Goal: Transaction & Acquisition: Purchase product/service

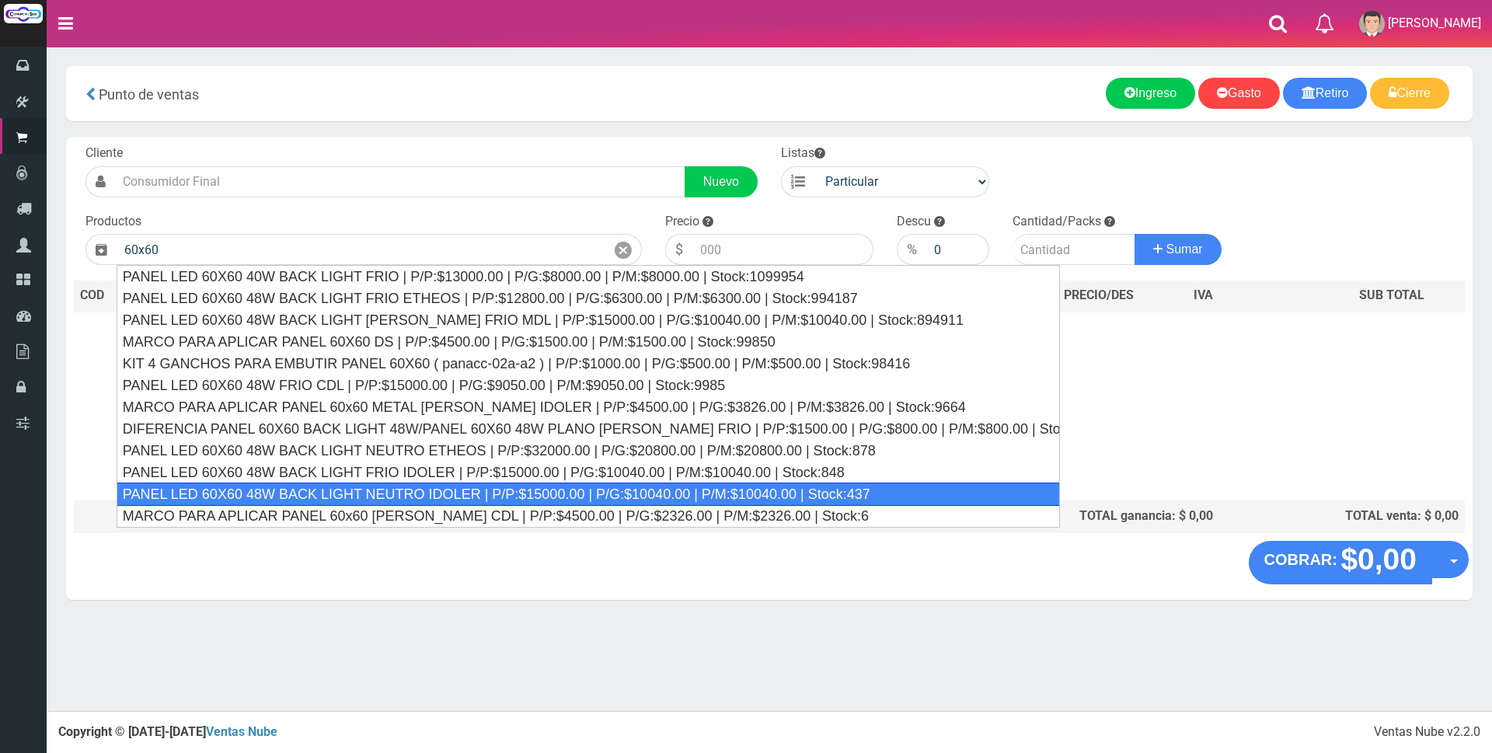
click at [329, 494] on div "PANEL LED 60X60 48W BACK LIGHT NEUTRO IDOLER | P/P:$15000.00 | P/G:$10040.00 | …" at bounding box center [589, 494] width 944 height 23
type input "PANEL LED 60X60 48W BACK LIGHT NEUTRO IDOLER | P/P:$15000.00 | P/G:$10040.00 | …"
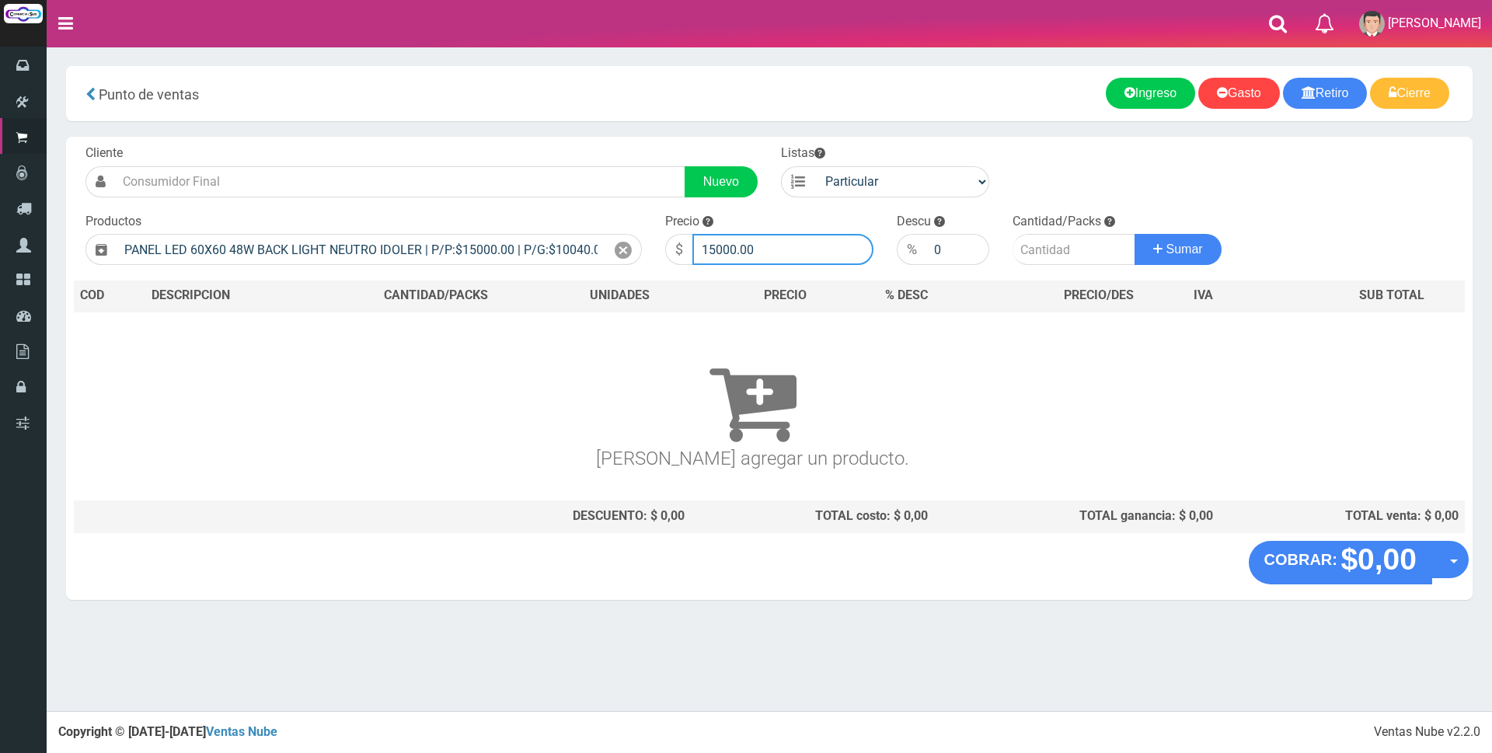
click at [788, 236] on input "15000.00" at bounding box center [782, 249] width 181 height 31
type input "1"
type input "30000"
click at [1039, 254] on input "number" at bounding box center [1074, 249] width 123 height 31
type input "16"
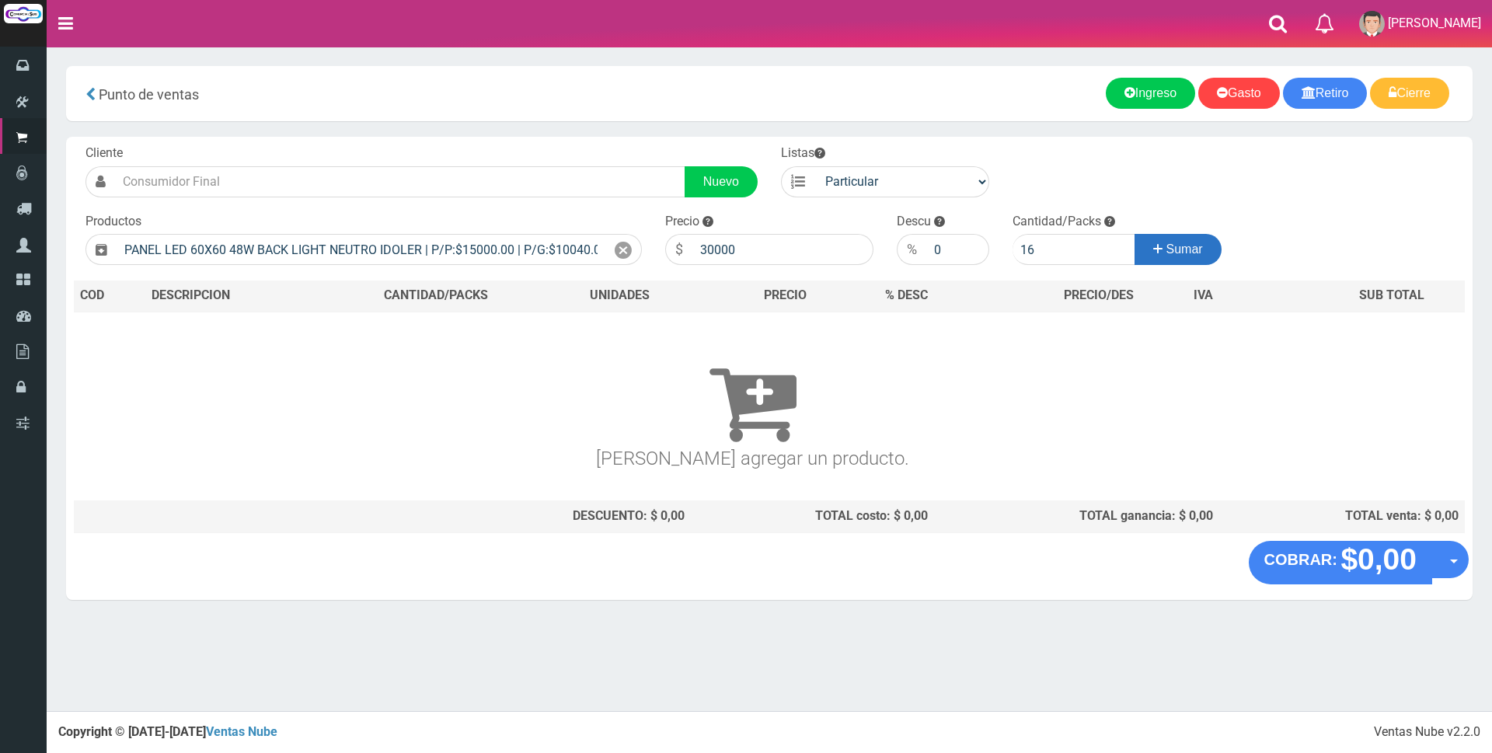
click at [1167, 249] on span "Sumar" at bounding box center [1185, 248] width 37 height 13
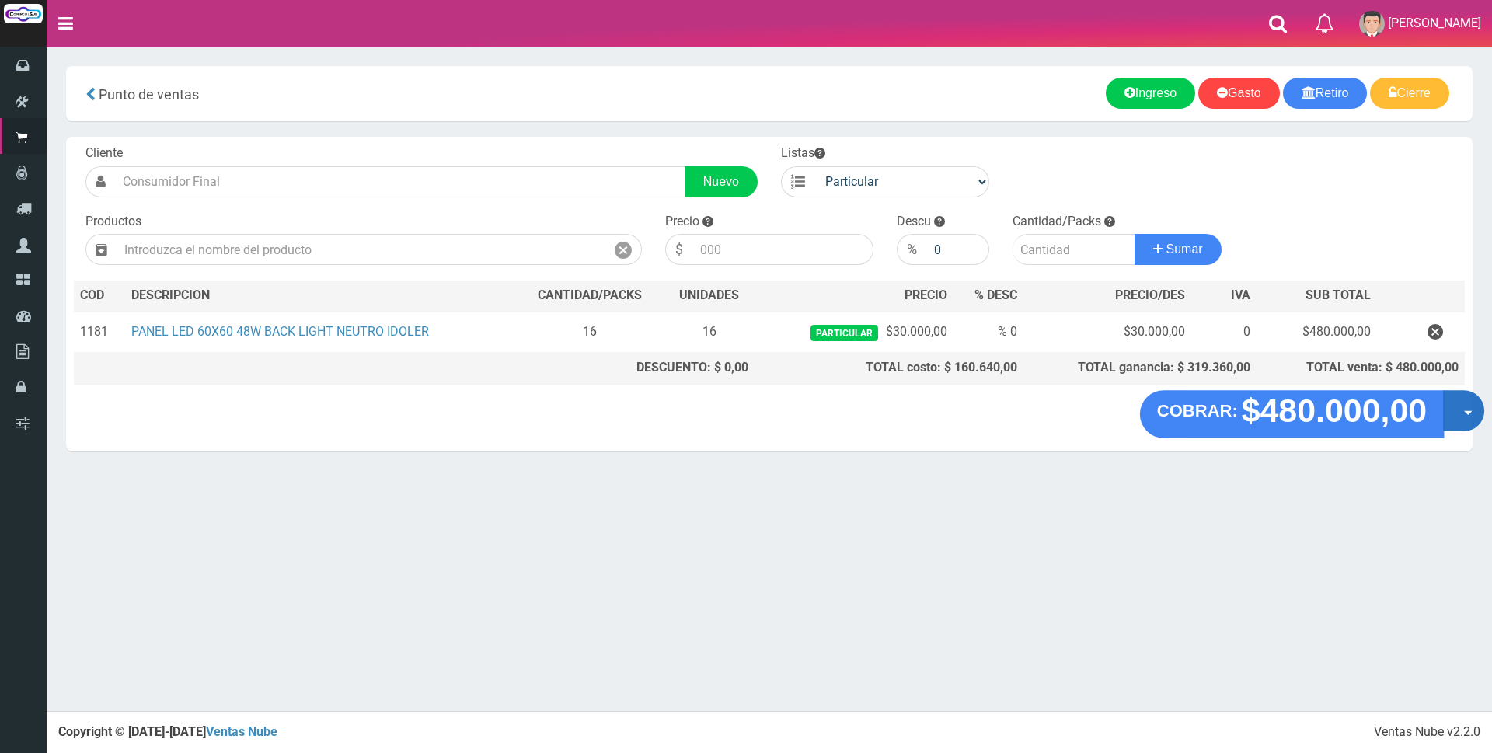
click at [1458, 409] on button "Opciones" at bounding box center [1463, 410] width 41 height 41
click at [1446, 445] on link "Crear presupuesto" at bounding box center [1414, 452] width 139 height 36
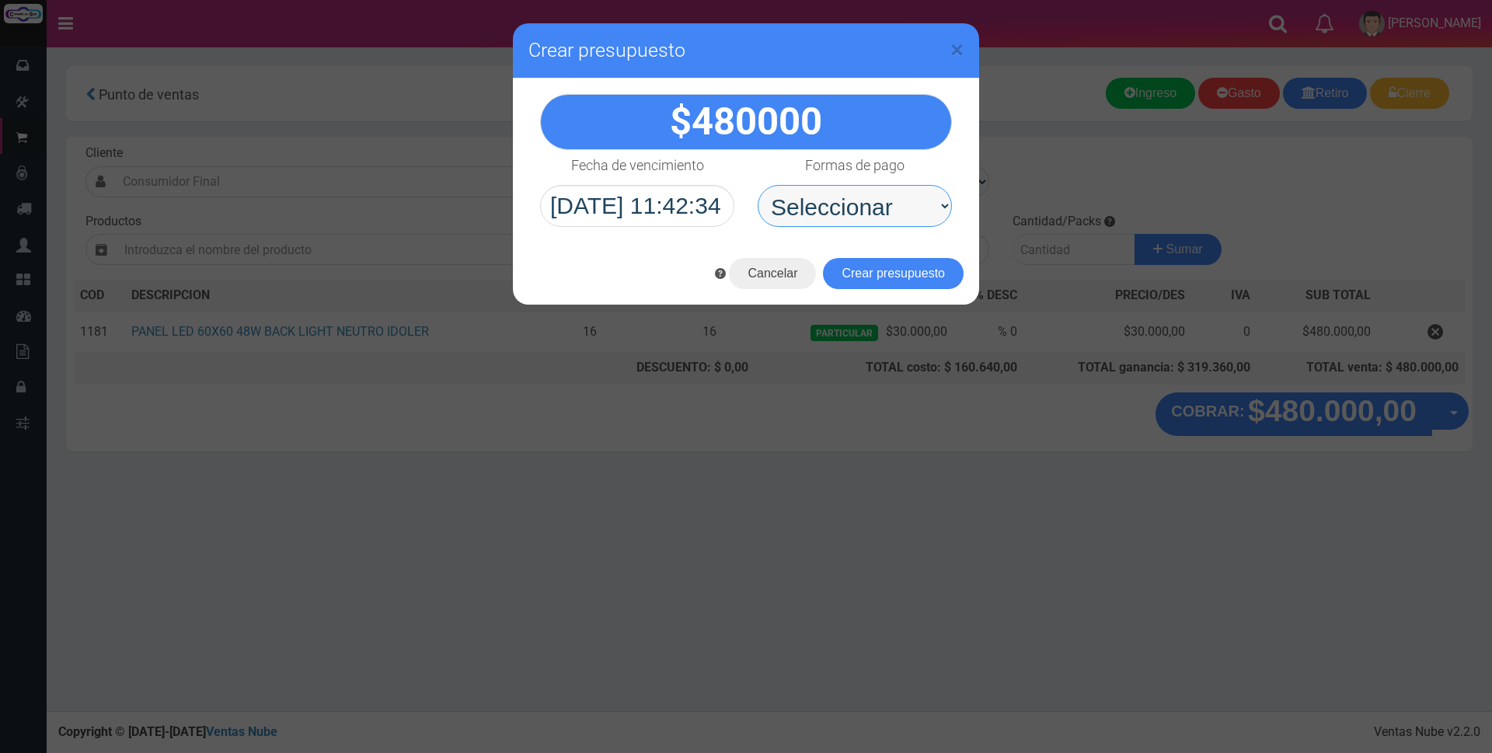
drag, startPoint x: 905, startPoint y: 202, endPoint x: 906, endPoint y: 211, distance: 8.6
click at [905, 202] on select "Seleccionar Efectivo Tarjeta de Crédito Depósito Débito" at bounding box center [855, 206] width 194 height 42
select select "Depósito"
click at [758, 185] on select "Seleccionar Efectivo Tarjeta de Crédito Depósito Débito" at bounding box center [855, 206] width 194 height 42
click at [895, 273] on button "Crear presupuesto" at bounding box center [893, 273] width 141 height 31
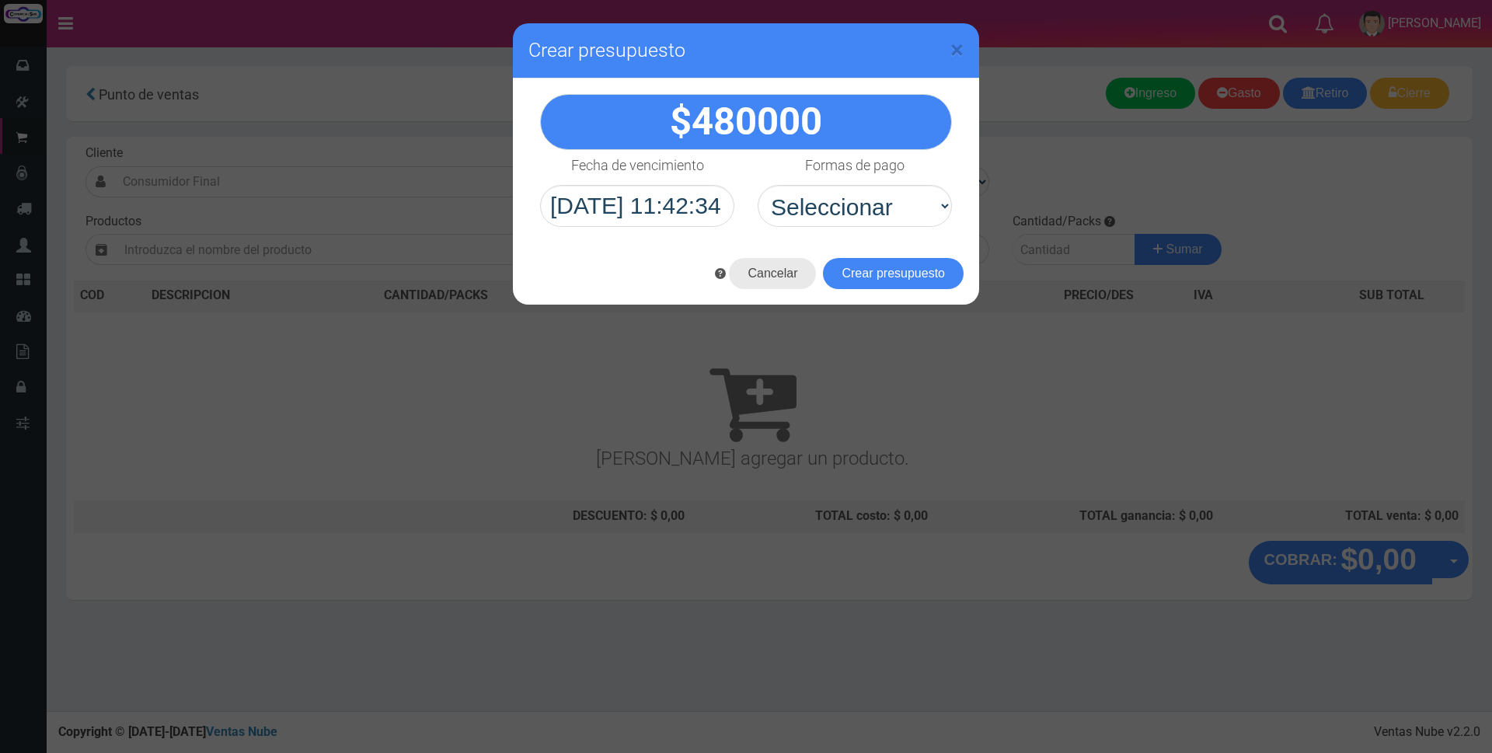
click at [780, 277] on button "Cancelar" at bounding box center [772, 273] width 87 height 31
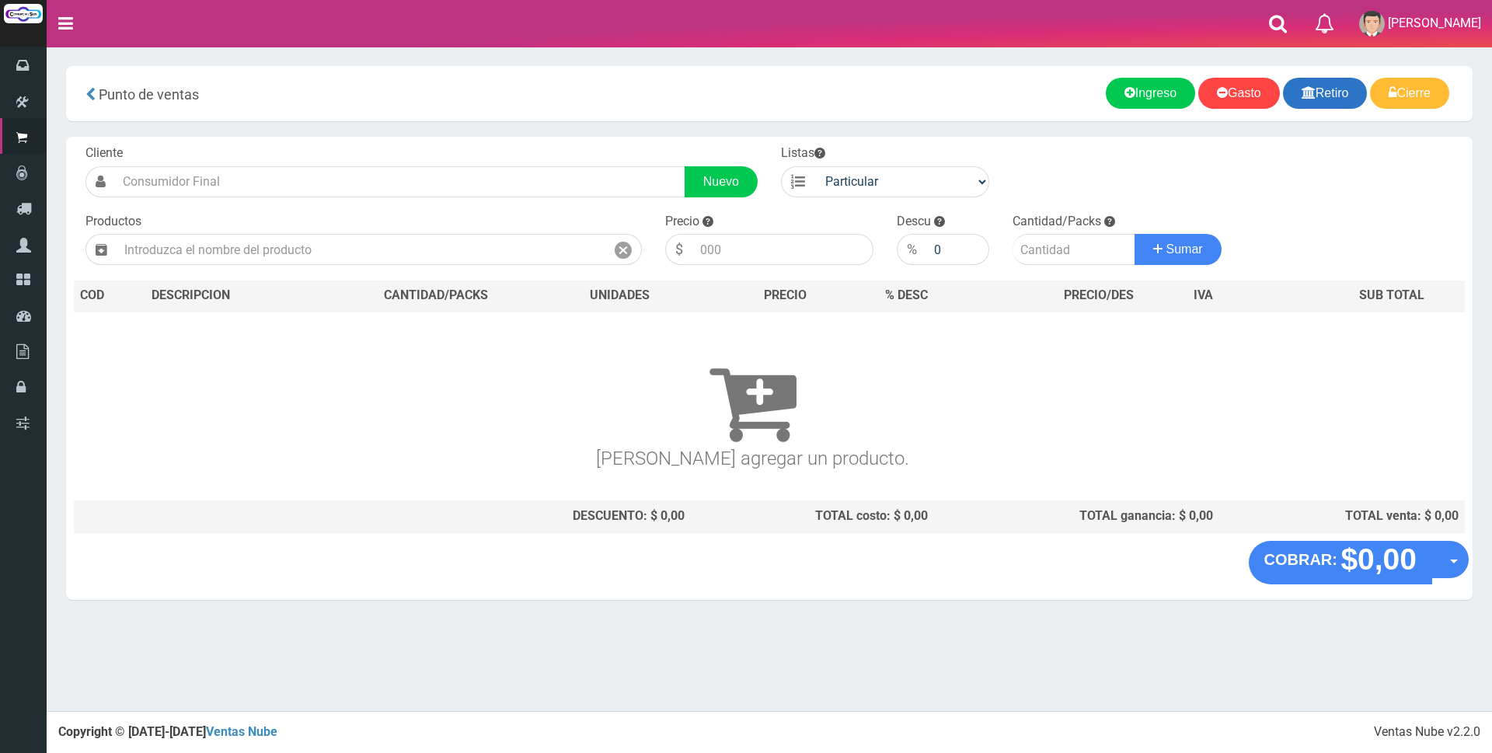
click at [1331, 95] on link "Retiro" at bounding box center [1325, 93] width 85 height 31
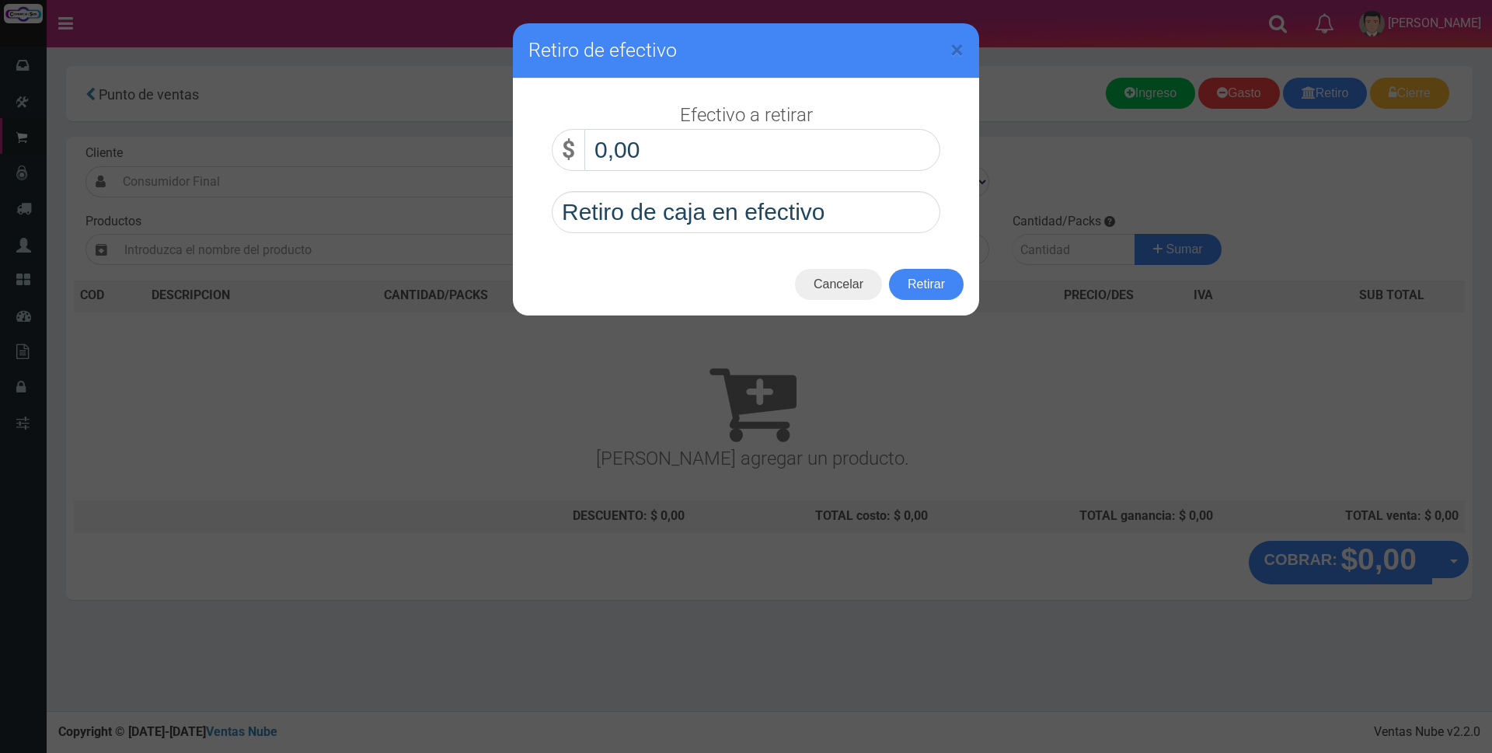
click at [815, 160] on input "0,00" at bounding box center [762, 150] width 356 height 42
type input "60.000,00"
click at [920, 288] on button "Retirar" at bounding box center [926, 284] width 75 height 31
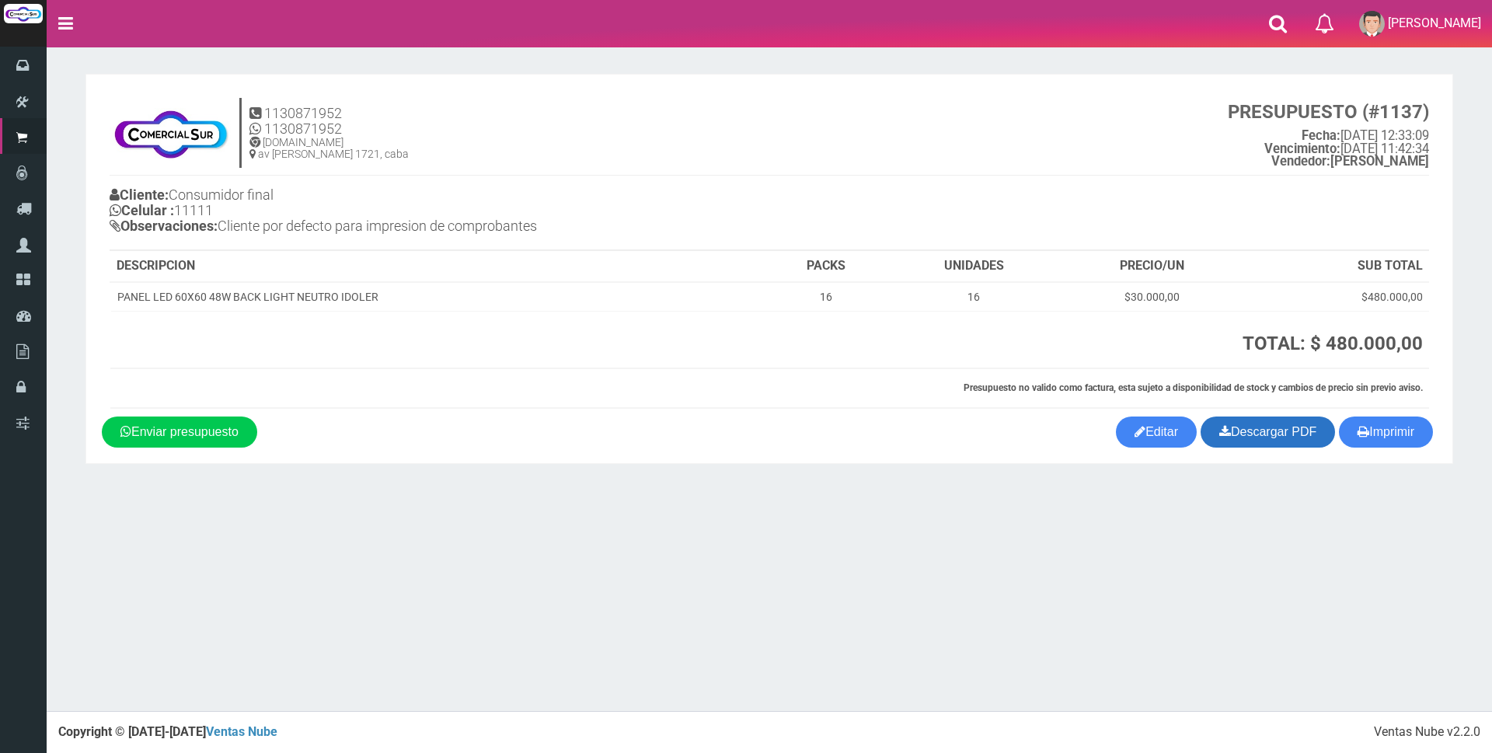
click at [1286, 439] on link "Descargar PDF" at bounding box center [1268, 432] width 134 height 31
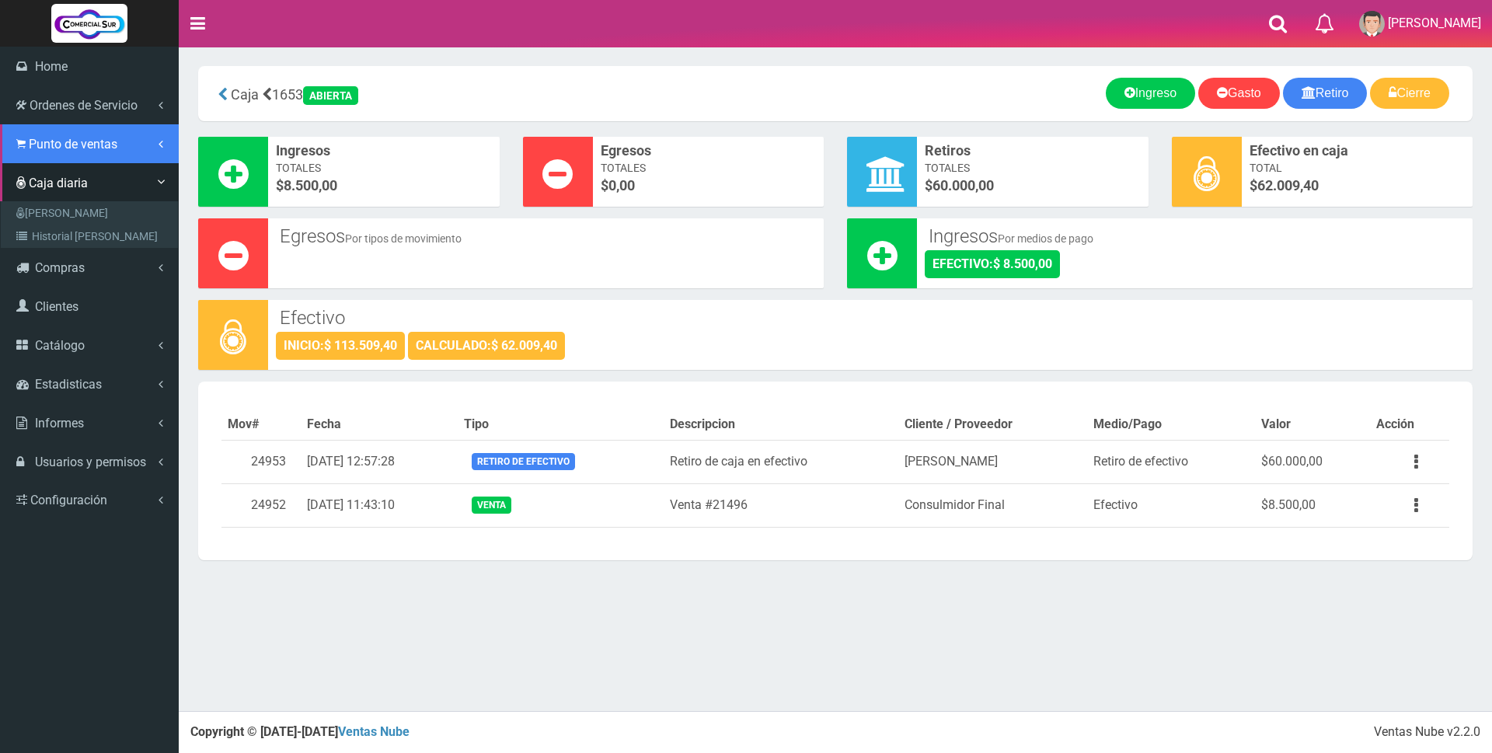
click at [37, 145] on span "Punto de ventas" at bounding box center [73, 144] width 89 height 15
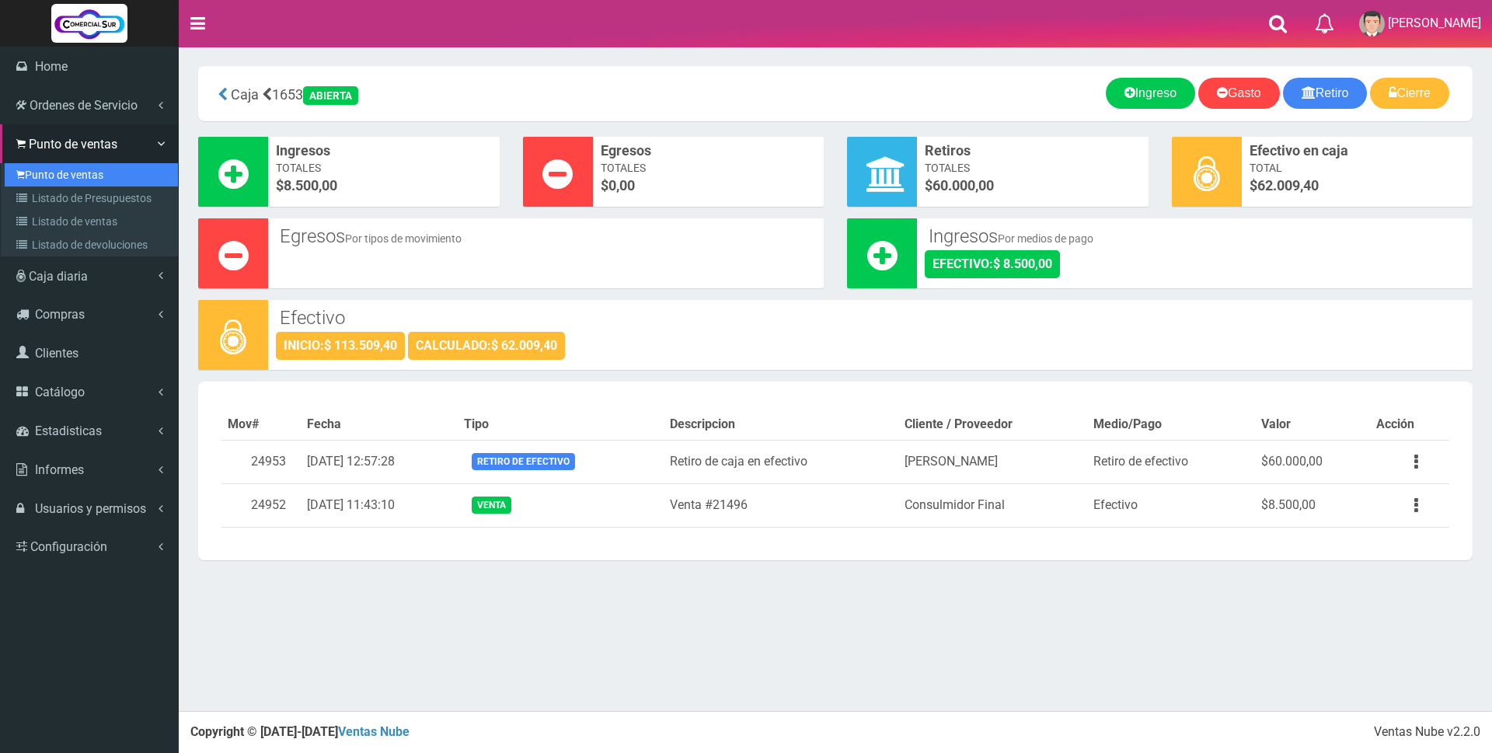
click at [34, 169] on link "Punto de ventas" at bounding box center [91, 174] width 173 height 23
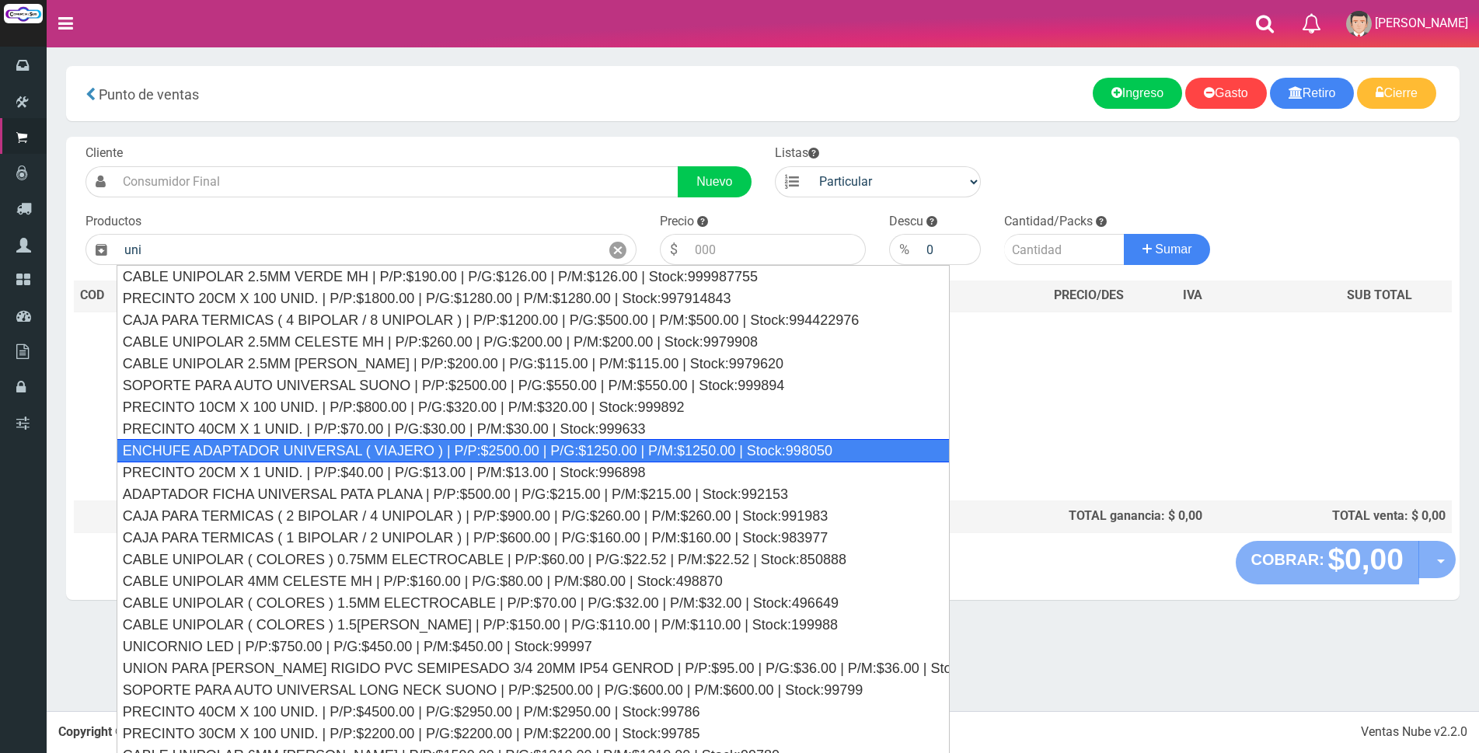
click at [383, 459] on div "ENCHUFE ADAPTADOR UNIVERSAL ( VIAJERO ) | P/P:$2500.00 | P/G:$1250.00 | P/M:$12…" at bounding box center [533, 450] width 833 height 23
type input "ENCHUFE ADAPTADOR UNIVERSAL ( VIAJERO ) | P/P:$2500.00 | P/G:$1250.00 | P/M:$12…"
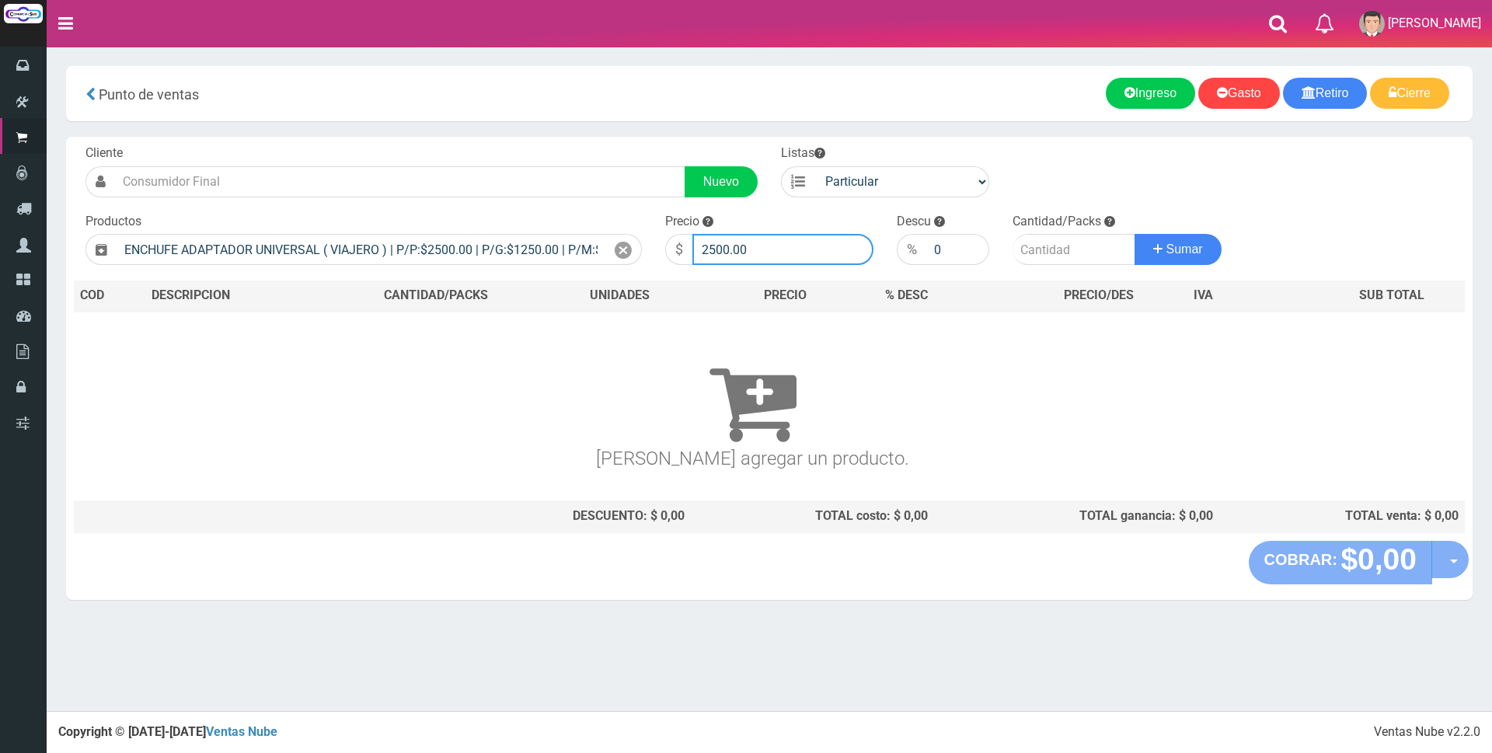
click at [753, 252] on input "2500.00" at bounding box center [782, 249] width 181 height 31
type input "2"
type input "3000"
click at [1023, 248] on input "number" at bounding box center [1074, 249] width 123 height 31
type input "1"
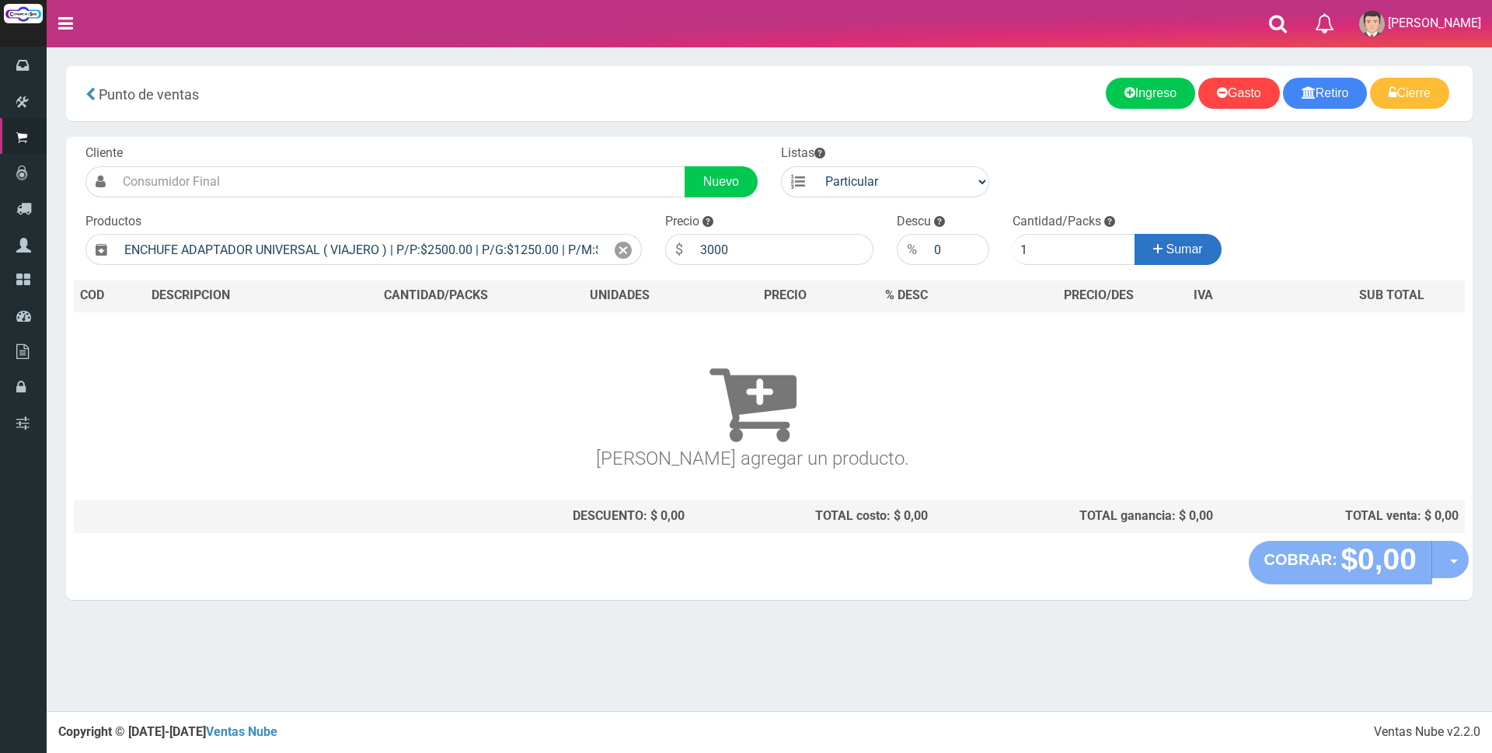
click at [1155, 258] on icon at bounding box center [1157, 249] width 9 height 23
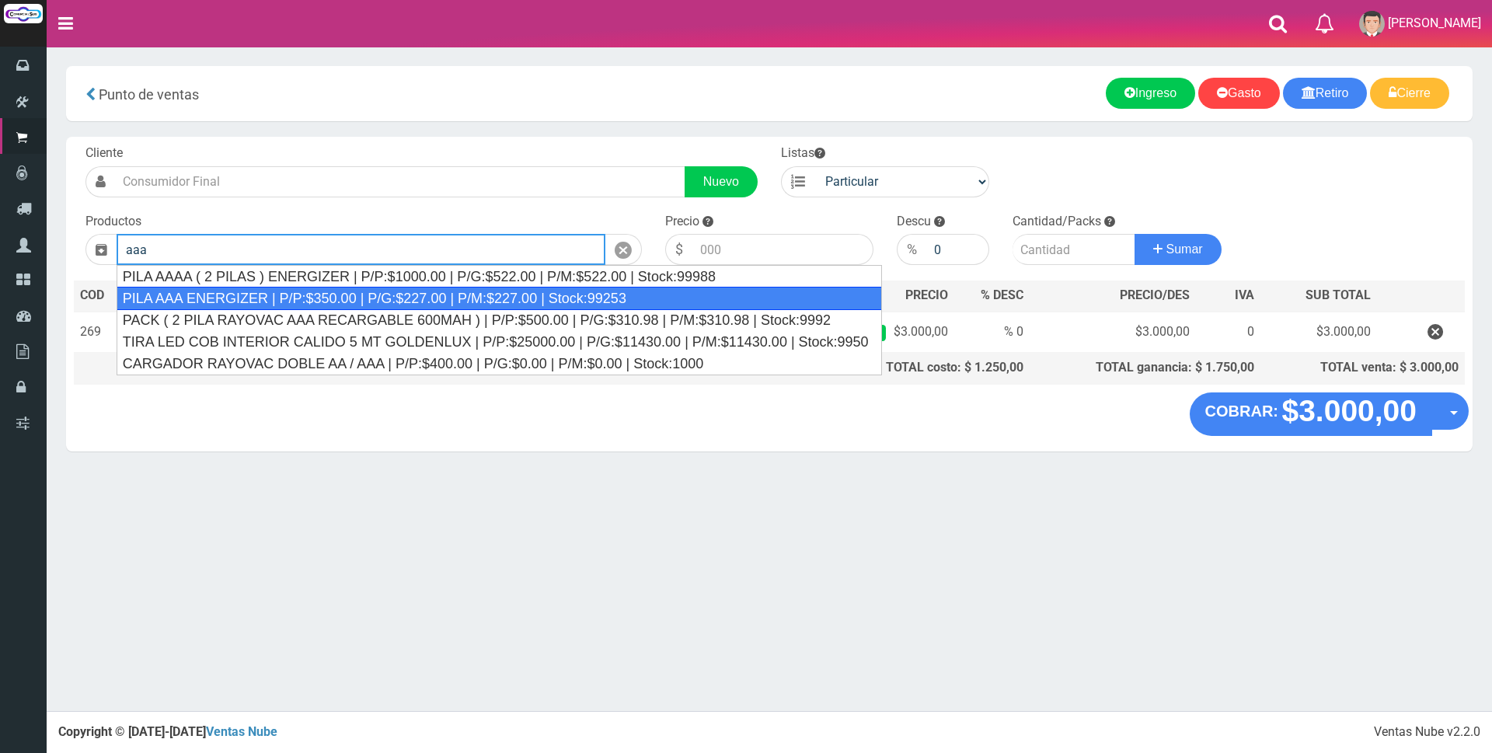
click at [553, 297] on div "PILA AAA ENERGIZER | P/P:$350.00 | P/G:$227.00 | P/M:$227.00 | Stock:99253" at bounding box center [500, 298] width 766 height 23
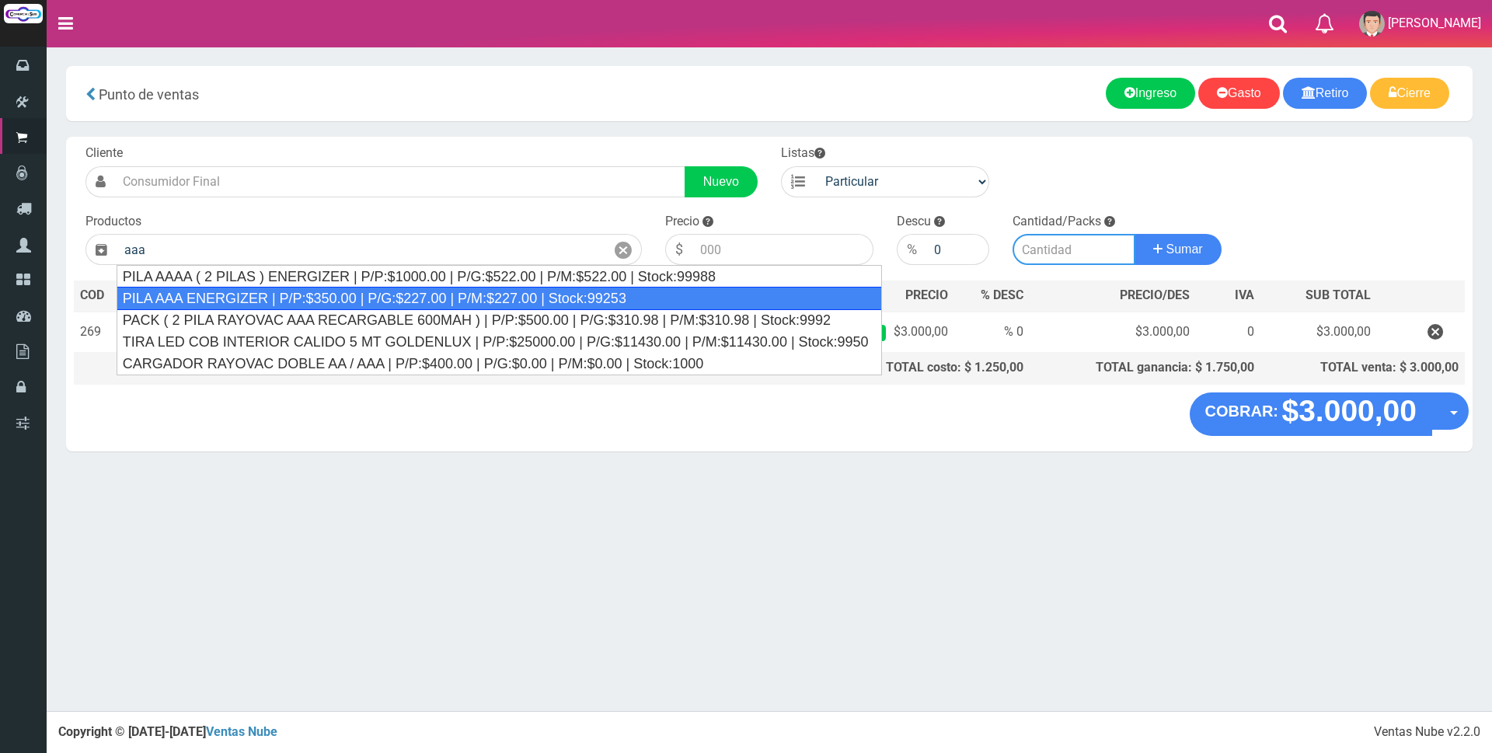
type input "PILA AAA ENERGIZER | P/P:$350.00 | P/G:$227.00 | P/M:$227.00 | Stock:99253"
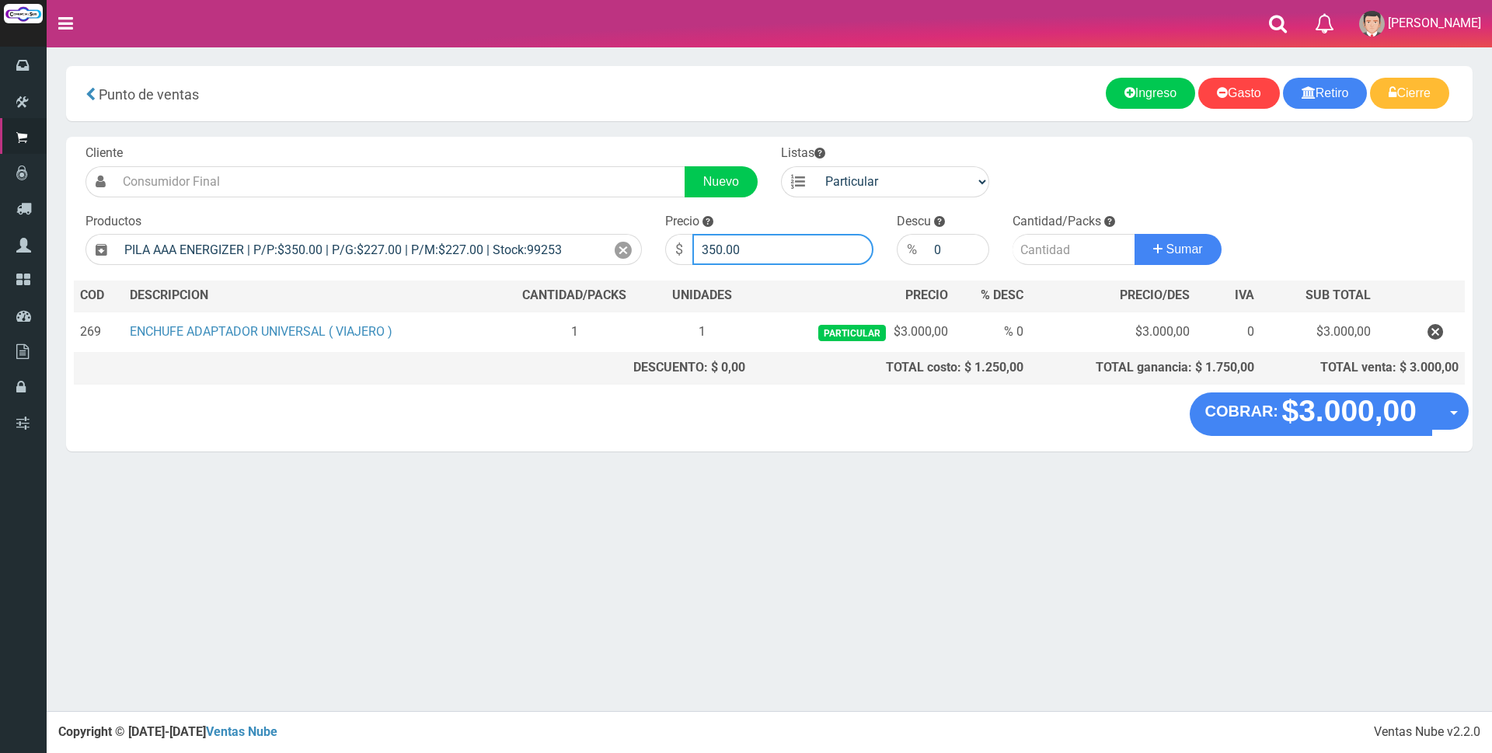
click at [760, 251] on input "350.00" at bounding box center [782, 249] width 181 height 31
type input "3"
type input "1800"
click at [1044, 251] on input "number" at bounding box center [1074, 249] width 123 height 31
type input "2"
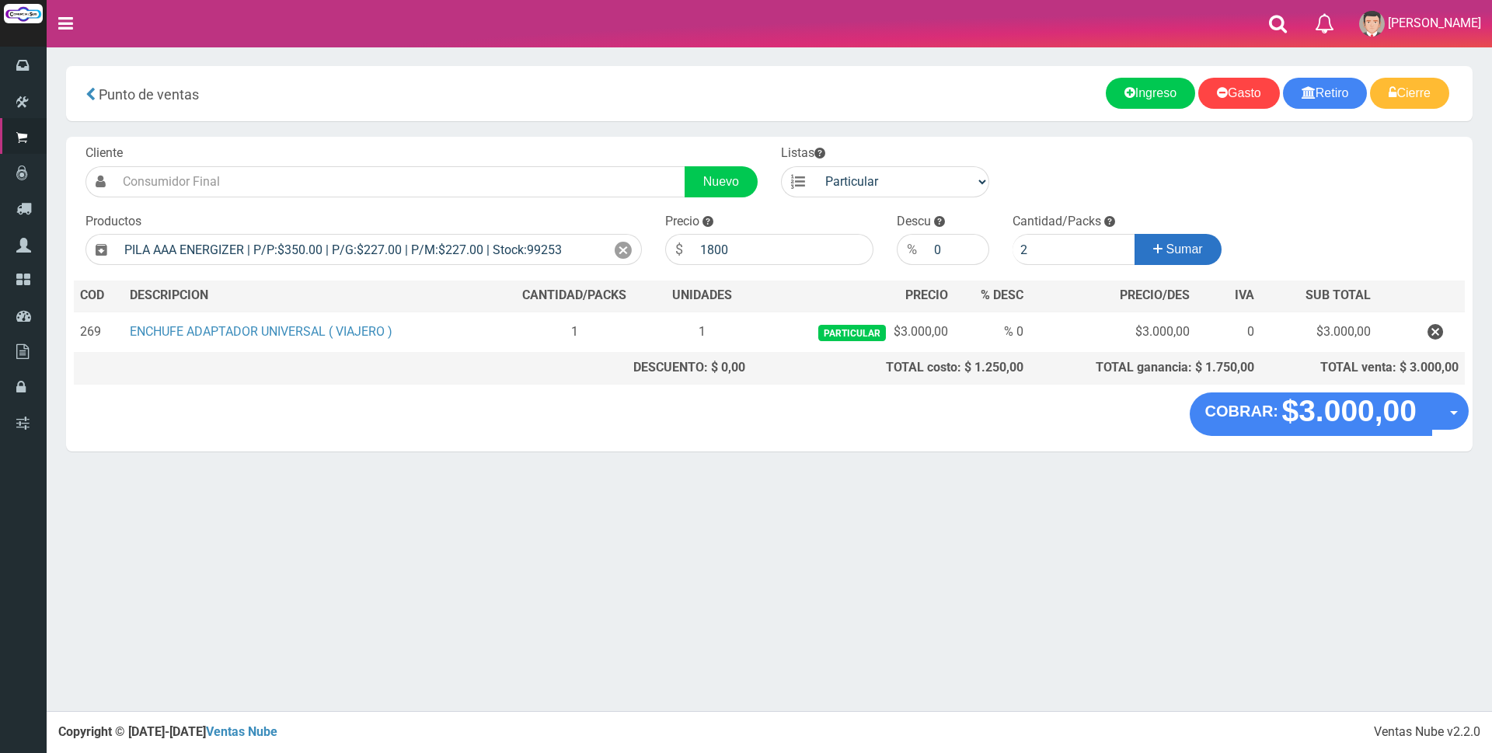
click at [1148, 246] on button "Sumar" at bounding box center [1178, 249] width 87 height 31
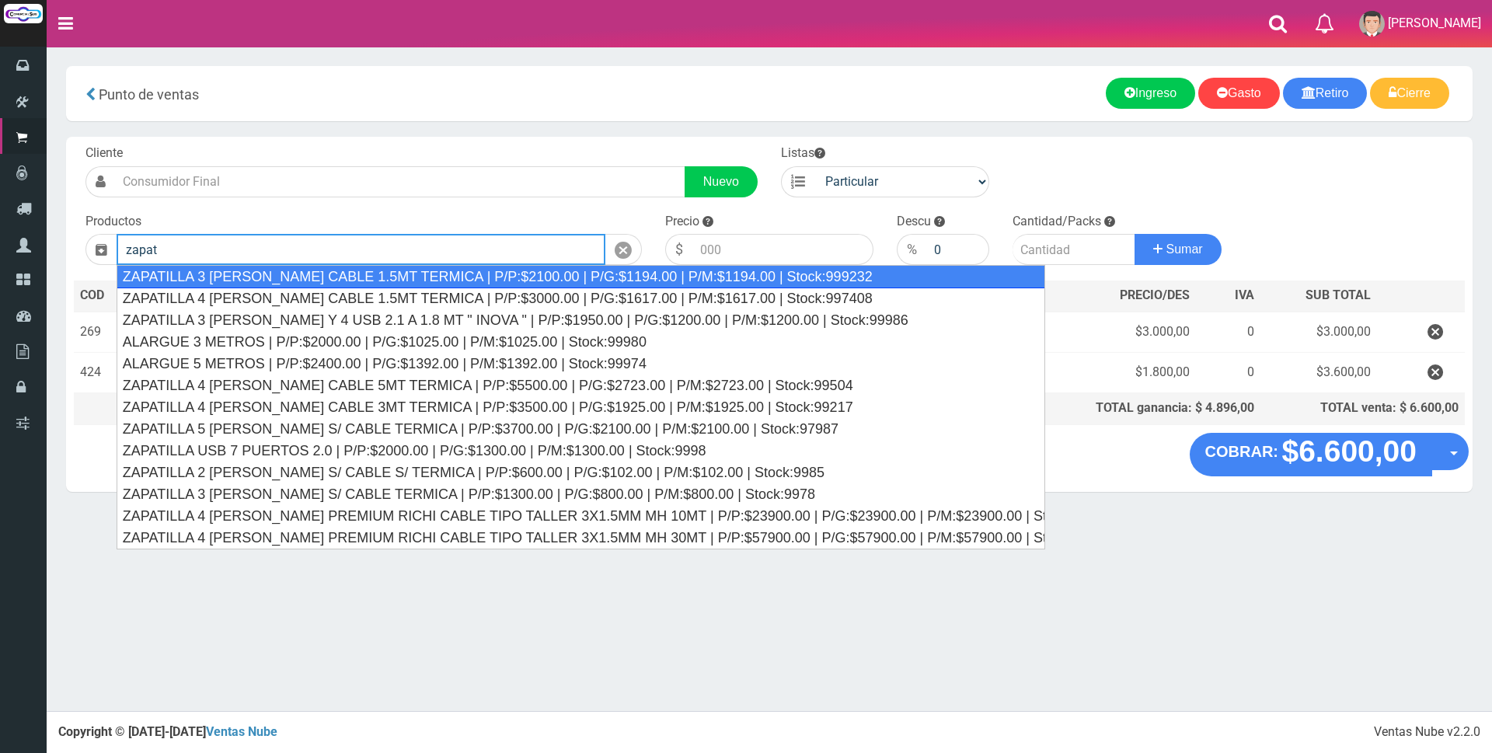
click at [681, 276] on div "ZAPATILLA 3 TOMAS CABLE 1.5MT TERMICA | P/P:$2100.00 | P/G:$1194.00 | P/M:$1194…" at bounding box center [582, 276] width 930 height 23
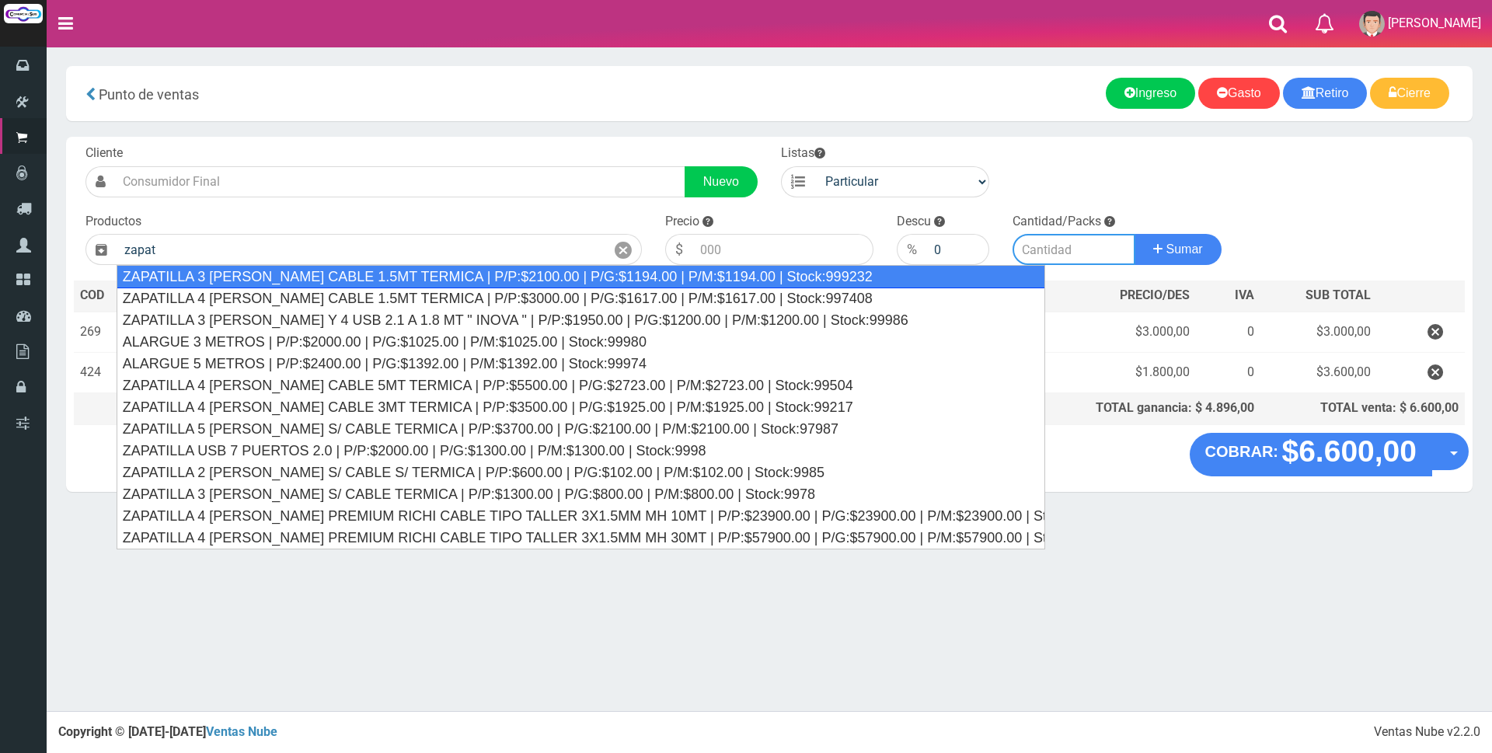
type input "ZAPATILLA 3 TOMAS CABLE 1.5MT TERMICA | P/P:$2100.00 | P/G:$1194.00 | P/M:$1194…"
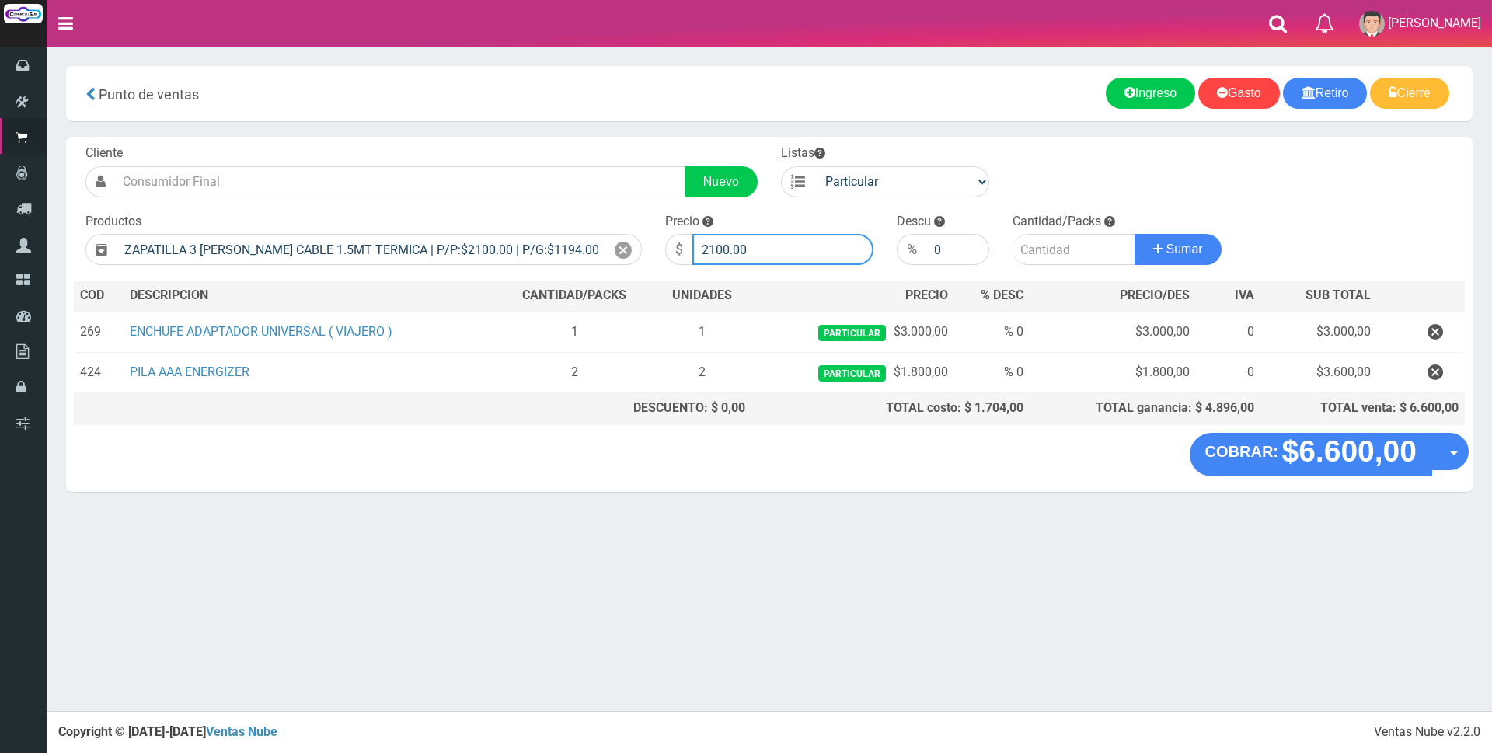
click at [752, 247] on input "2100.00" at bounding box center [782, 249] width 181 height 31
type input "2"
type input "8500"
drag, startPoint x: 1040, startPoint y: 249, endPoint x: 1041, endPoint y: 272, distance: 23.4
click at [1046, 249] on input "number" at bounding box center [1074, 249] width 123 height 31
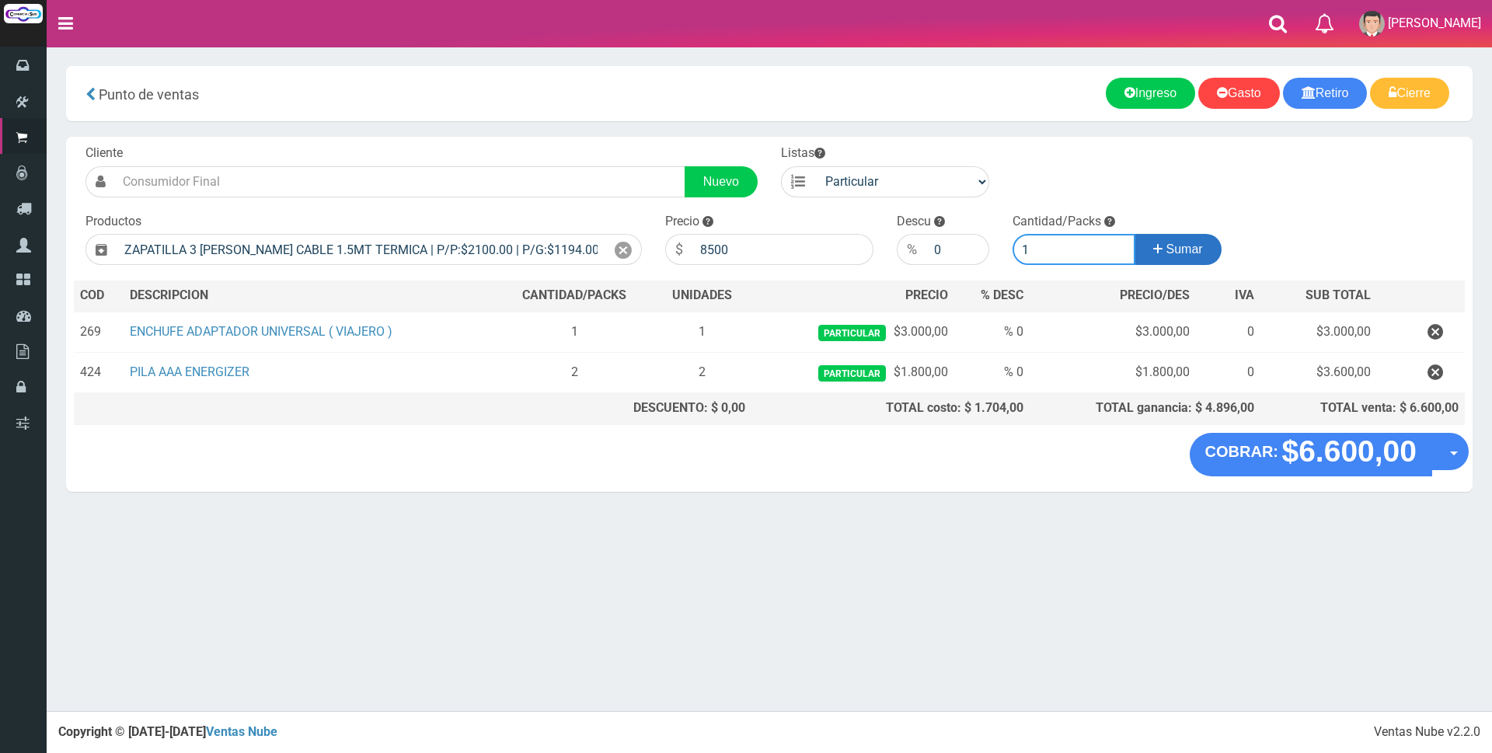
type input "1"
click at [1161, 257] on button "Sumar" at bounding box center [1178, 249] width 87 height 31
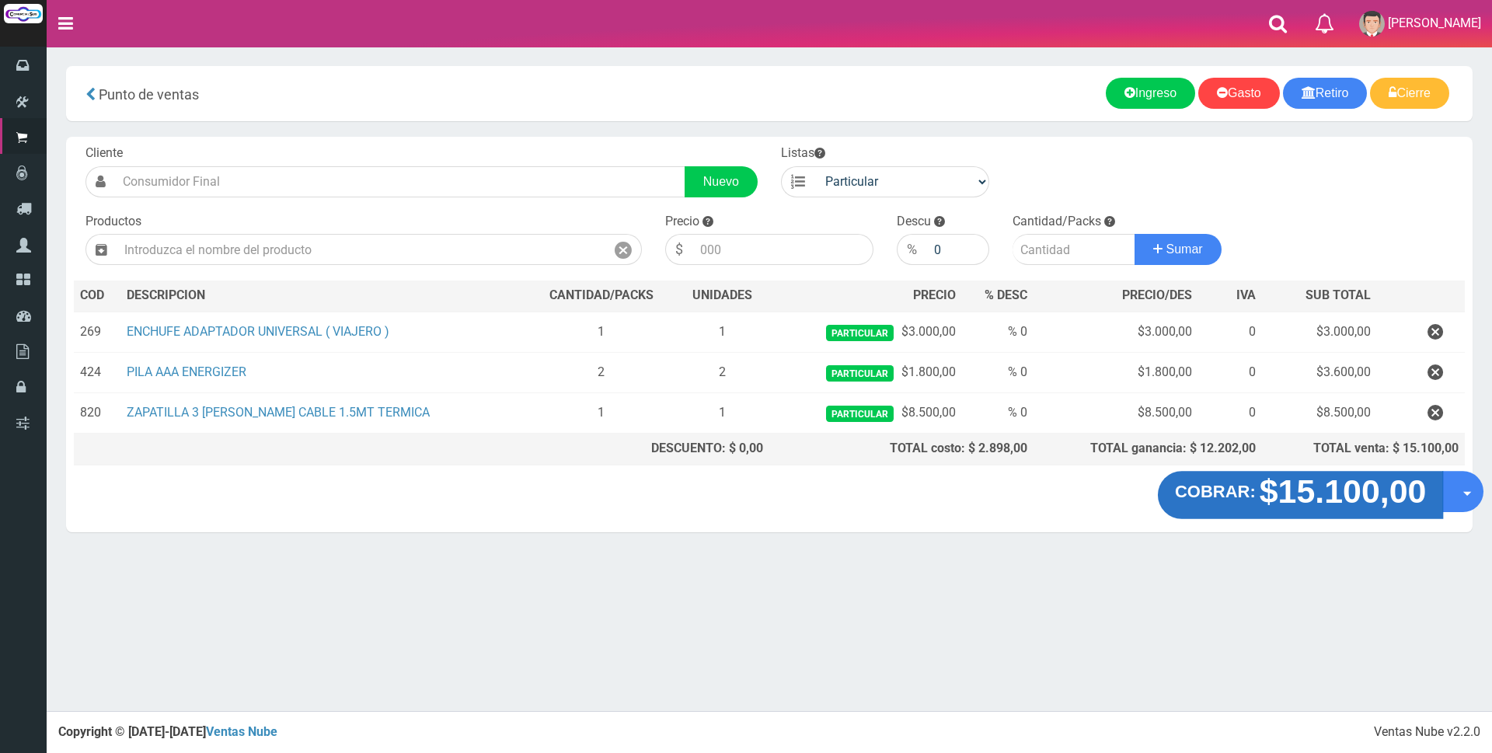
click at [1291, 489] on strong "$15.100,00" at bounding box center [1343, 491] width 167 height 37
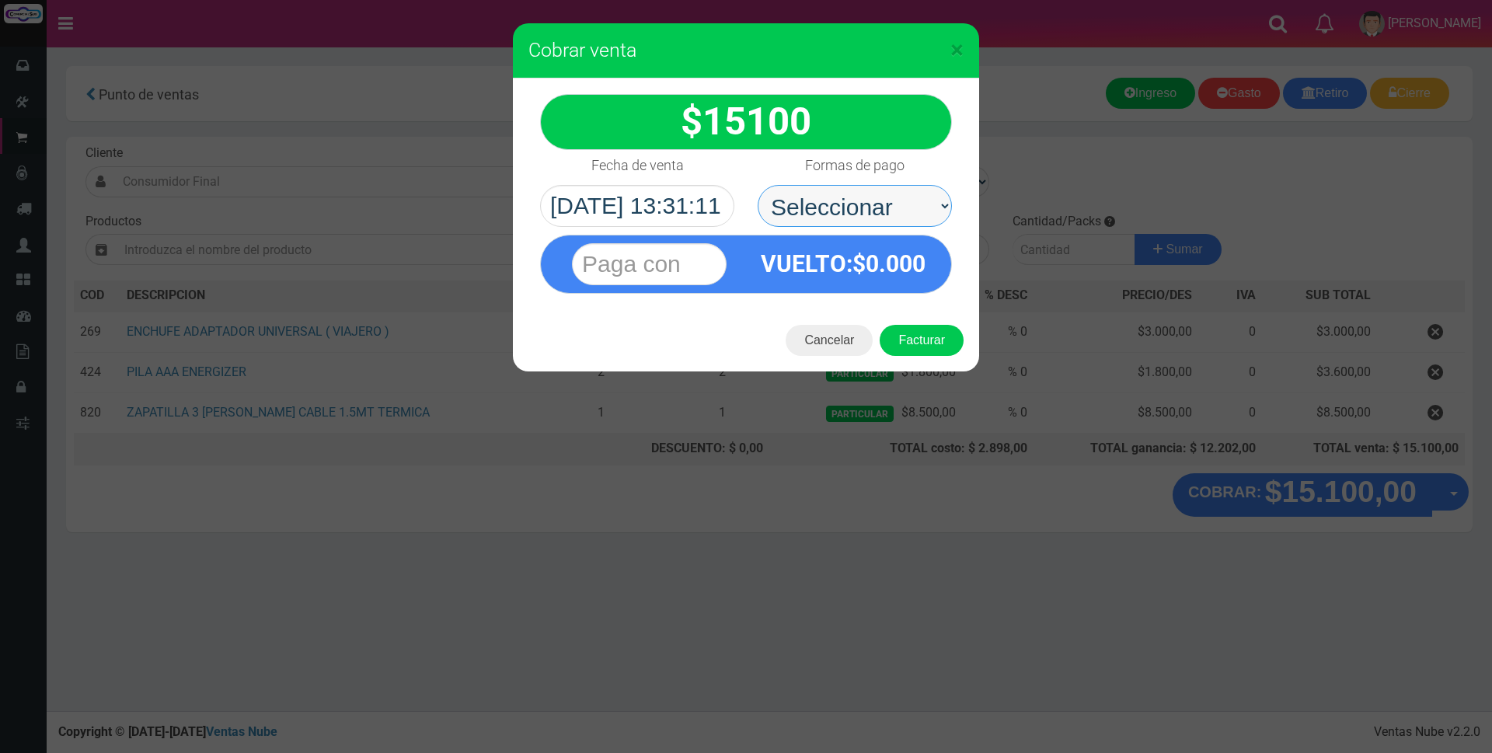
click at [921, 206] on select "Seleccionar Efectivo Tarjeta de Crédito Depósito Débito" at bounding box center [855, 206] width 194 height 42
select select "Tarjeta de Crédito"
click at [758, 185] on select "Seleccionar Efectivo Tarjeta de Crédito Depósito Débito" at bounding box center [855, 206] width 194 height 42
click at [679, 256] on input "text" at bounding box center [649, 264] width 155 height 42
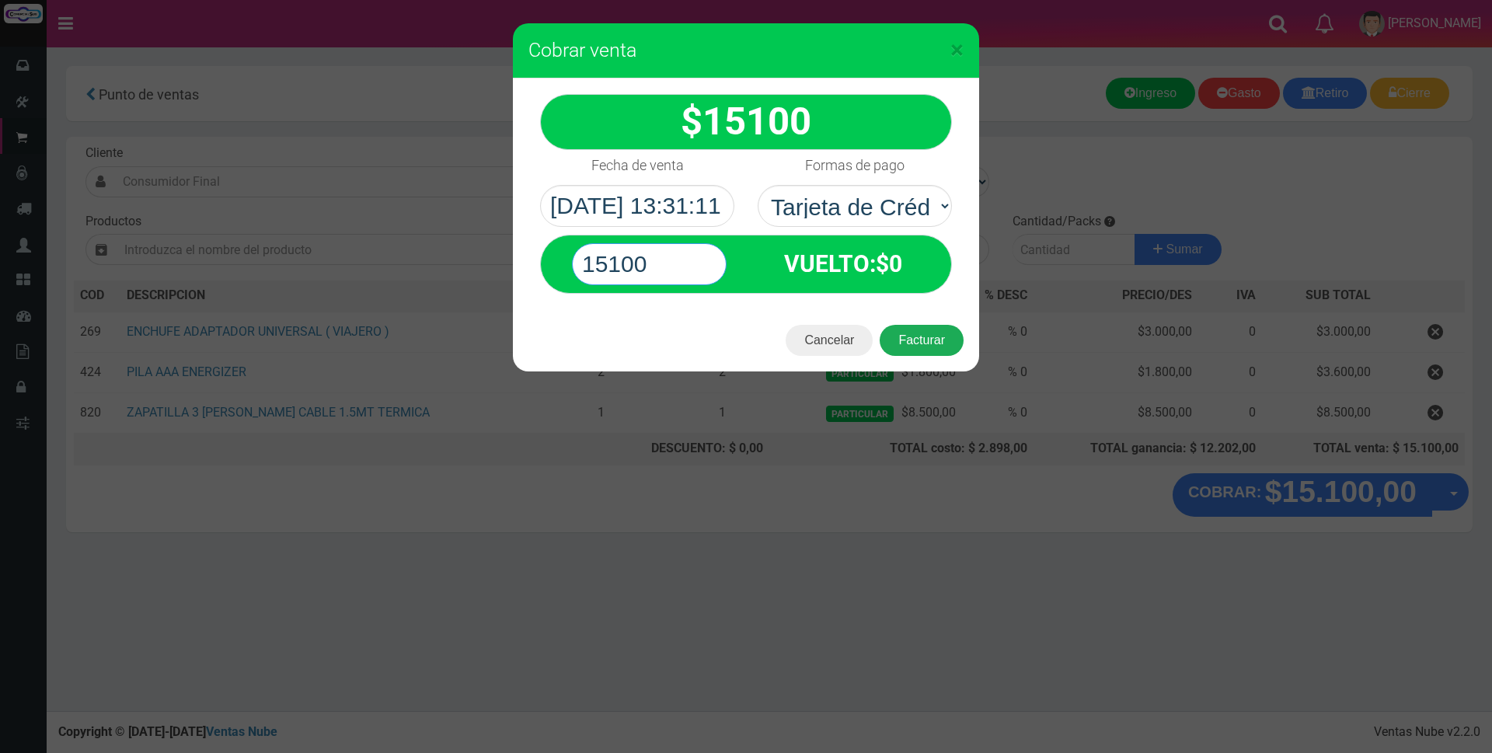
type input "15100"
click at [950, 345] on button "Facturar" at bounding box center [922, 340] width 84 height 31
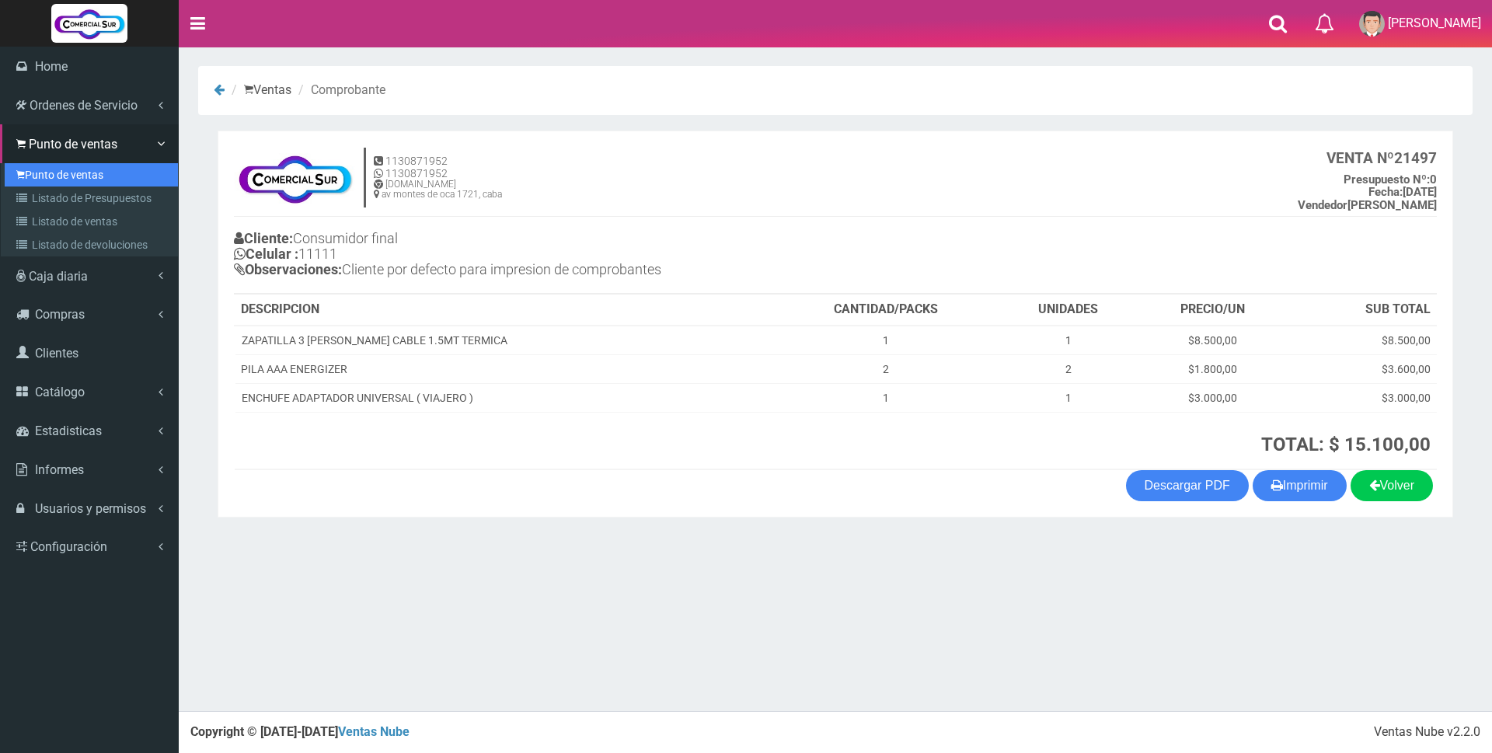
click at [79, 176] on link "Punto de ventas" at bounding box center [91, 174] width 173 height 23
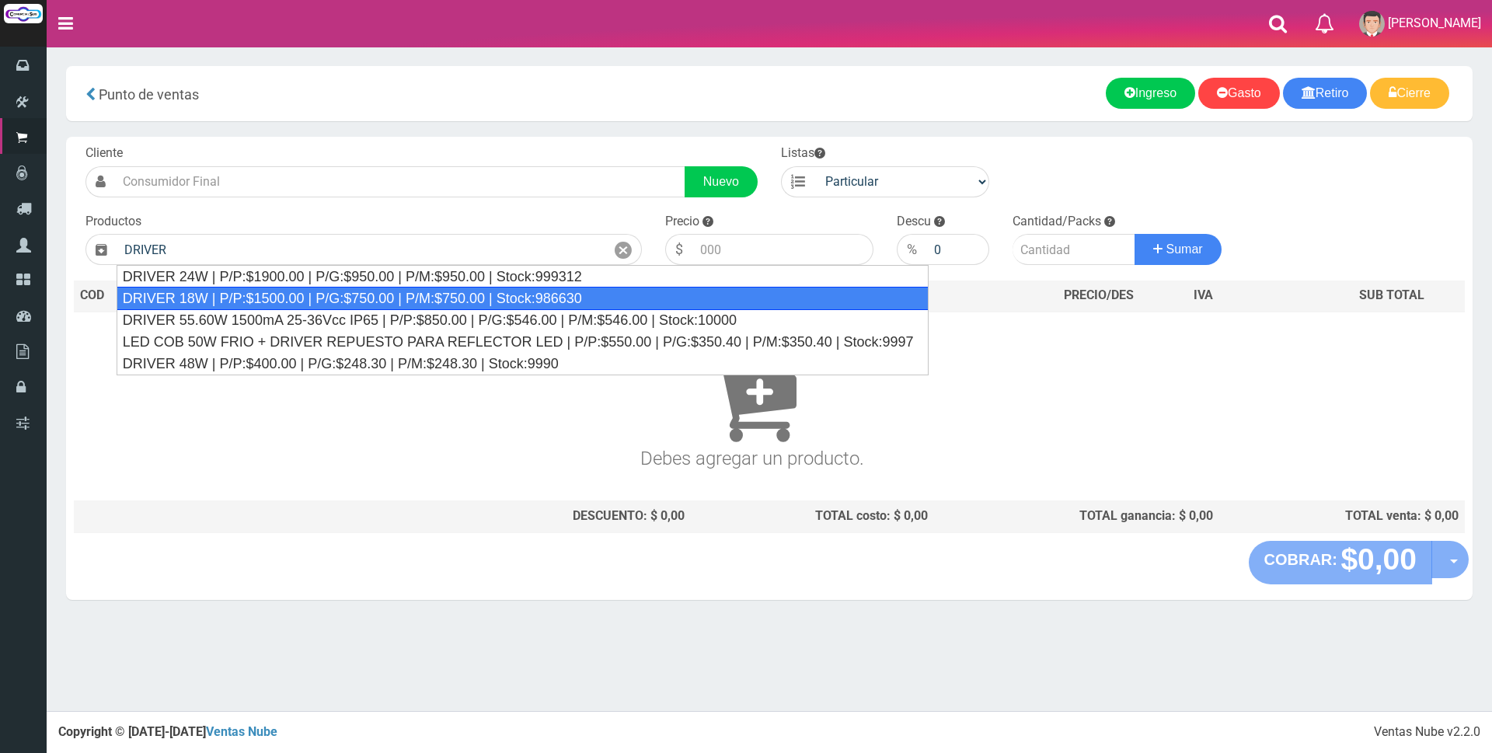
click at [245, 295] on div "DRIVER 18W | P/P:$1500.00 | P/G:$750.00 | P/M:$750.00 | Stock:986630" at bounding box center [523, 298] width 813 height 23
type input "DRIVER 18W | P/P:$1500.00 | P/G:$750.00 | P/M:$750.00 | Stock:986630"
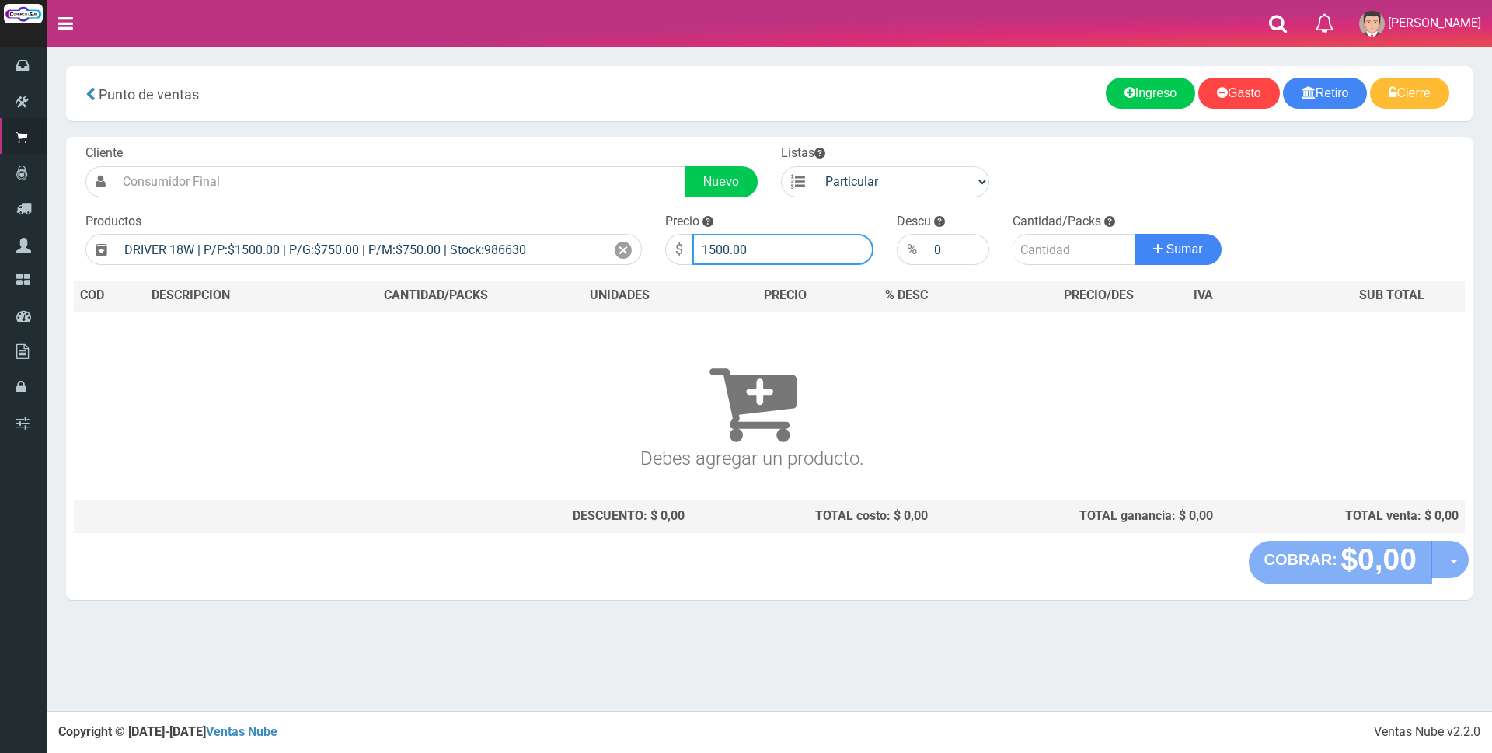
click at [763, 256] on input "1500.00" at bounding box center [782, 249] width 181 height 31
type input "1"
type input "3000"
click at [1043, 239] on input "number" at bounding box center [1074, 249] width 123 height 31
type input "3"
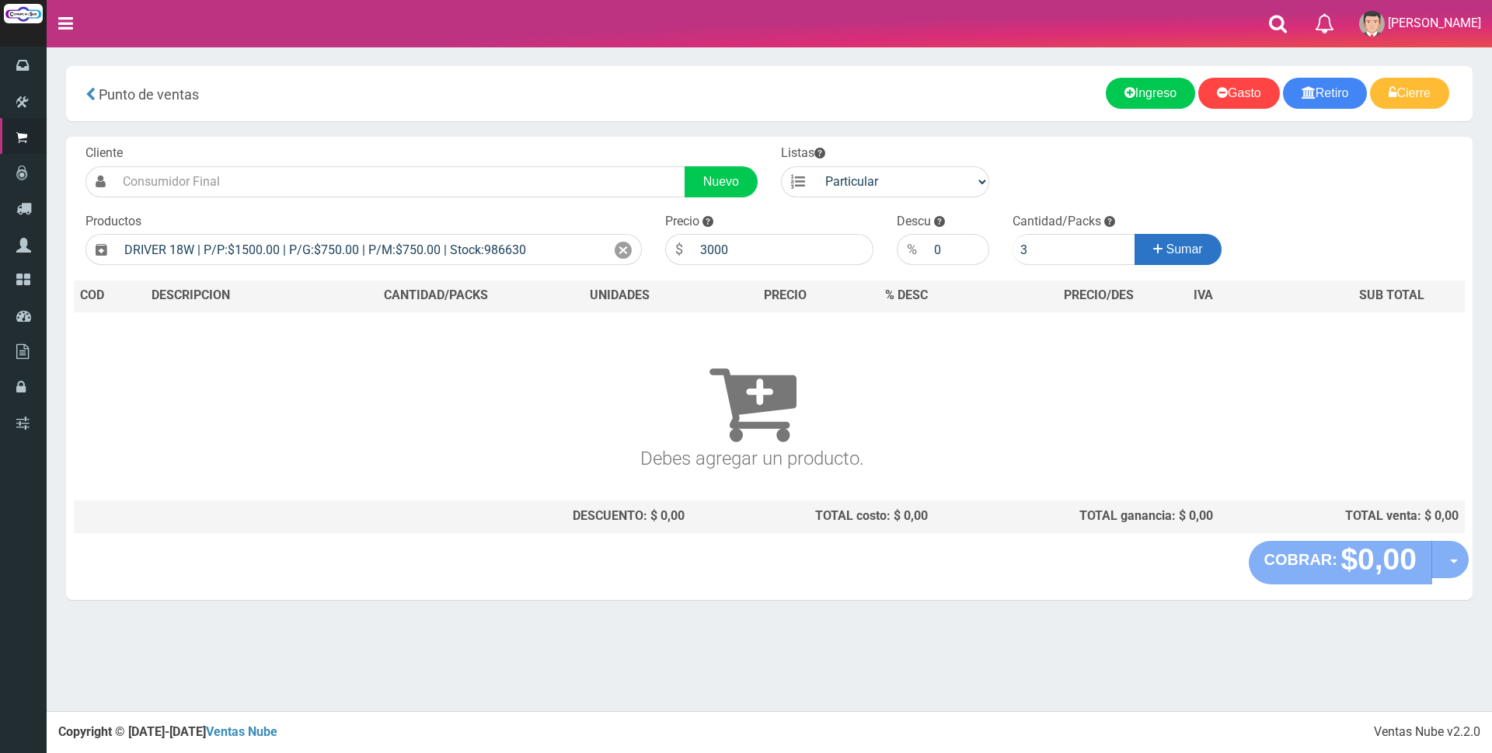
click at [1174, 253] on span "Sumar" at bounding box center [1185, 248] width 37 height 13
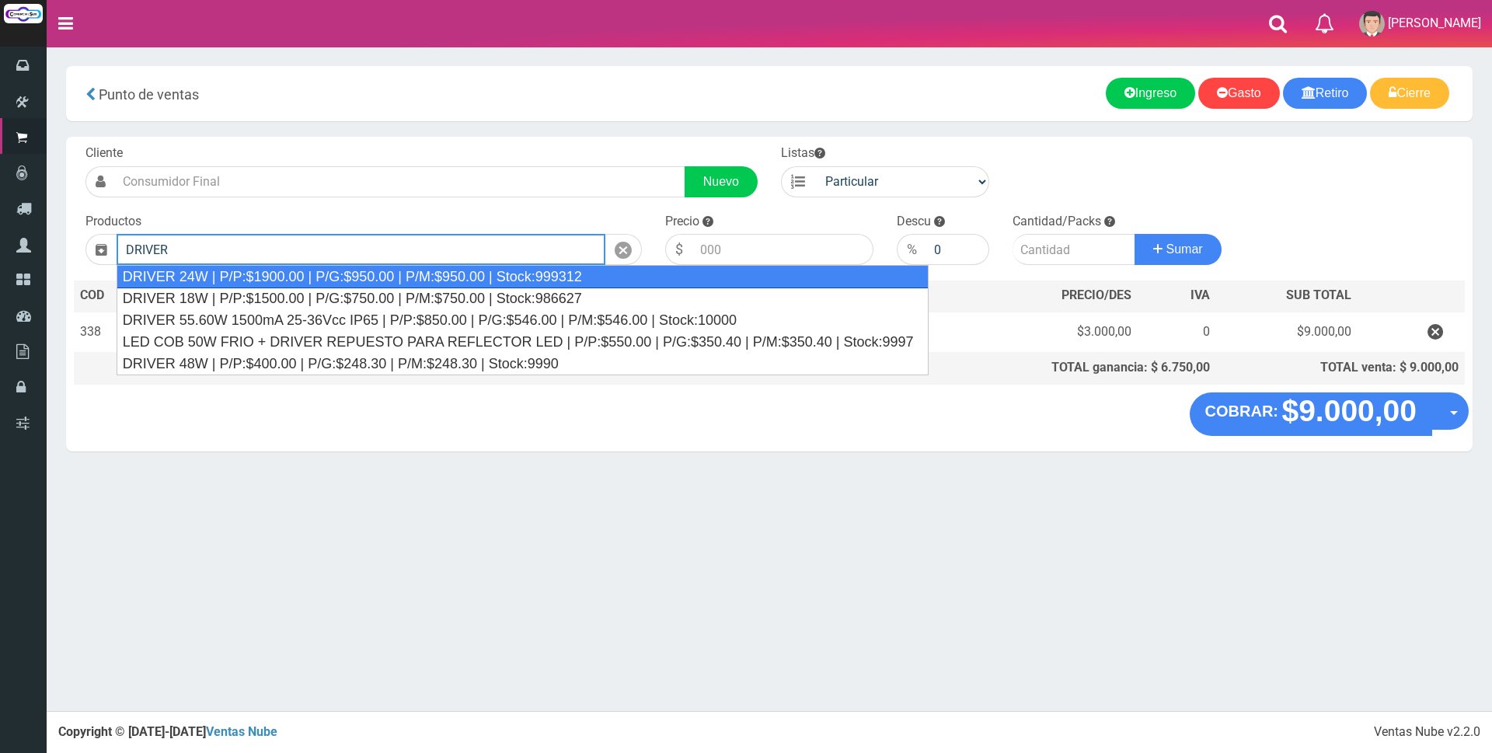
drag, startPoint x: 578, startPoint y: 282, endPoint x: 673, endPoint y: 253, distance: 99.1
click at [578, 281] on div "DRIVER 24W | P/P:$1900.00 | P/G:$950.00 | P/M:$950.00 | Stock:999312" at bounding box center [523, 276] width 813 height 23
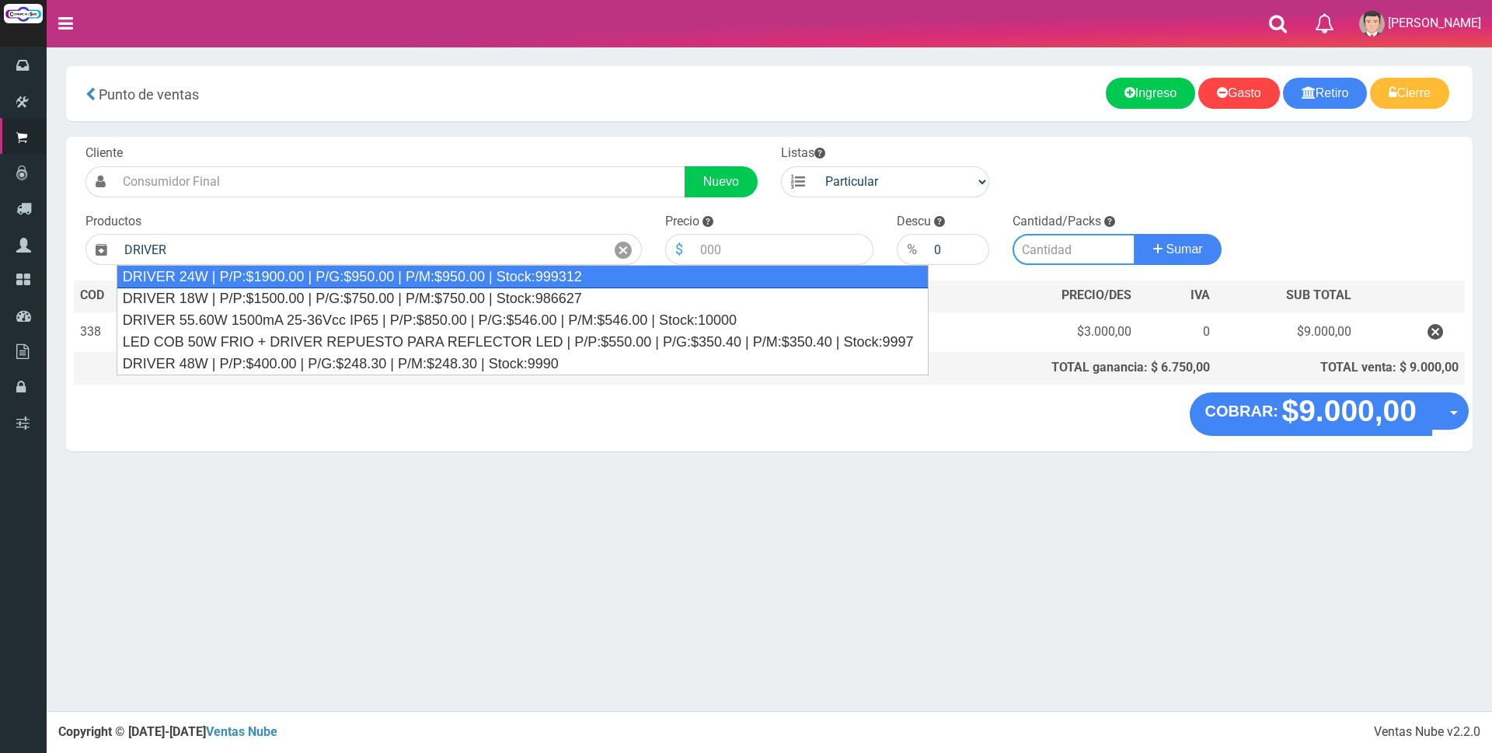
type input "DRIVER 24W | P/P:$1900.00 | P/G:$950.00 | P/M:$950.00 | Stock:999312"
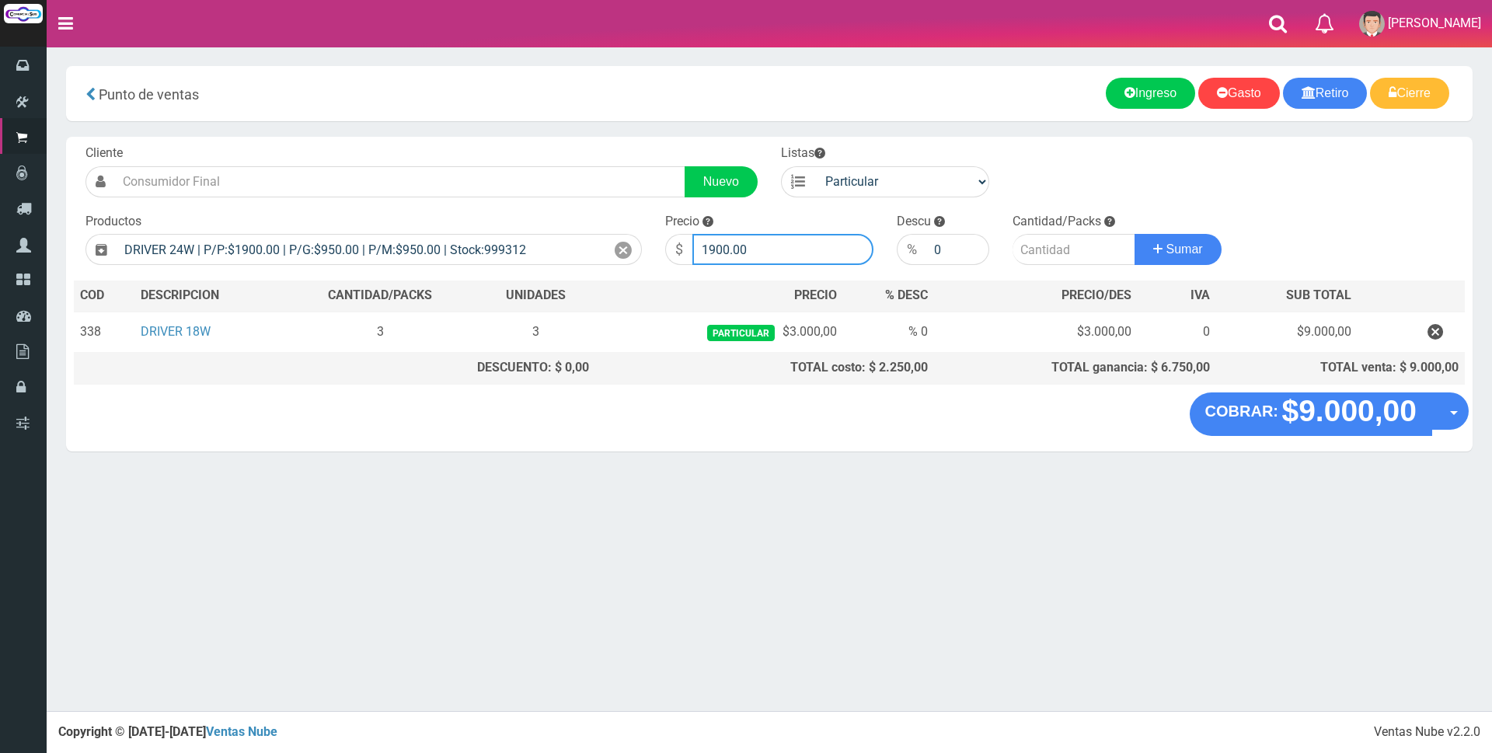
click at [790, 246] on input "1900.00" at bounding box center [782, 249] width 181 height 31
type input "1"
type input "4000"
click at [1034, 250] on input "number" at bounding box center [1074, 249] width 123 height 31
type input "2"
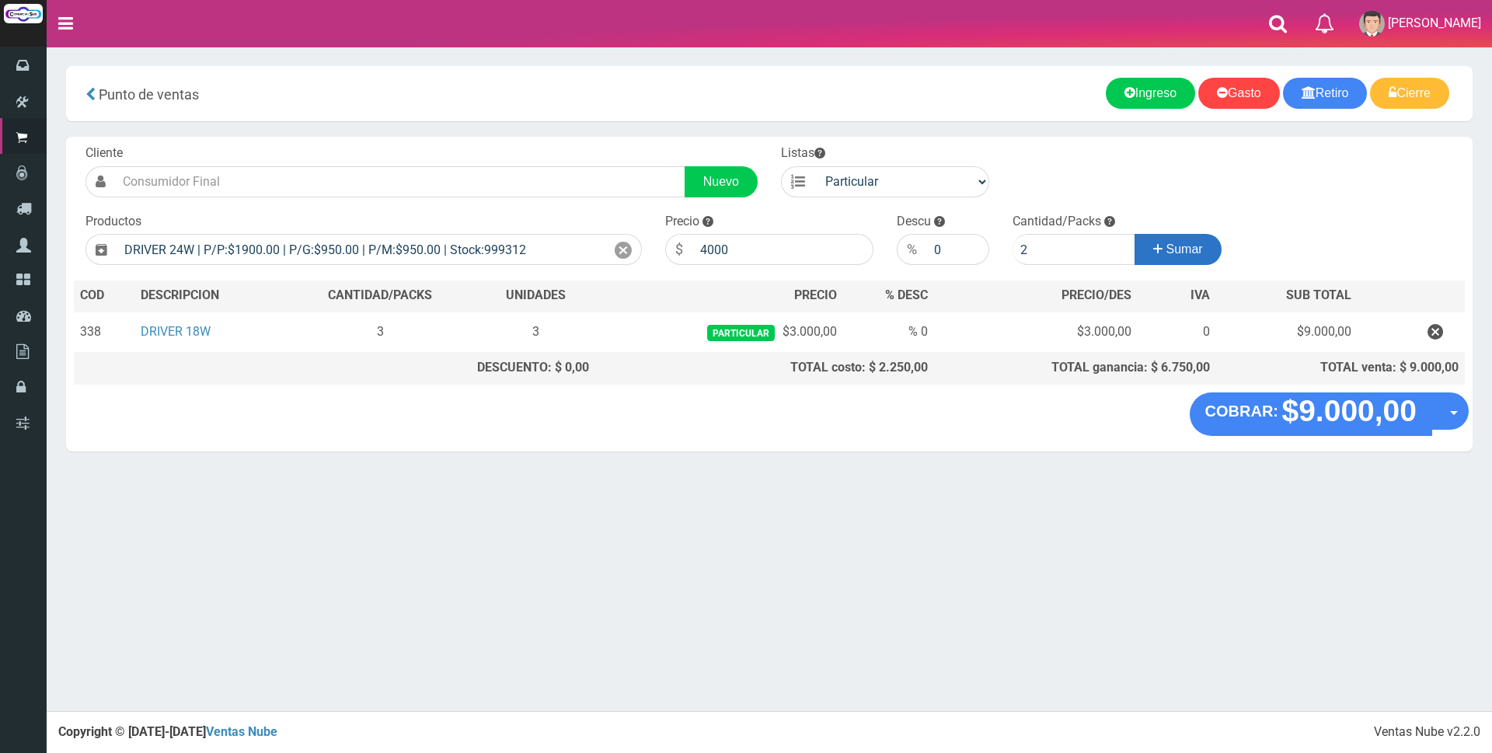
click at [1216, 256] on button "Sumar" at bounding box center [1178, 249] width 87 height 31
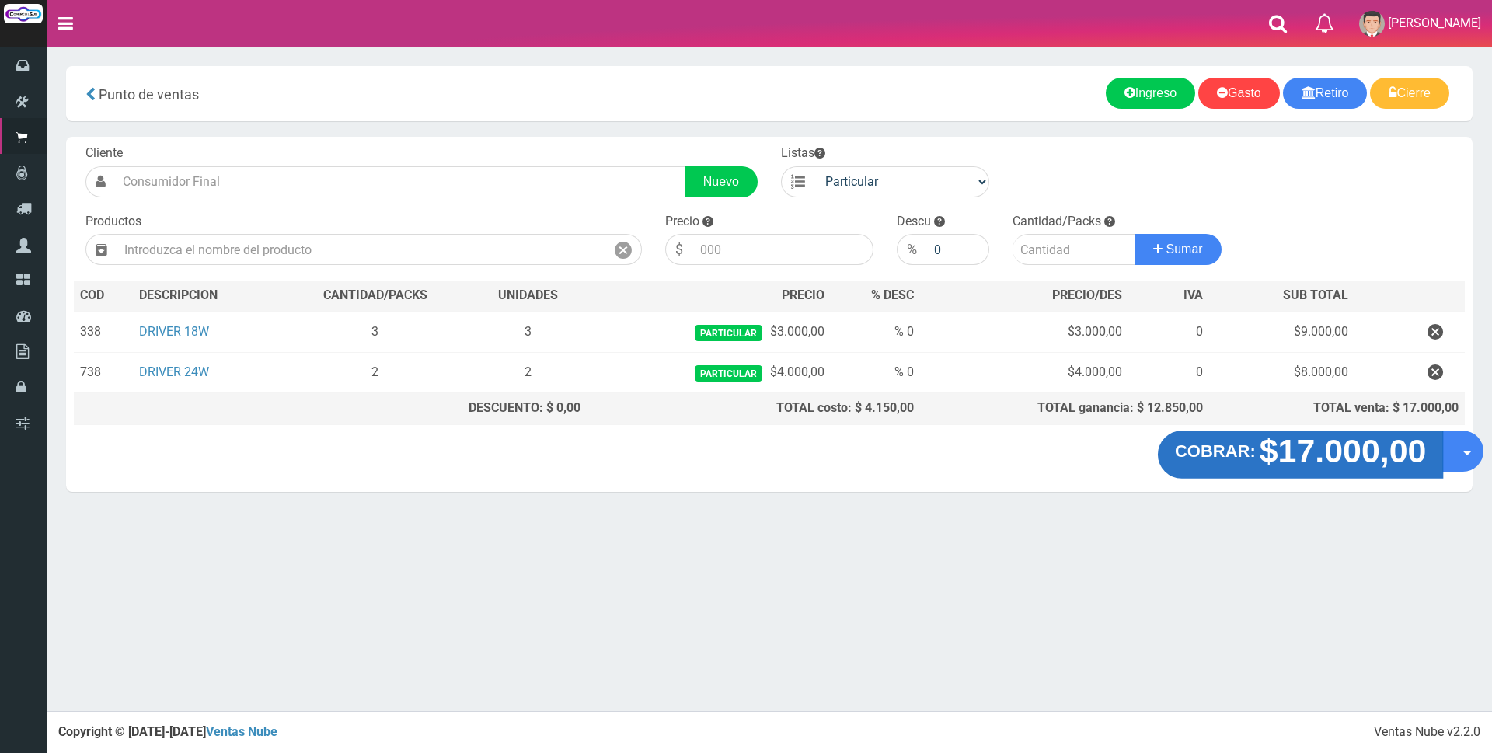
click at [1275, 445] on strong "$17.000,00" at bounding box center [1343, 451] width 167 height 37
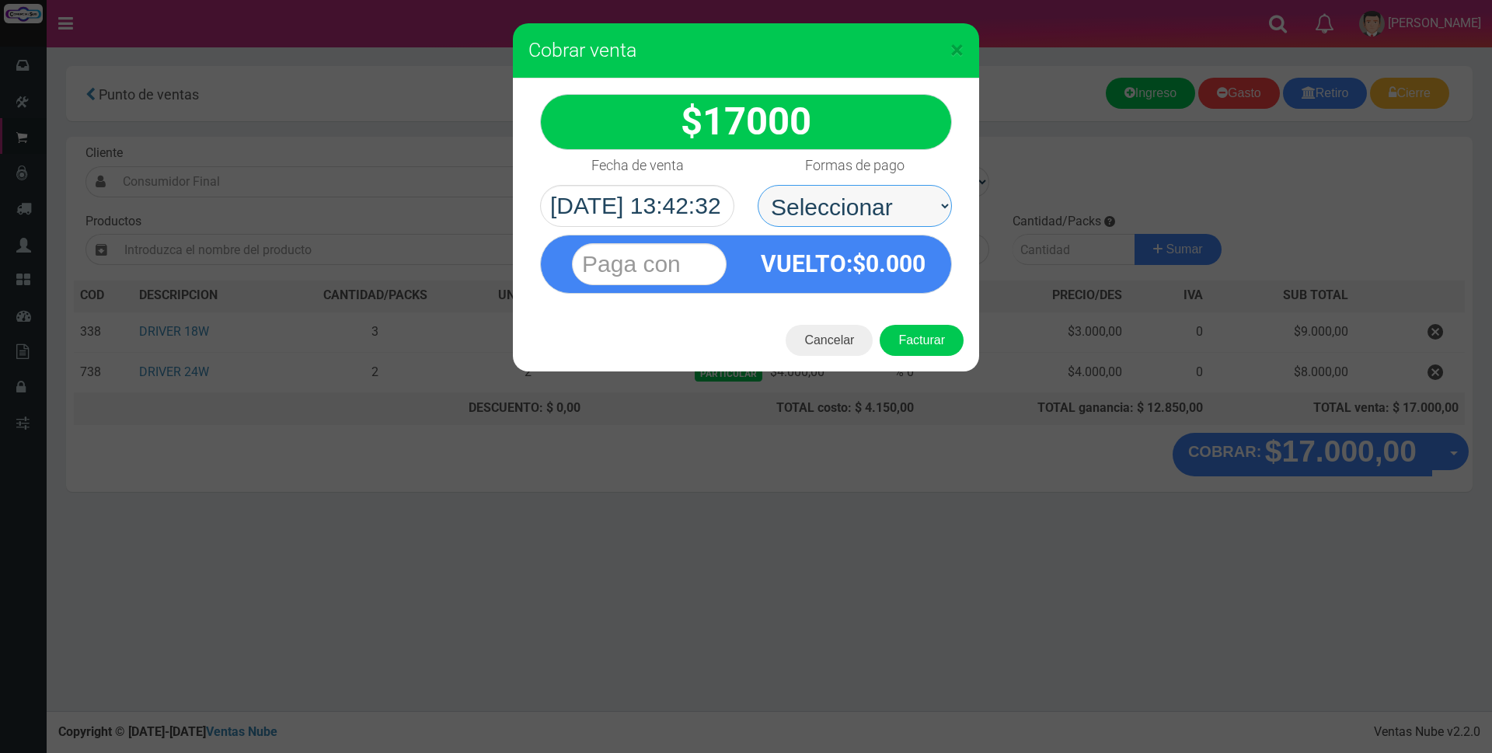
click at [874, 197] on select "Seleccionar Efectivo Tarjeta de Crédito Depósito Débito" at bounding box center [855, 206] width 194 height 42
select select "Efectivo"
click at [758, 185] on select "Seleccionar Efectivo Tarjeta de Crédito Depósito Débito" at bounding box center [855, 206] width 194 height 42
click at [718, 267] on input "text" at bounding box center [649, 264] width 155 height 42
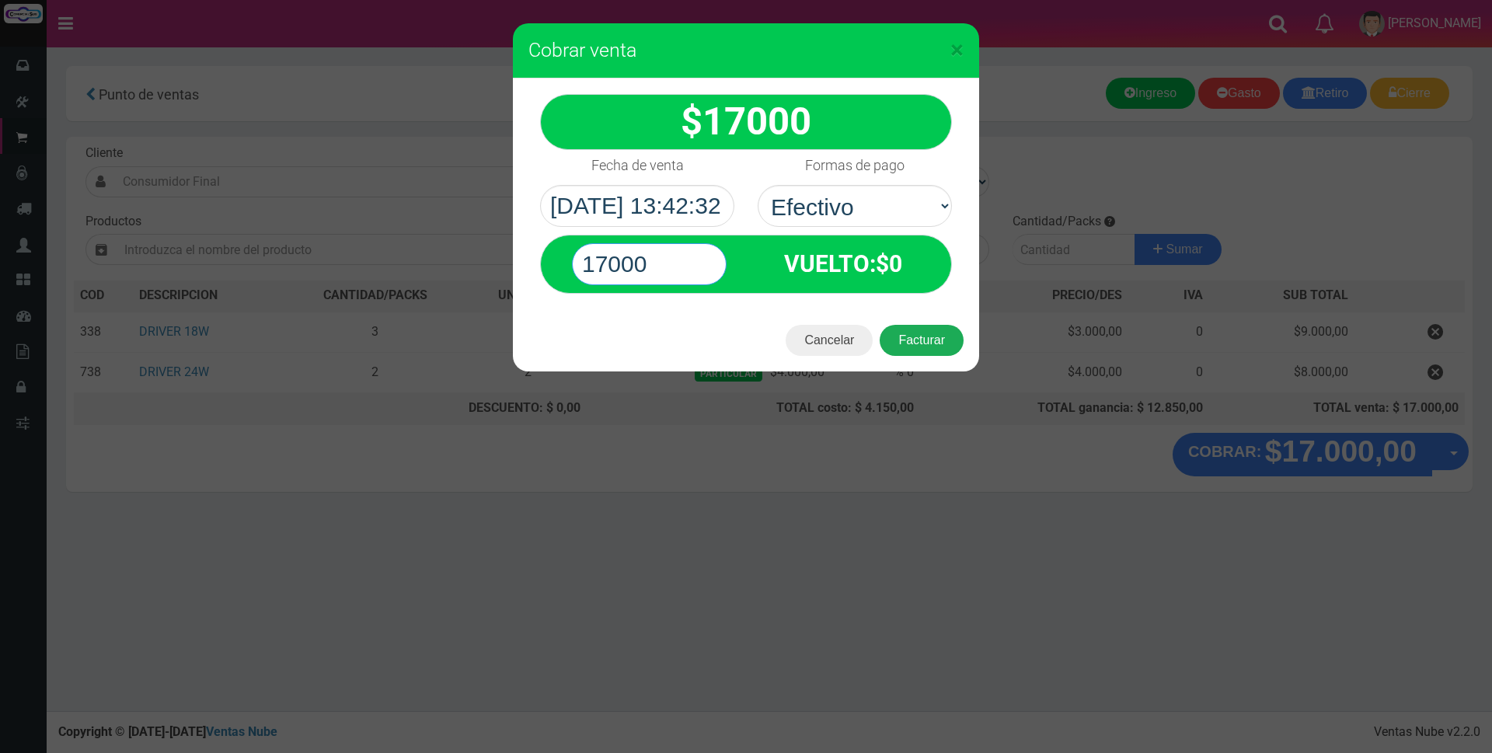
type input "17000"
click at [926, 333] on button "Facturar" at bounding box center [922, 340] width 84 height 31
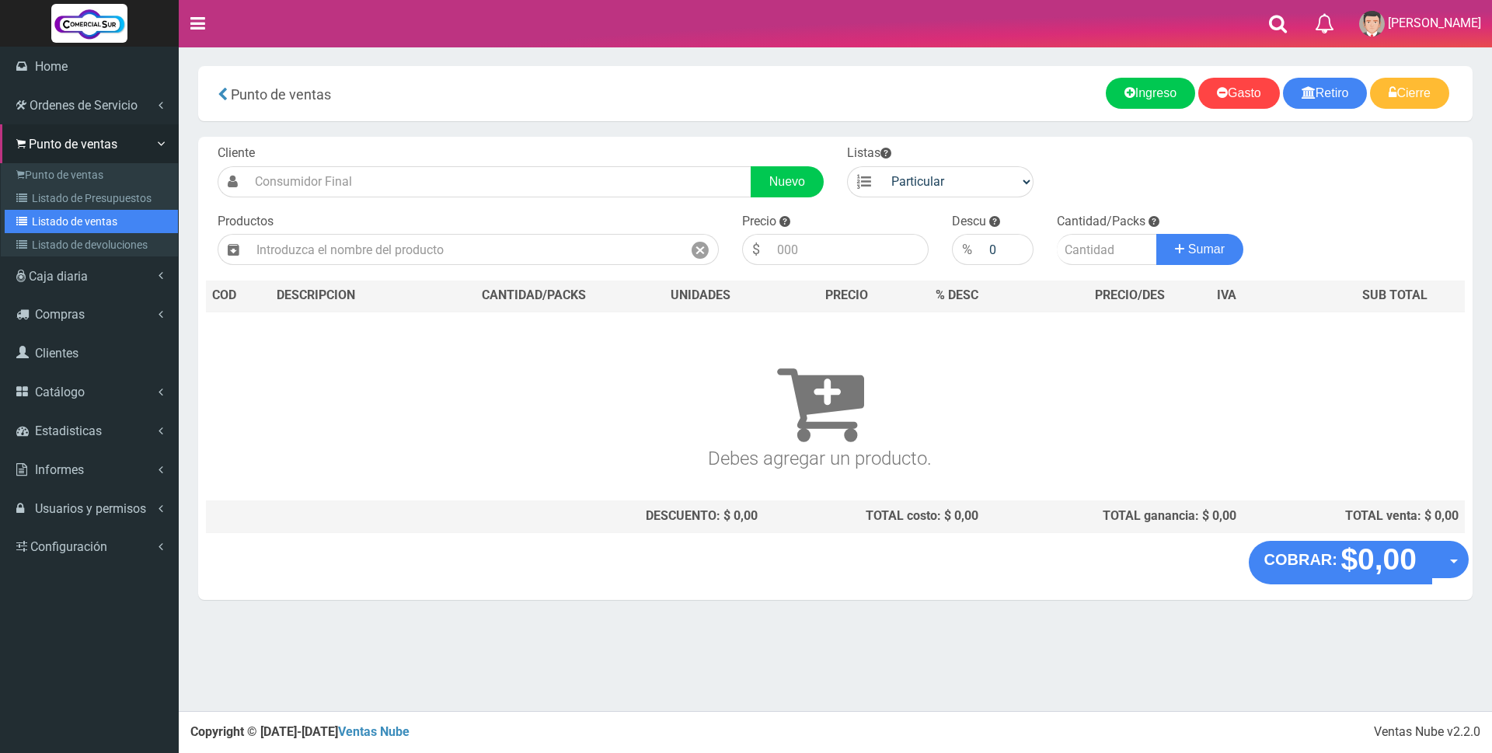
click at [63, 220] on link "Listado de ventas" at bounding box center [91, 221] width 173 height 23
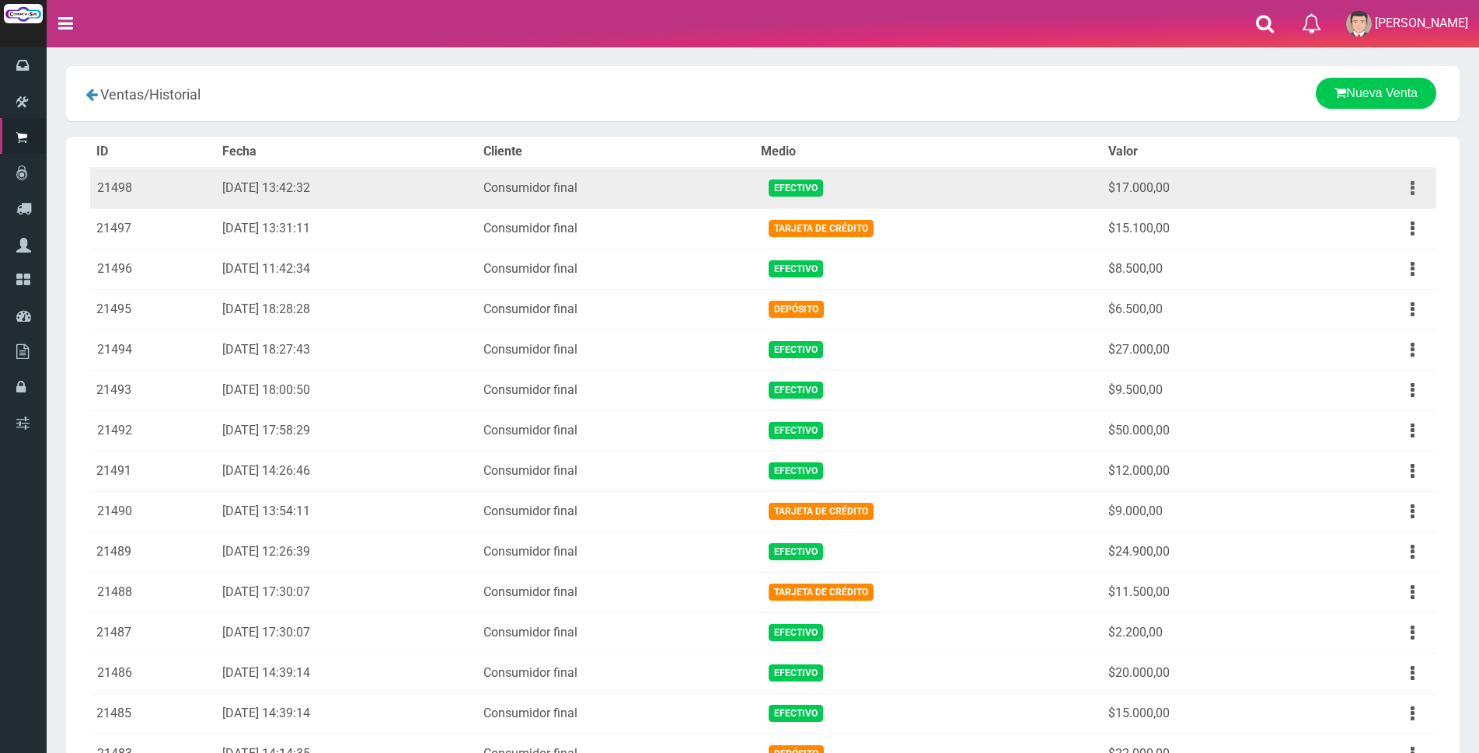
click at [1407, 190] on button "button" at bounding box center [1412, 188] width 35 height 27
click at [1391, 225] on link "Ver" at bounding box center [1367, 226] width 123 height 34
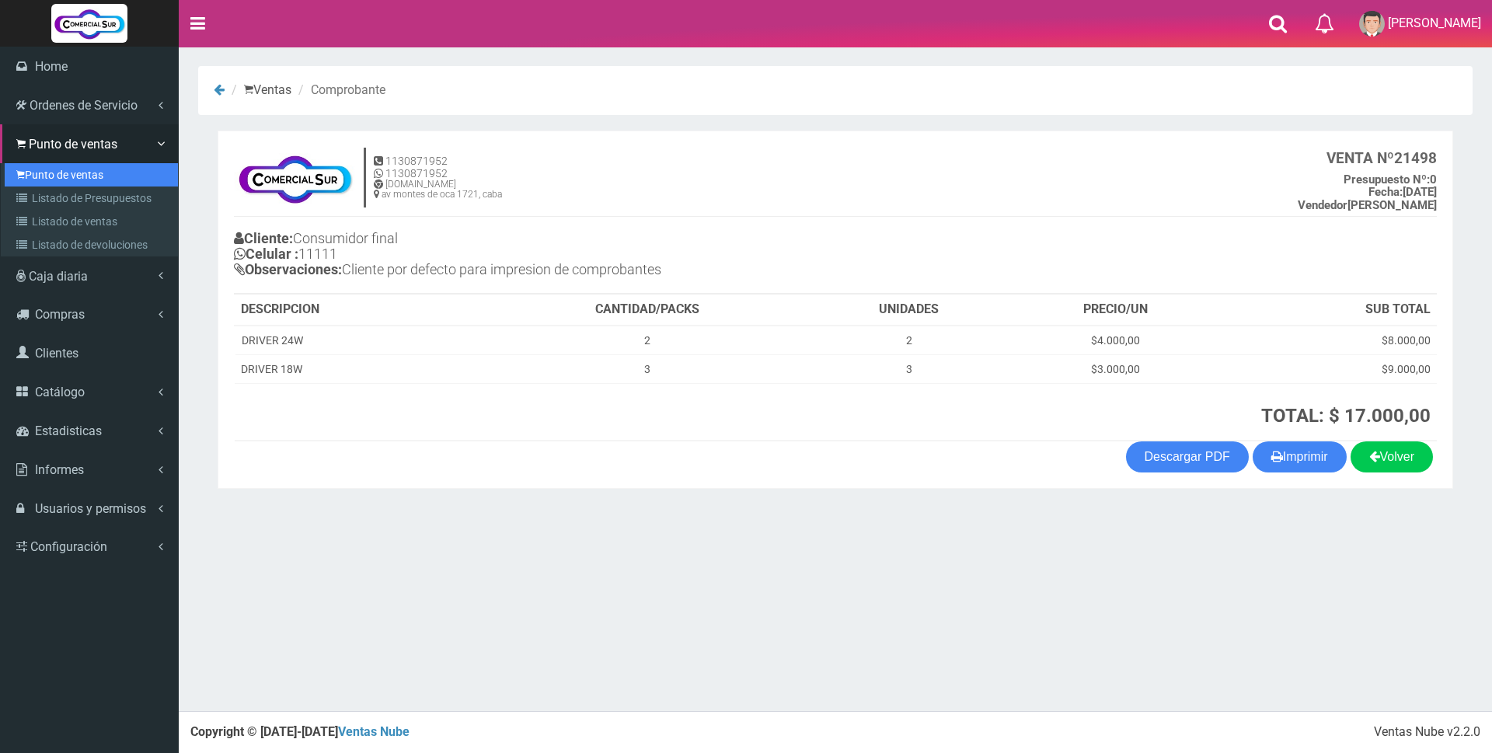
click at [85, 176] on link "Punto de ventas" at bounding box center [91, 174] width 173 height 23
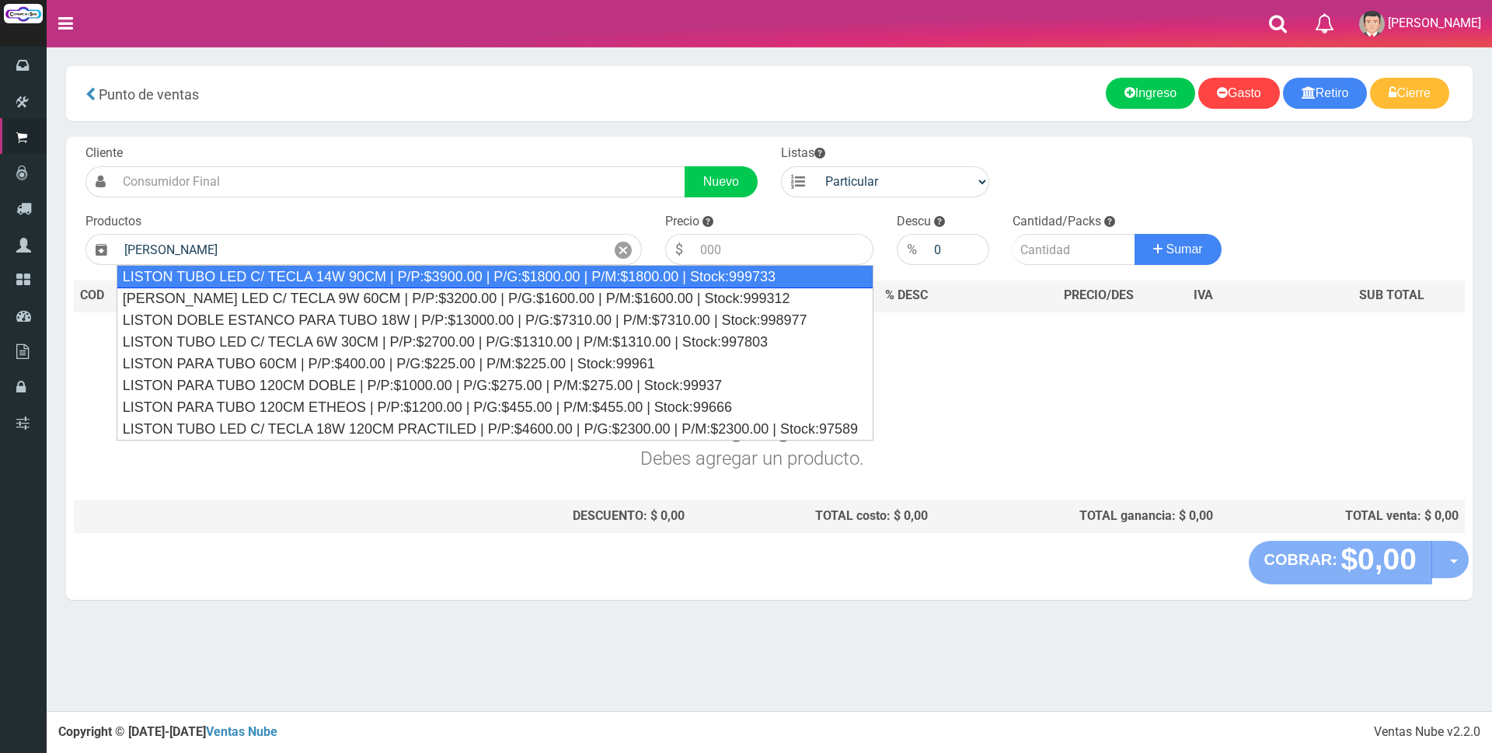
drag, startPoint x: 480, startPoint y: 280, endPoint x: 591, endPoint y: 267, distance: 111.8
click at [481, 280] on div "LISTON TUBO LED C/ TECLA 14W 90CM | P/P:$3900.00 | P/G:$1800.00 | P/M:$1800.00 …" at bounding box center [495, 276] width 757 height 23
type input "LISTON TUBO LED C/ TECLA 14W 90CM | P/P:$3900.00 | P/G:$1800.00 | P/M:$1800.00 …"
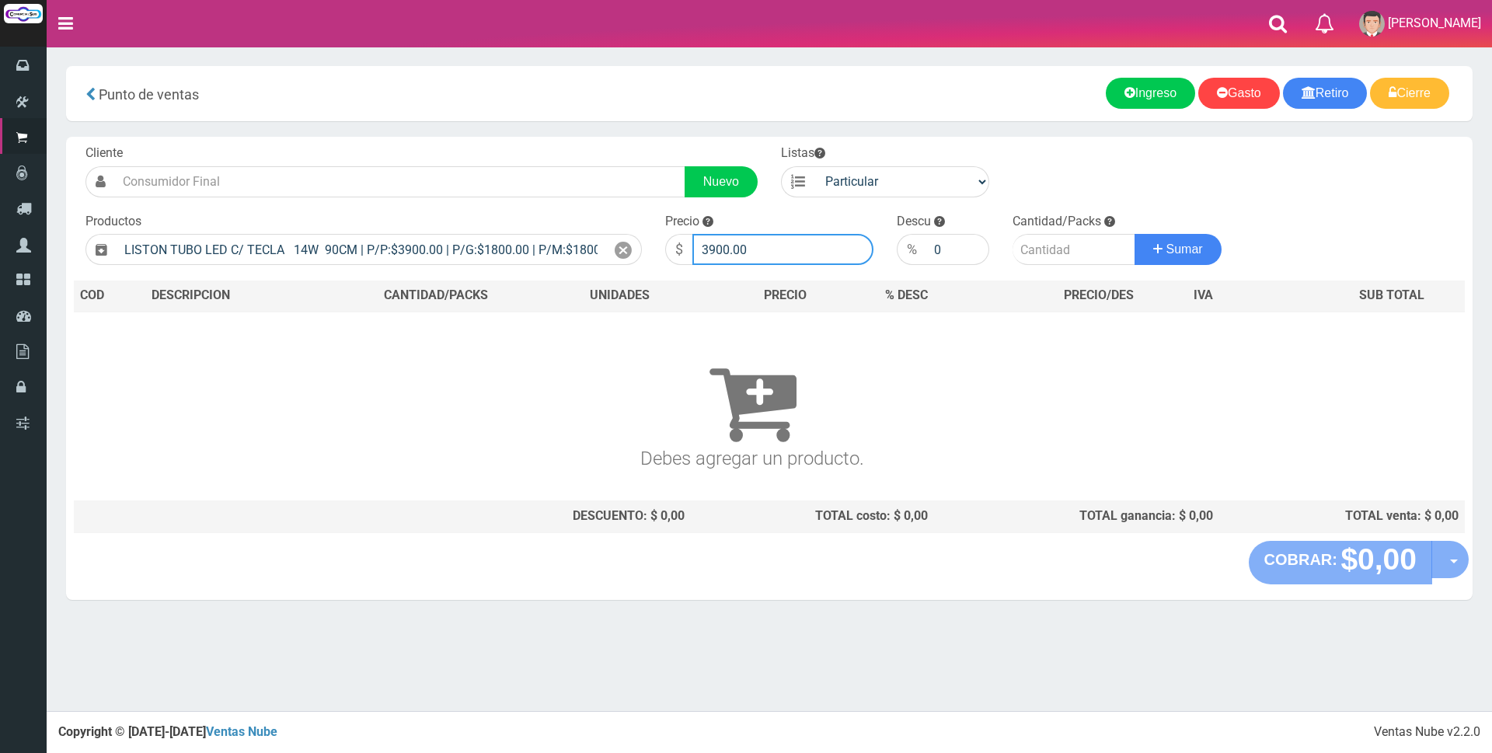
click at [772, 254] on input "3900.00" at bounding box center [782, 249] width 181 height 31
type input "3"
type input "11000"
click at [1062, 253] on input "number" at bounding box center [1074, 249] width 123 height 31
type input "1"
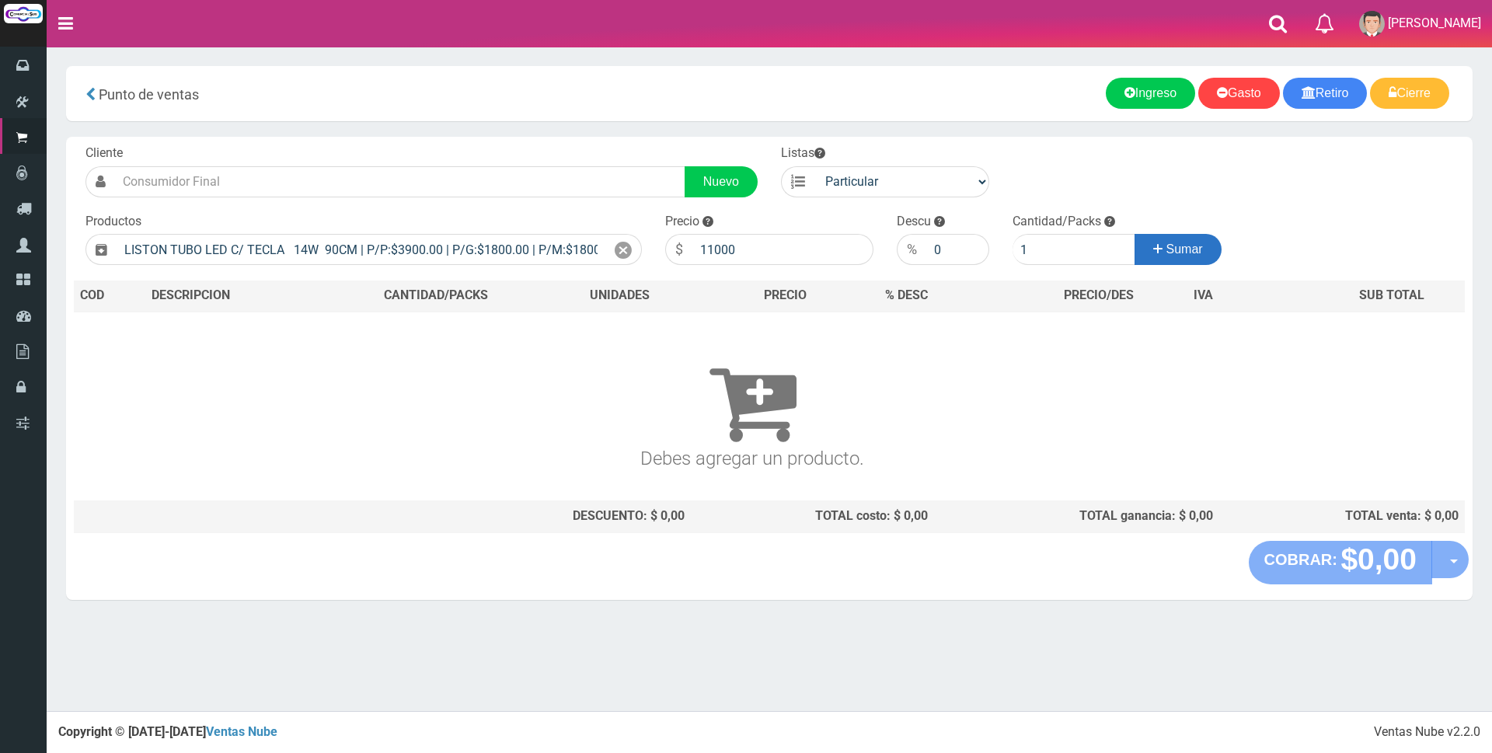
click at [1158, 261] on button "Sumar" at bounding box center [1178, 249] width 87 height 31
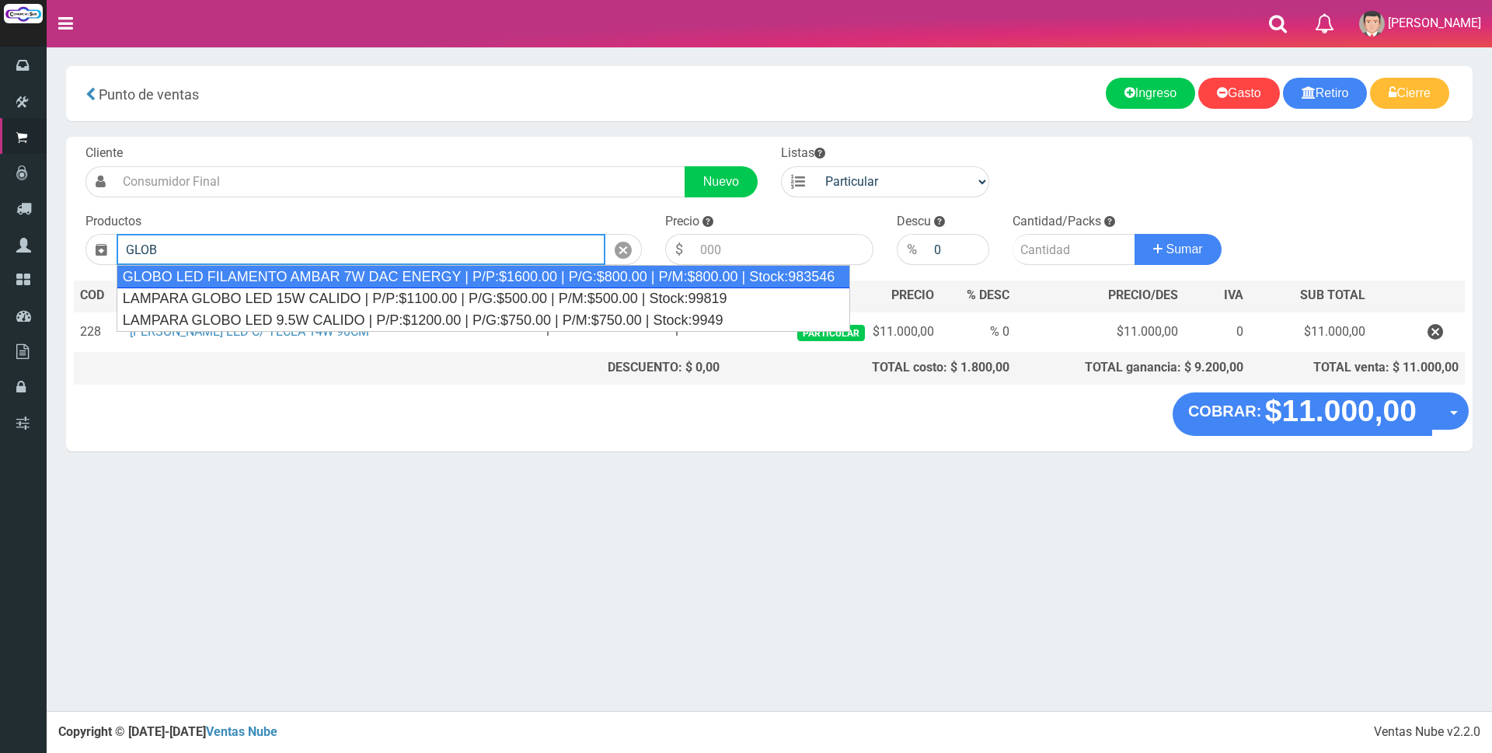
click at [499, 274] on div "GLOBO LED FILAMENTO AMBAR 7W DAC ENERGY | P/P:$1600.00 | P/G:$800.00 | P/M:$800…" at bounding box center [484, 276] width 734 height 23
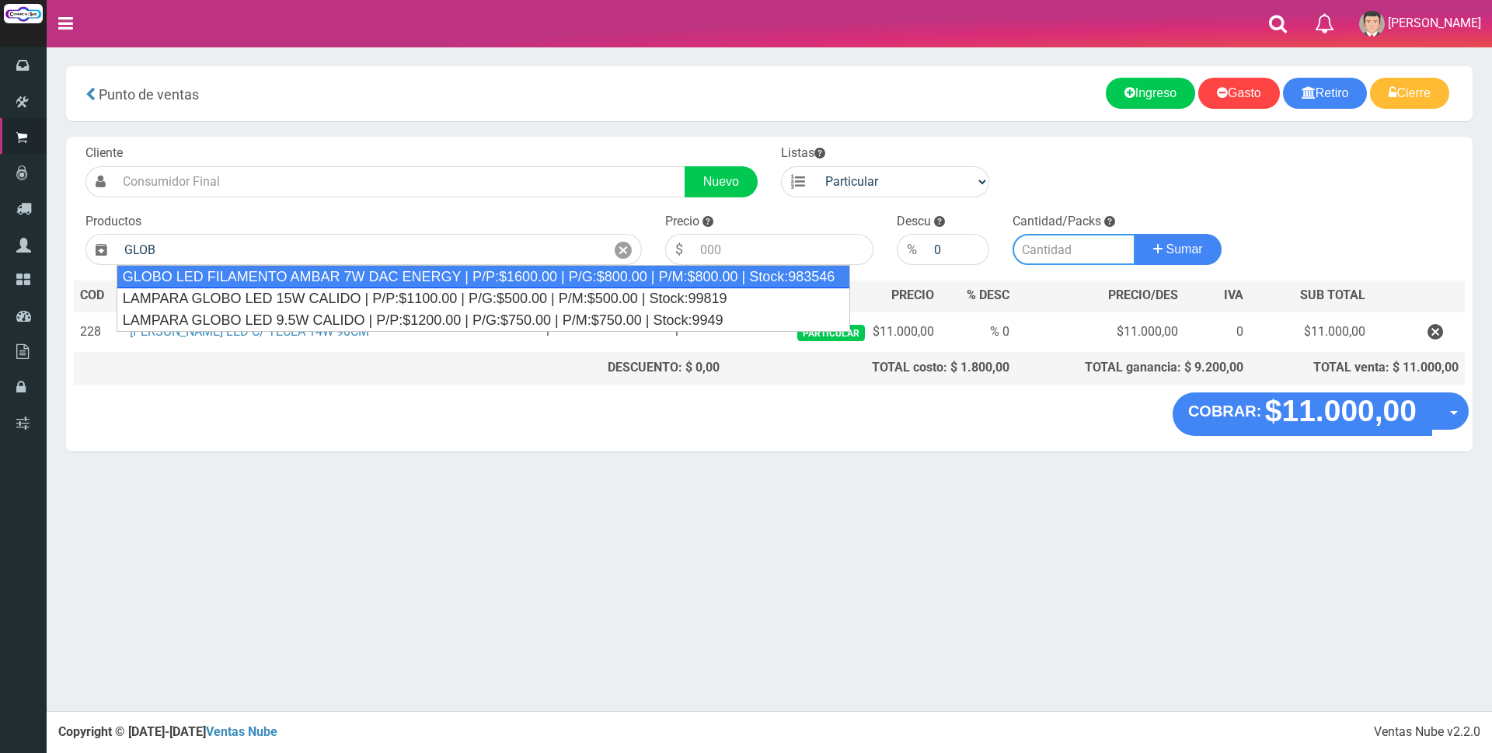
type input "GLOBO LED FILAMENTO AMBAR 7W DAC ENERGY | P/P:$1600.00 | P/G:$800.00 | P/M:$800…"
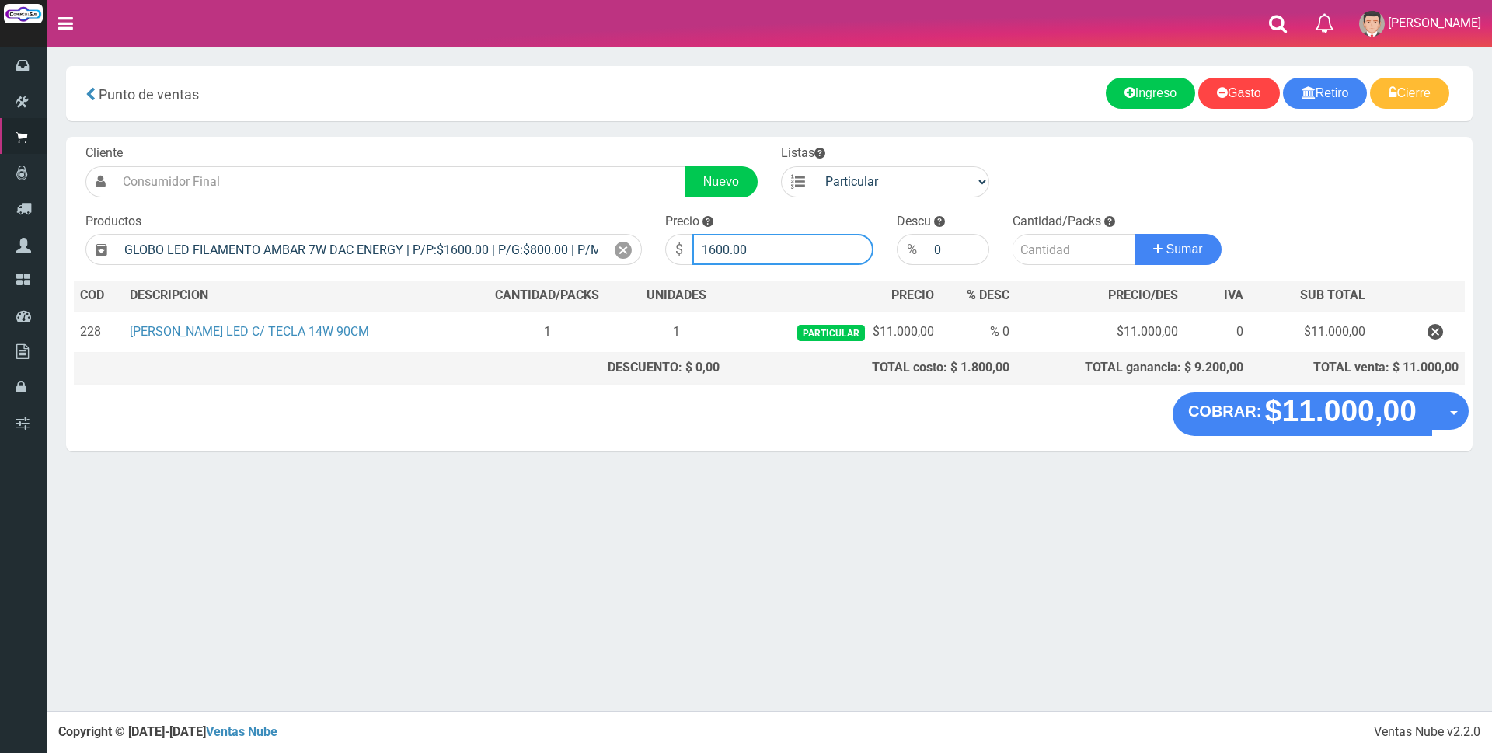
click at [809, 243] on input "1600.00" at bounding box center [782, 249] width 181 height 31
type input "1"
type input "6000"
click at [1050, 242] on input "number" at bounding box center [1074, 249] width 123 height 31
type input "1"
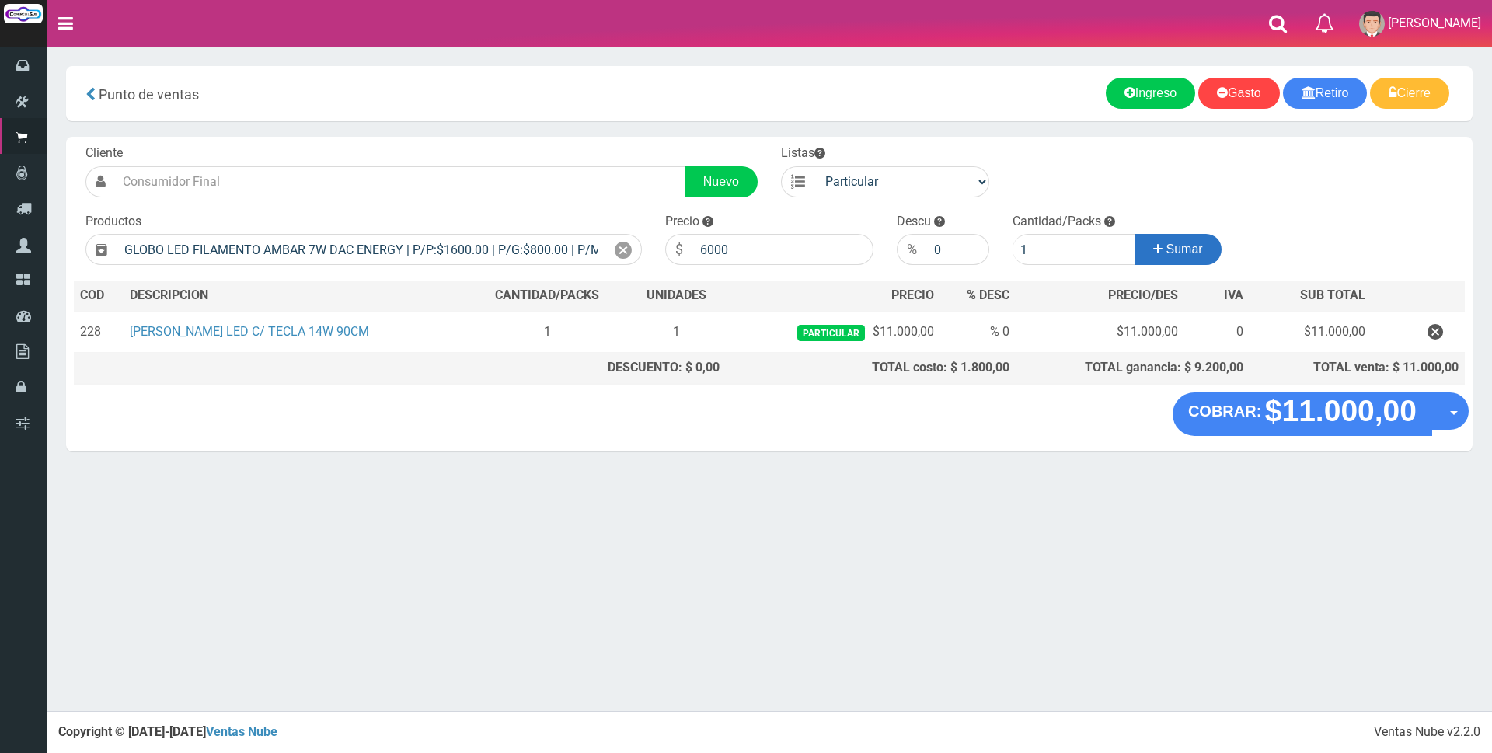
click at [1195, 244] on span "Sumar" at bounding box center [1185, 248] width 37 height 13
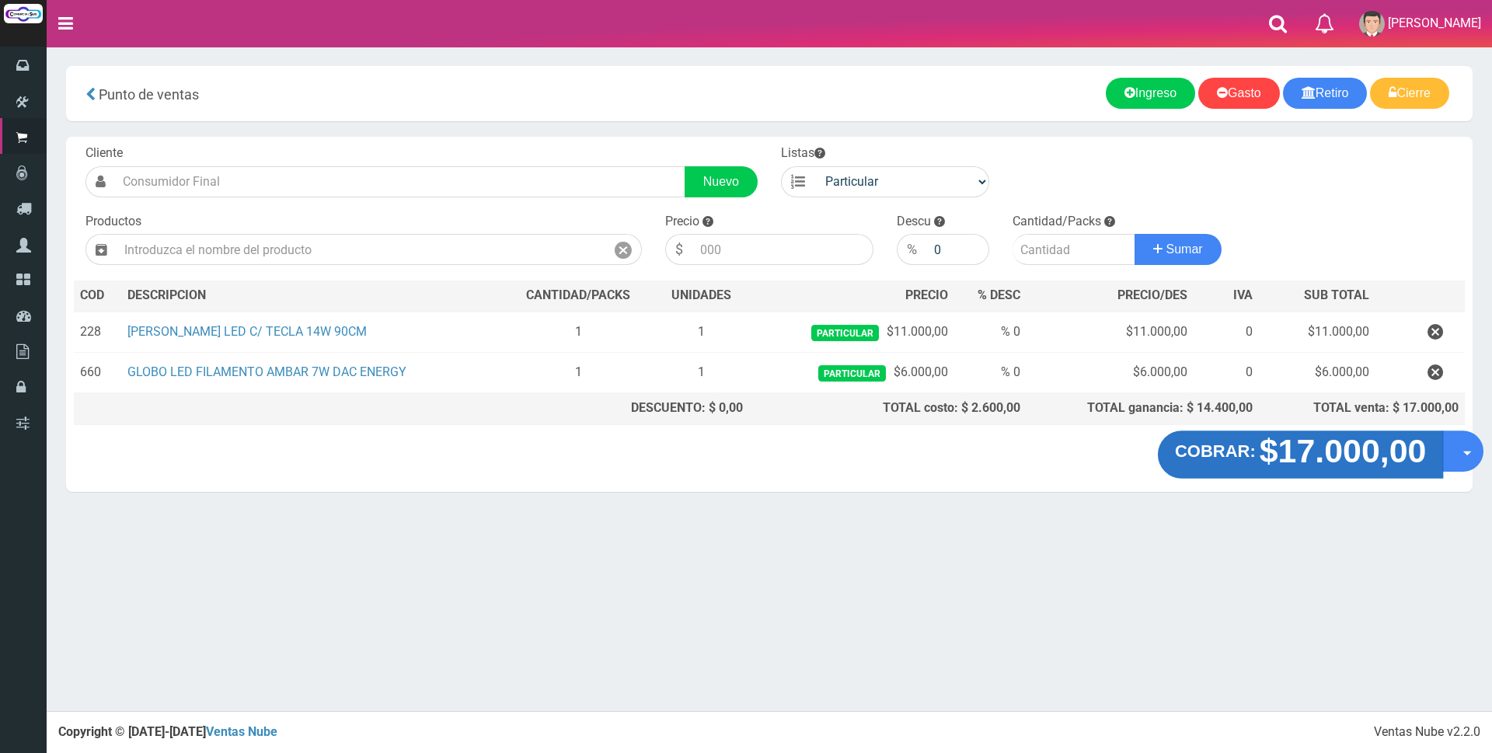
click at [1277, 455] on strong "$17.000,00" at bounding box center [1343, 451] width 167 height 37
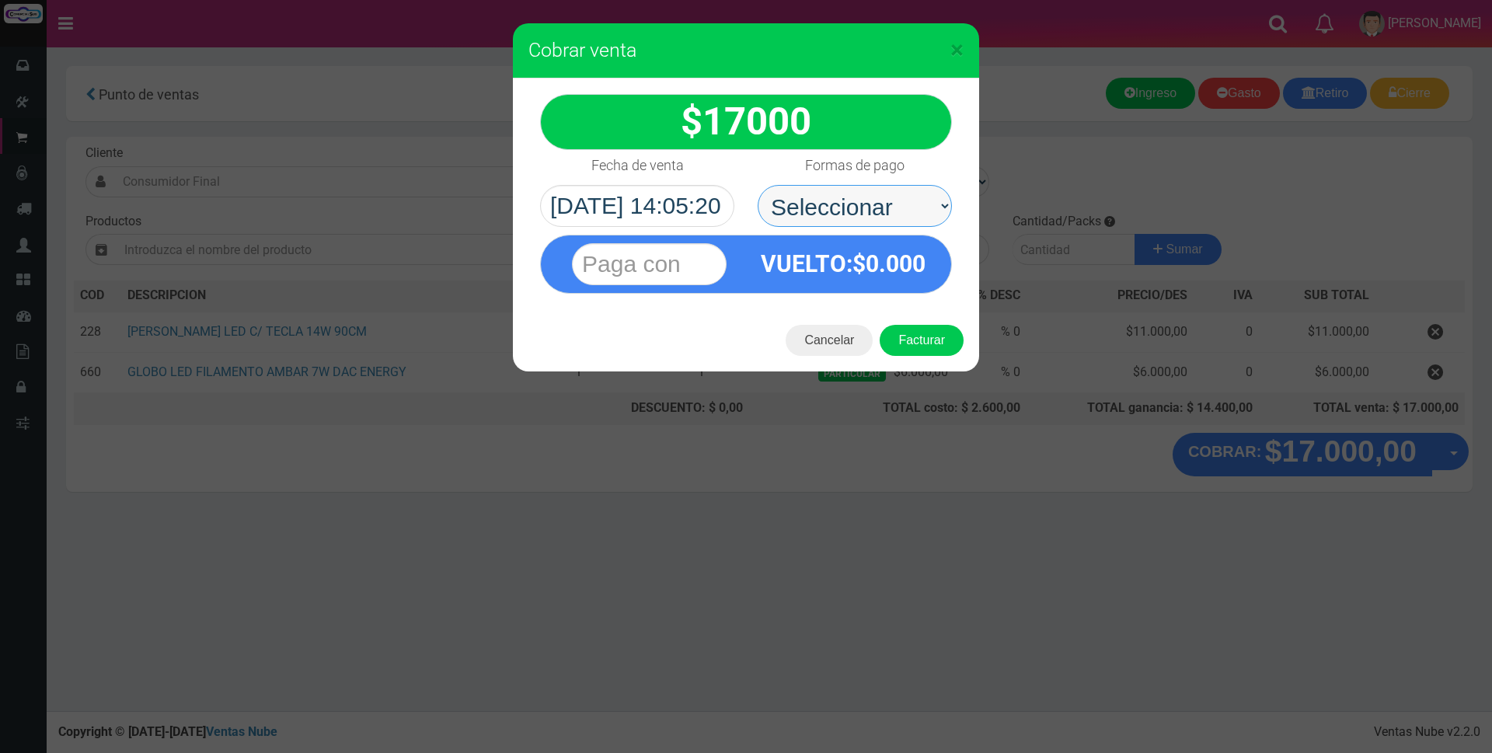
click at [818, 201] on select "Seleccionar Efectivo Tarjeta de Crédito Depósito Débito" at bounding box center [855, 206] width 194 height 42
select select "Tarjeta de Crédito"
click at [758, 185] on select "Seleccionar Efectivo Tarjeta de Crédito Depósito Débito" at bounding box center [855, 206] width 194 height 42
click at [710, 263] on input "text" at bounding box center [649, 264] width 155 height 42
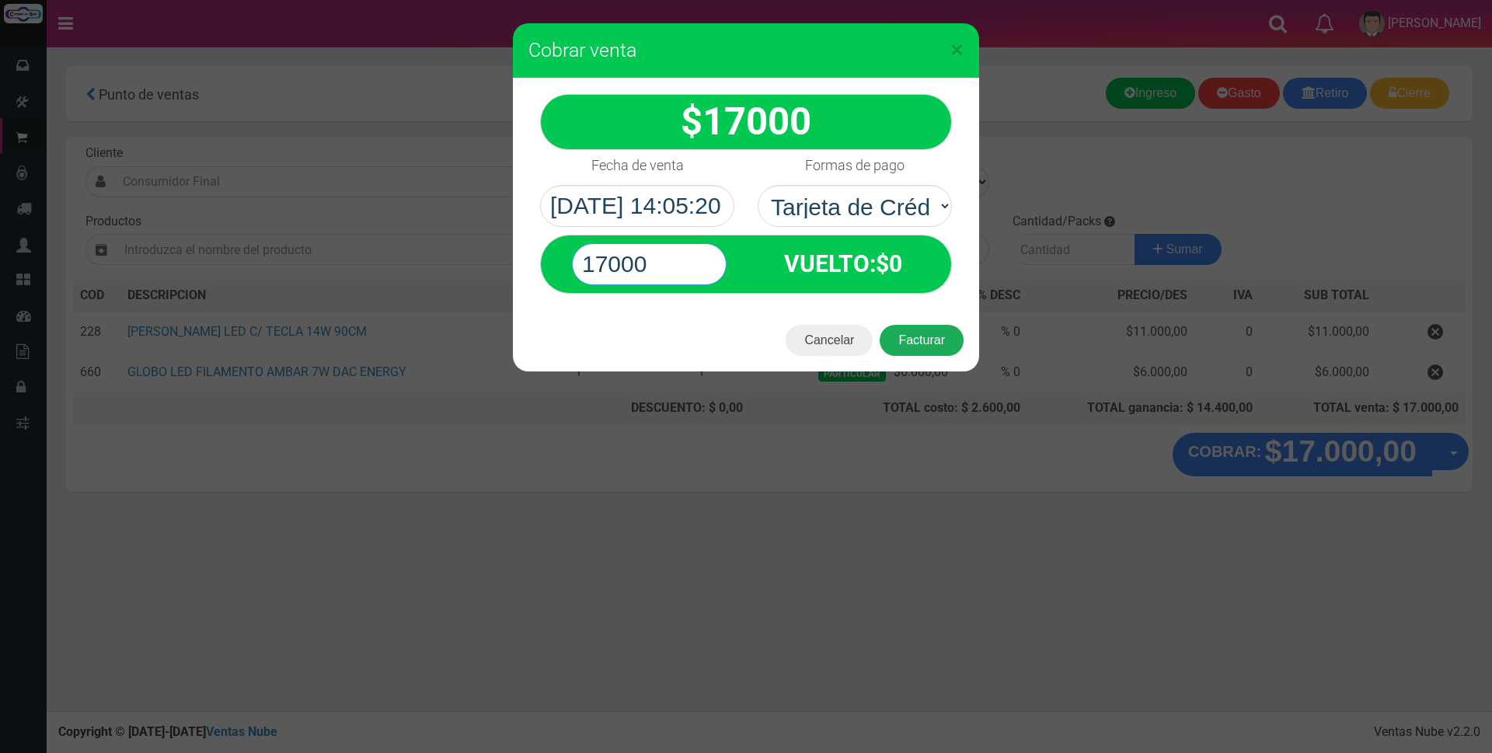
type input "17000"
click at [923, 344] on button "Facturar" at bounding box center [922, 340] width 84 height 31
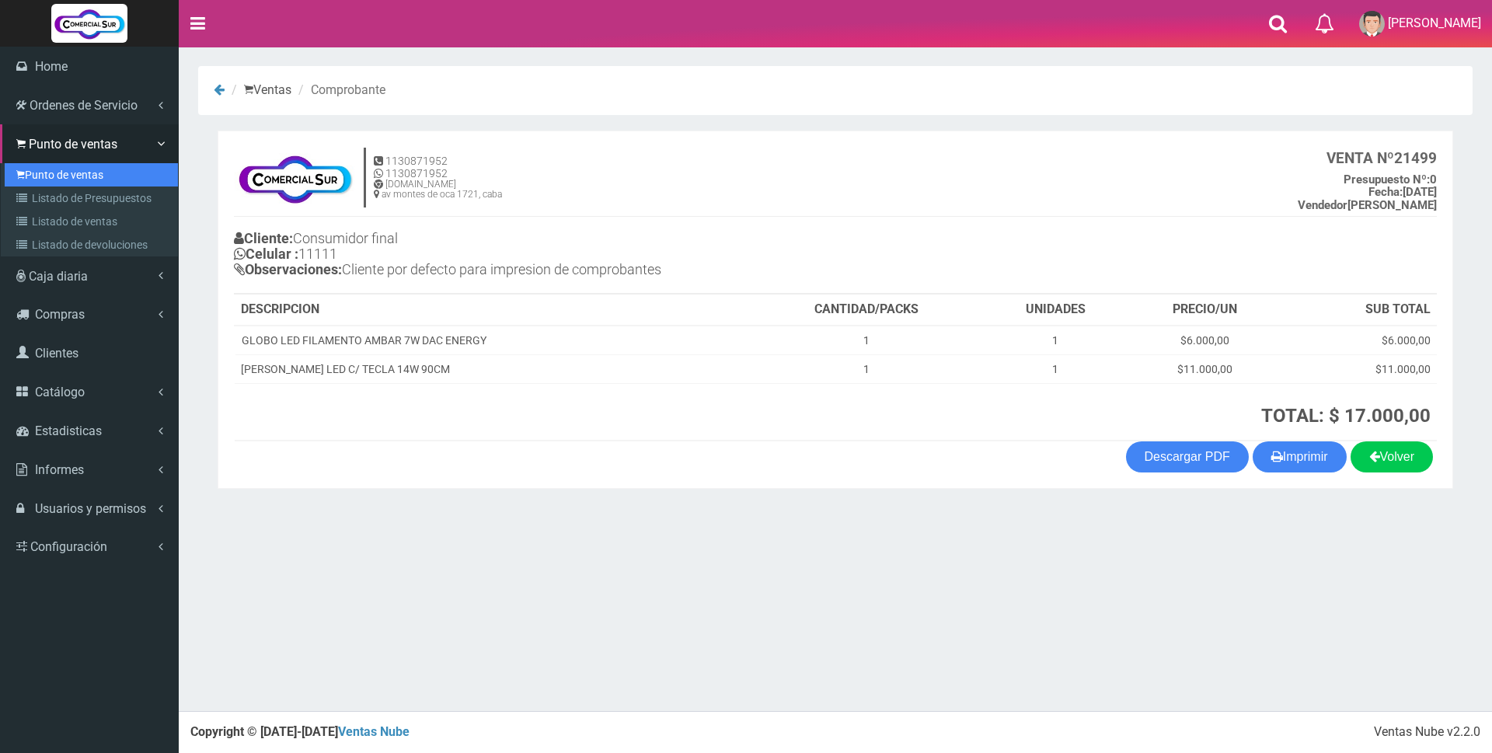
click at [59, 171] on link "Punto de ventas" at bounding box center [91, 174] width 173 height 23
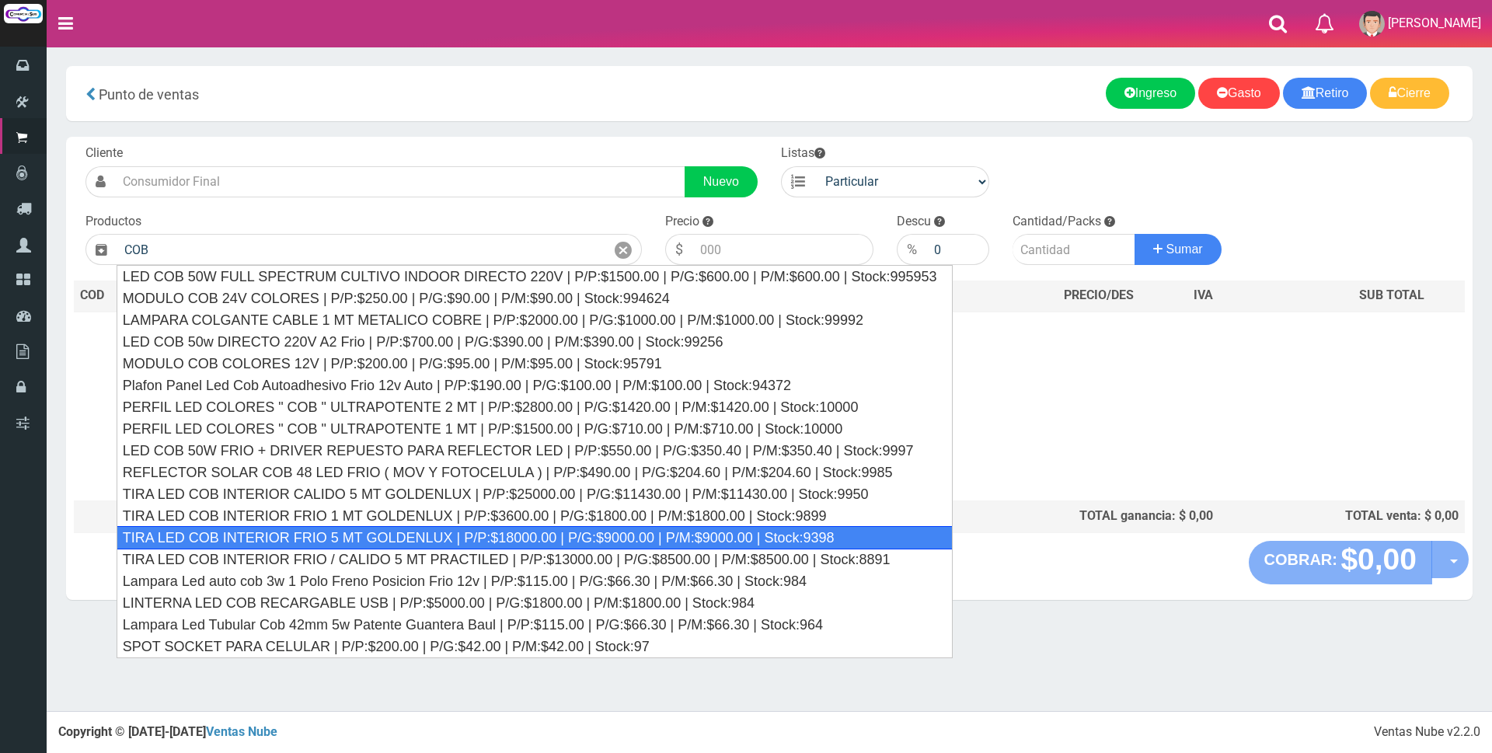
click at [308, 539] on div "TIRA LED COB INTERIOR FRIO 5 MT GOLDENLUX | P/P:$18000.00 | P/G:$9000.00 | P/M:…" at bounding box center [535, 537] width 836 height 23
type input "TIRA LED COB INTERIOR FRIO 5 MT GOLDENLUX | P/P:$18000.00 | P/G:$9000.00 | P/M:…"
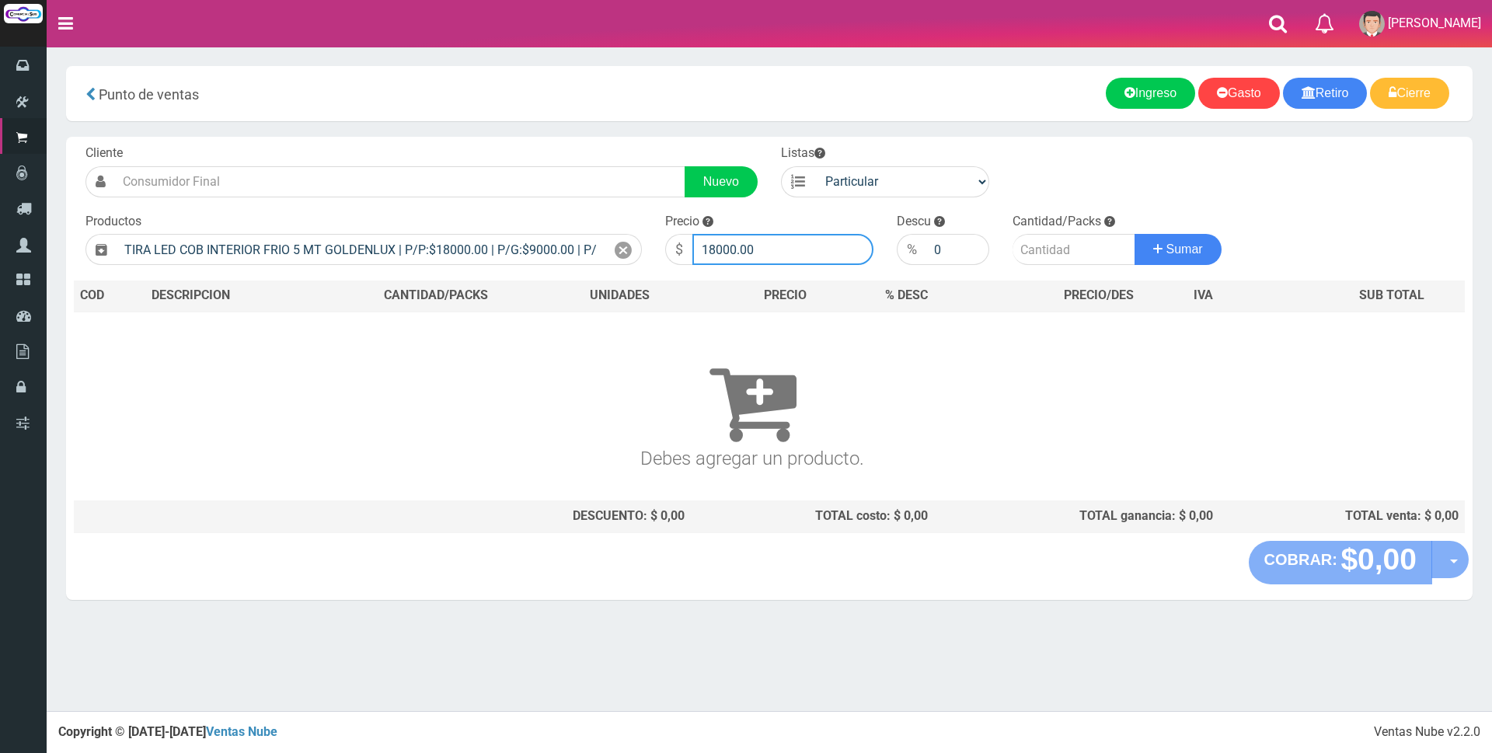
click at [772, 248] on input "18000.00" at bounding box center [782, 249] width 181 height 31
type input "1"
type input "20000"
click at [1062, 251] on input "number" at bounding box center [1074, 249] width 123 height 31
type input "2"
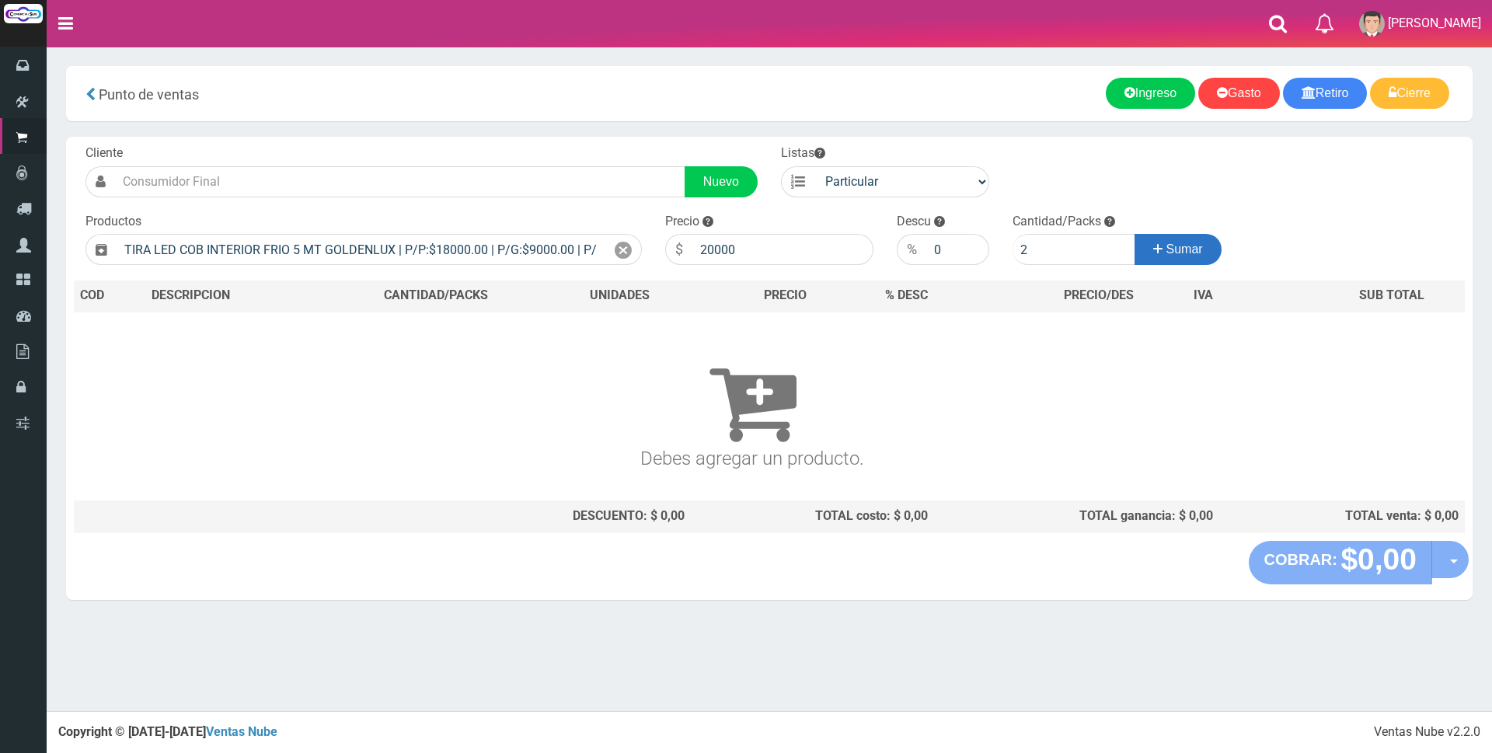
click at [1187, 249] on span "Sumar" at bounding box center [1185, 248] width 37 height 13
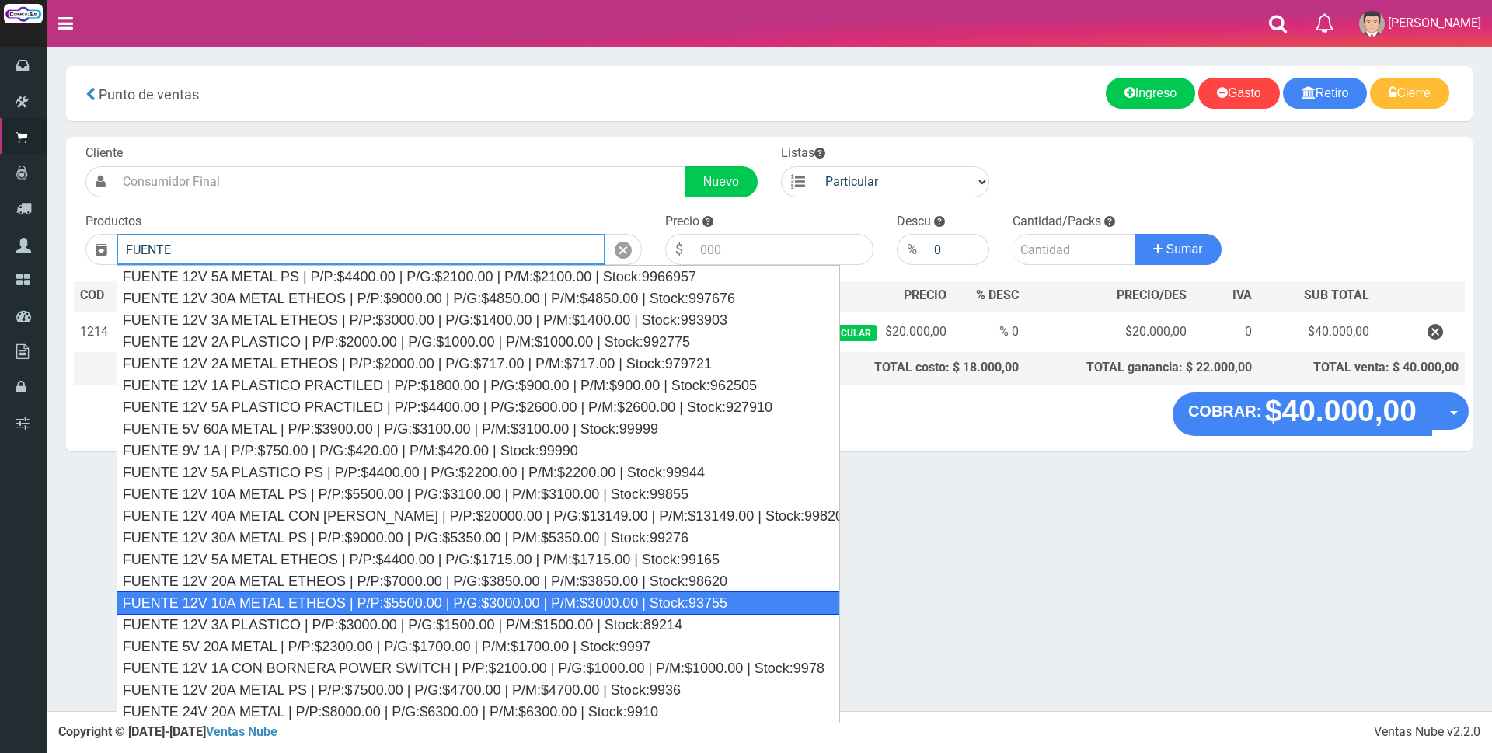
click at [462, 596] on div "FUENTE 12V 10A METAL ETHEOS | P/P:$5500.00 | P/G:$3000.00 | P/M:$3000.00 | Stoc…" at bounding box center [479, 602] width 724 height 23
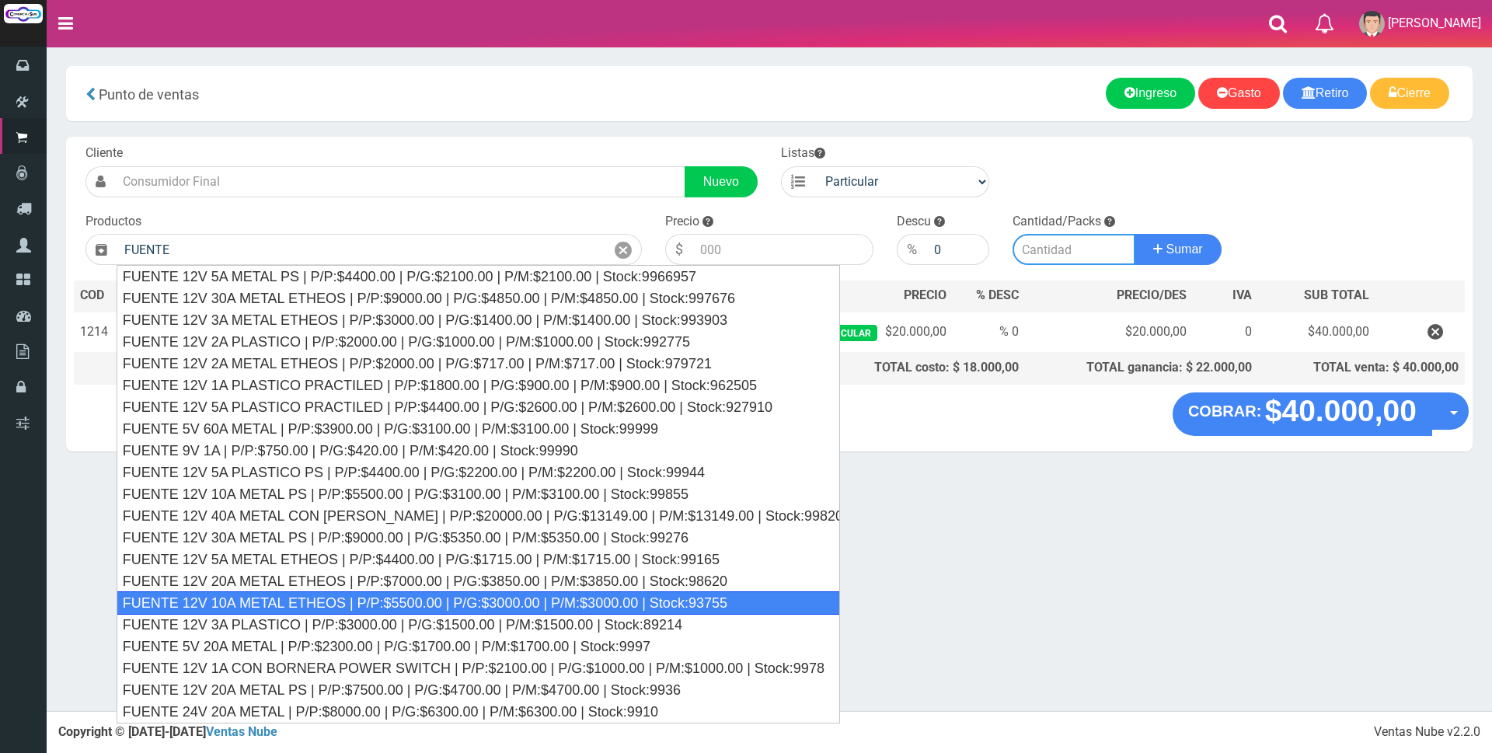
type input "FUENTE 12V 10A METAL ETHEOS | P/P:$5500.00 | P/G:$3000.00 | P/M:$3000.00 | Stoc…"
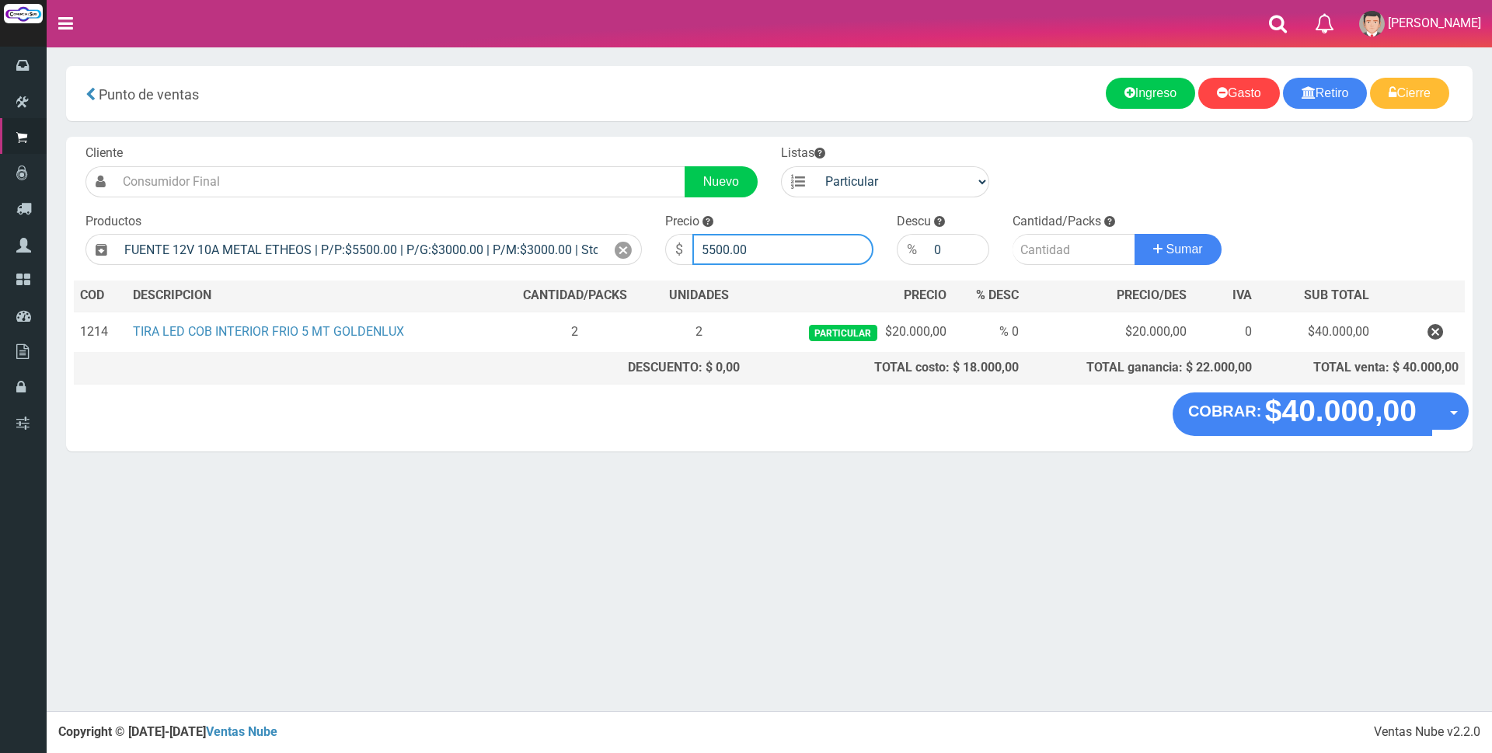
click at [790, 248] on input "5500.00" at bounding box center [782, 249] width 181 height 31
type input "5"
type input "17000"
click at [1053, 253] on input "number" at bounding box center [1074, 249] width 123 height 31
type input "1"
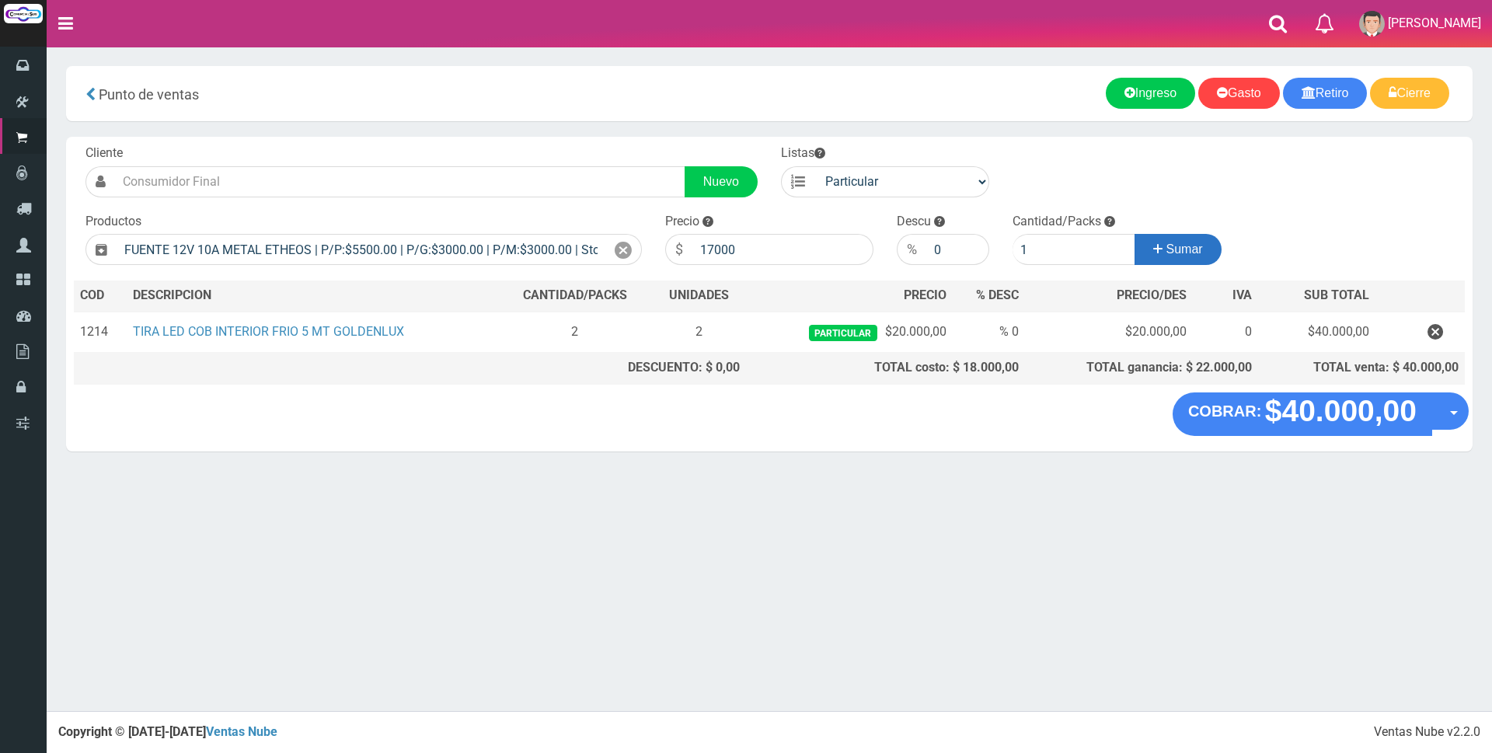
click at [1153, 255] on icon at bounding box center [1157, 249] width 9 height 23
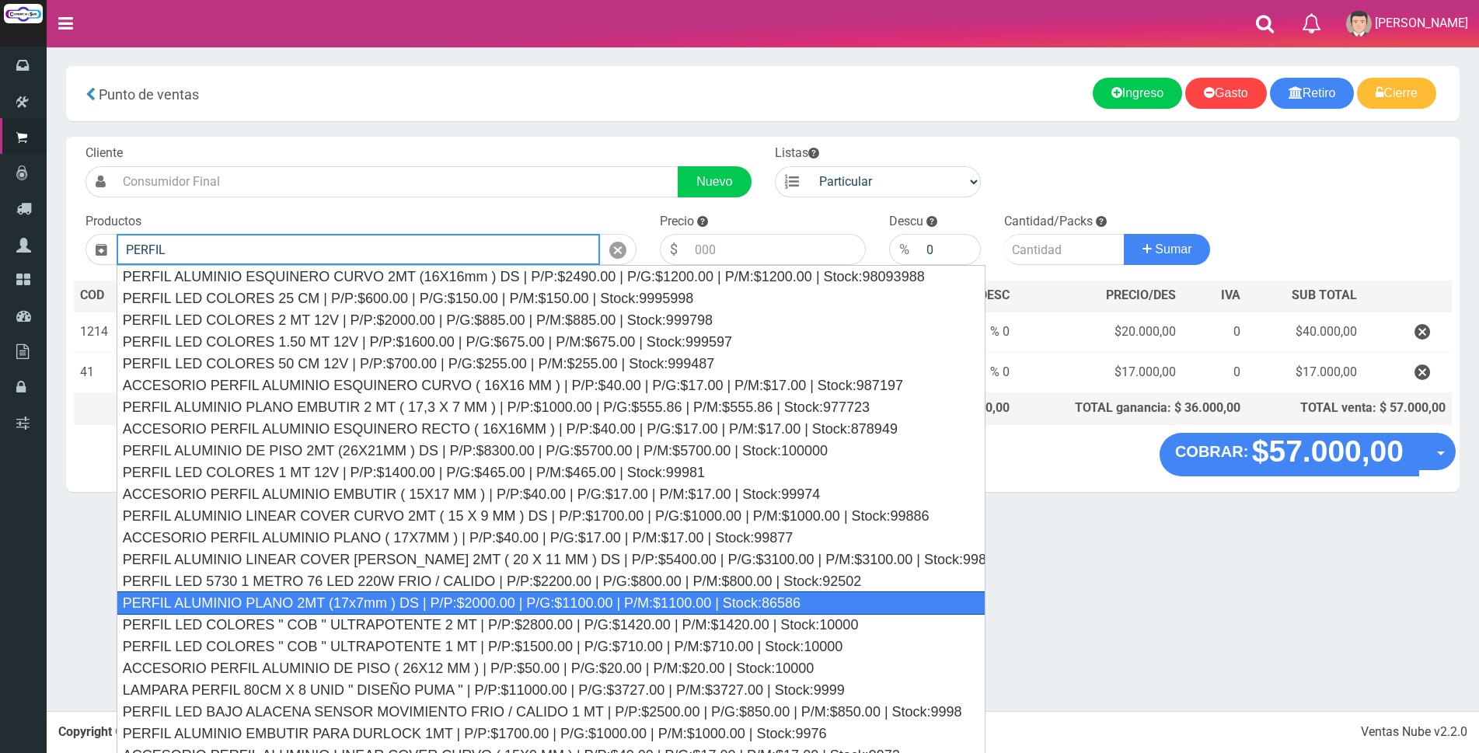
click at [561, 599] on div "PERFIL ALUMINIO PLANO 2MT (17x7mm ) DS | P/P:$2000.00 | P/G:$1100.00 | P/M:$110…" at bounding box center [551, 602] width 869 height 23
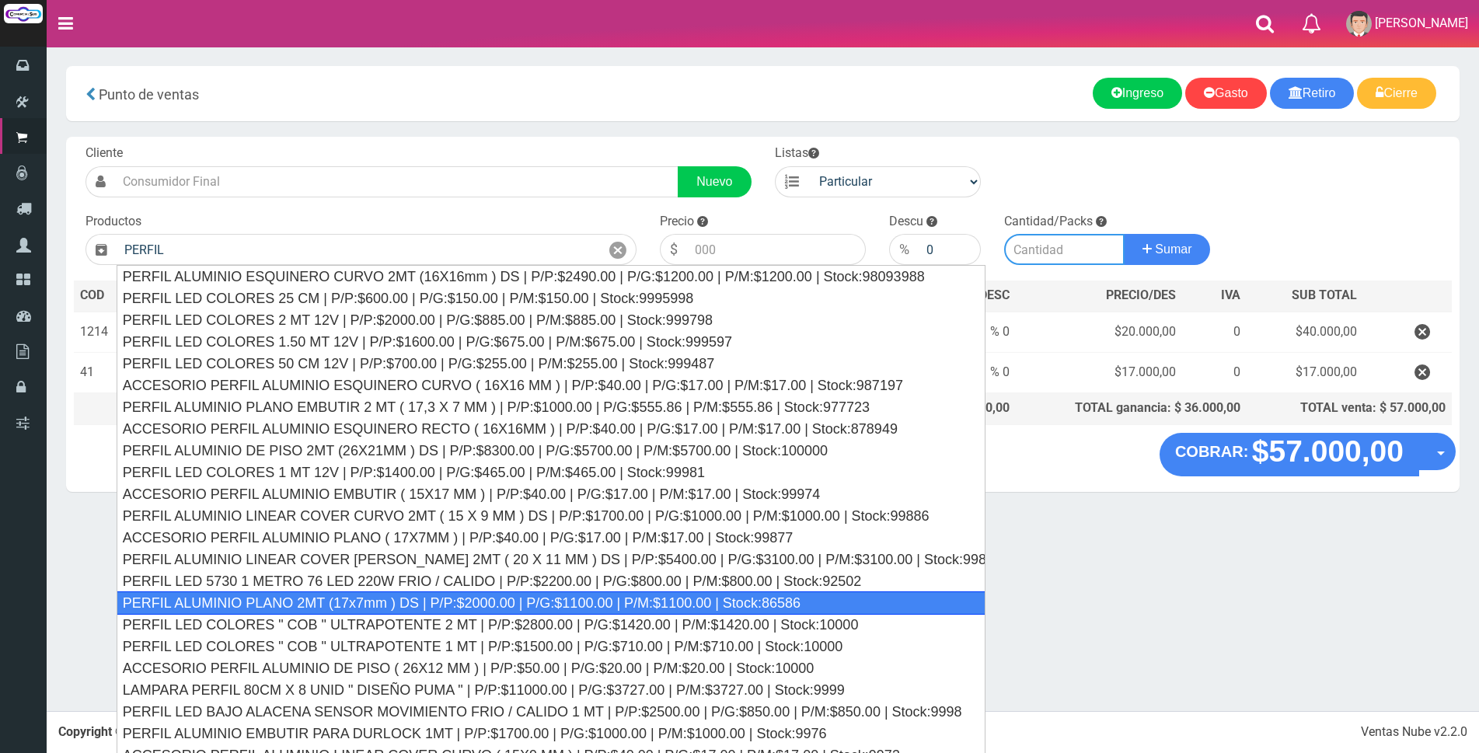
type input "PERFIL ALUMINIO PLANO 2MT (17x7mm ) DS | P/P:$2000.00 | P/G:$1100.00 | P/M:$110…"
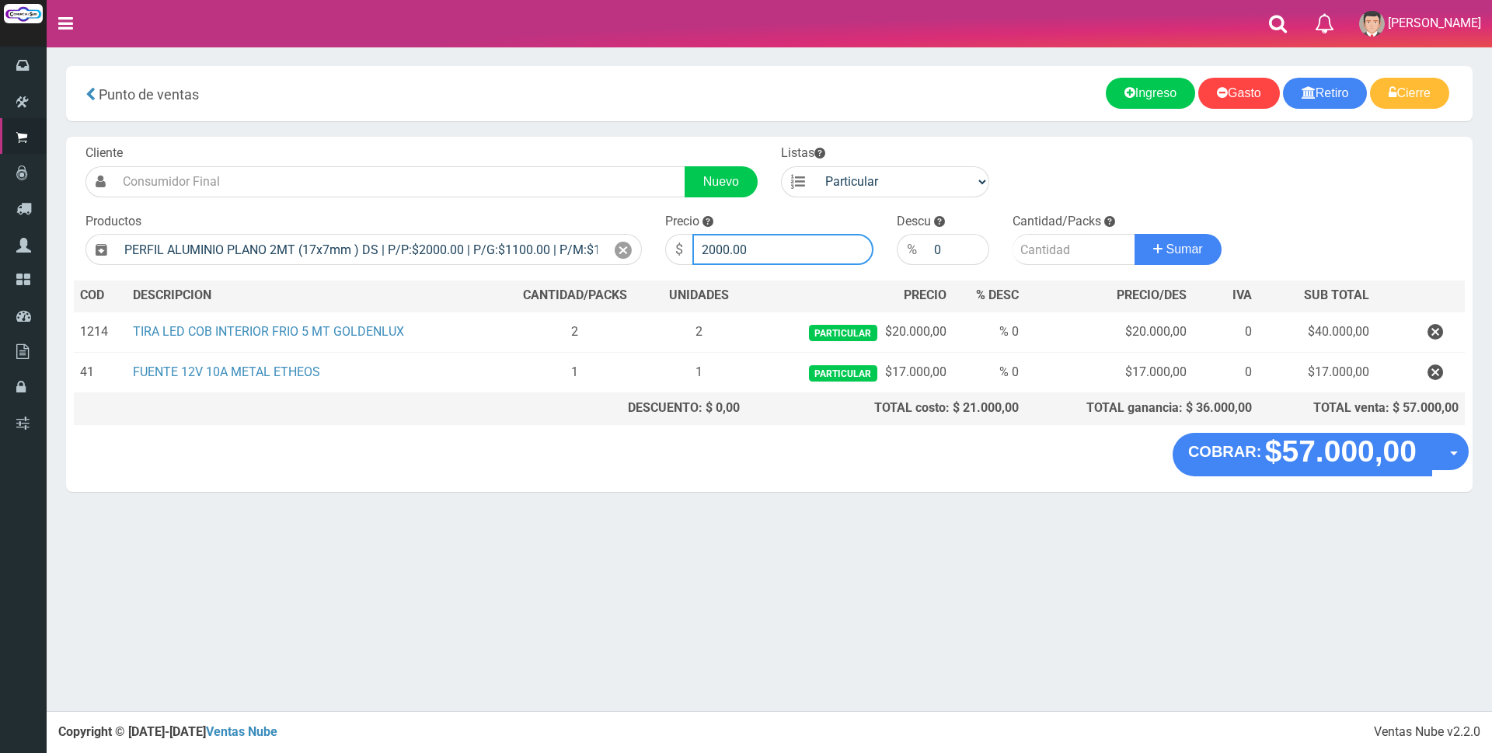
click at [748, 254] on input "2000.00" at bounding box center [782, 249] width 181 height 31
type input "2"
type input "6500"
click at [1052, 254] on input "number" at bounding box center [1074, 249] width 123 height 31
type input "4"
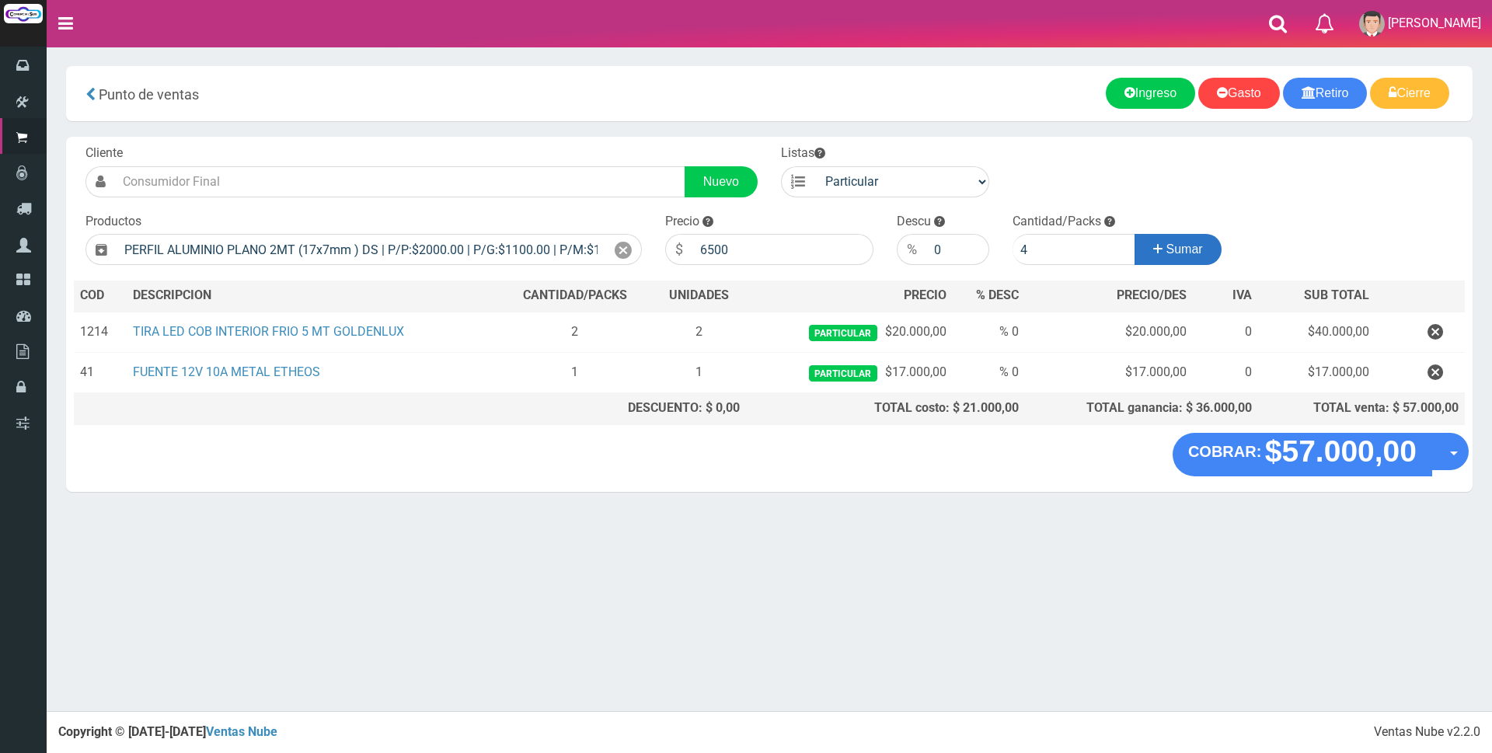
click at [1195, 246] on span "Sumar" at bounding box center [1185, 248] width 37 height 13
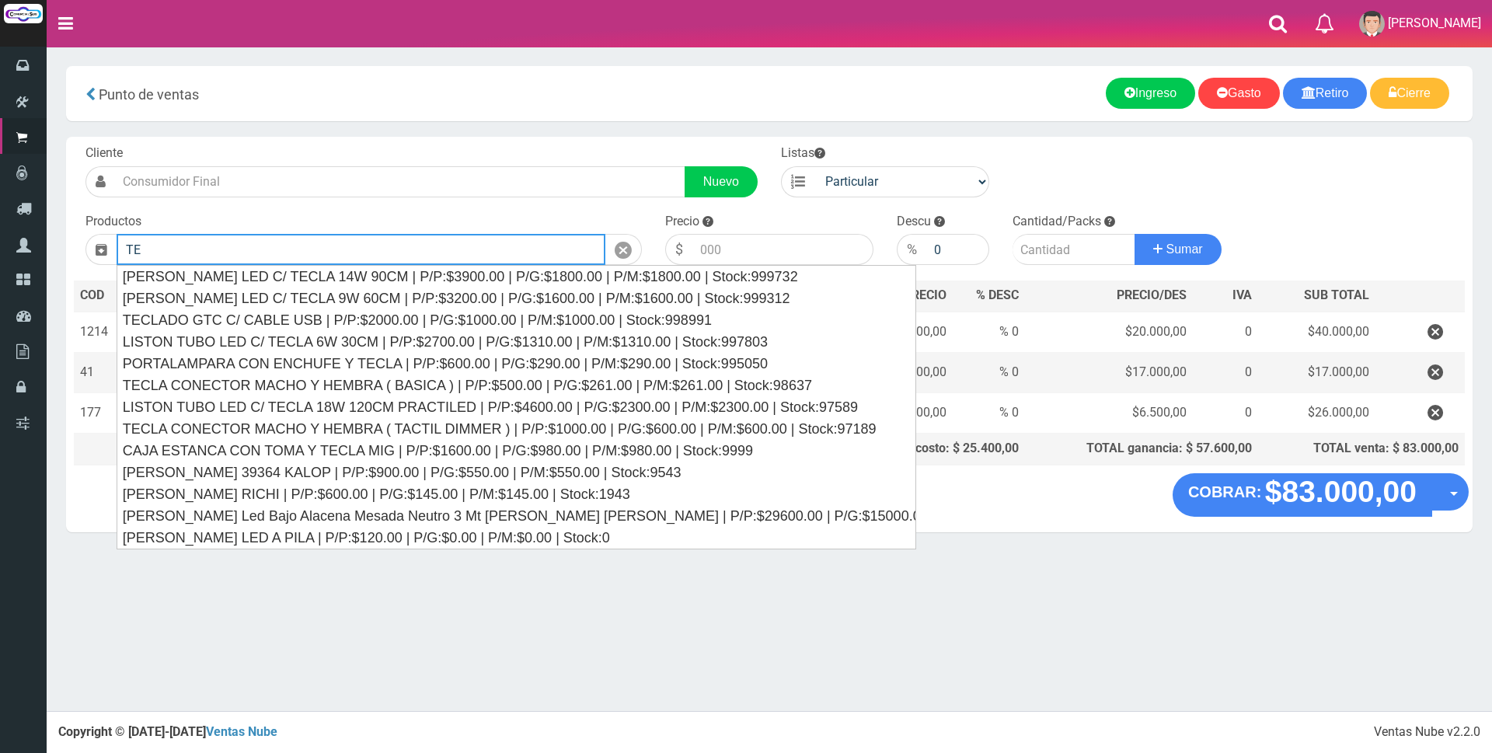
type input "T"
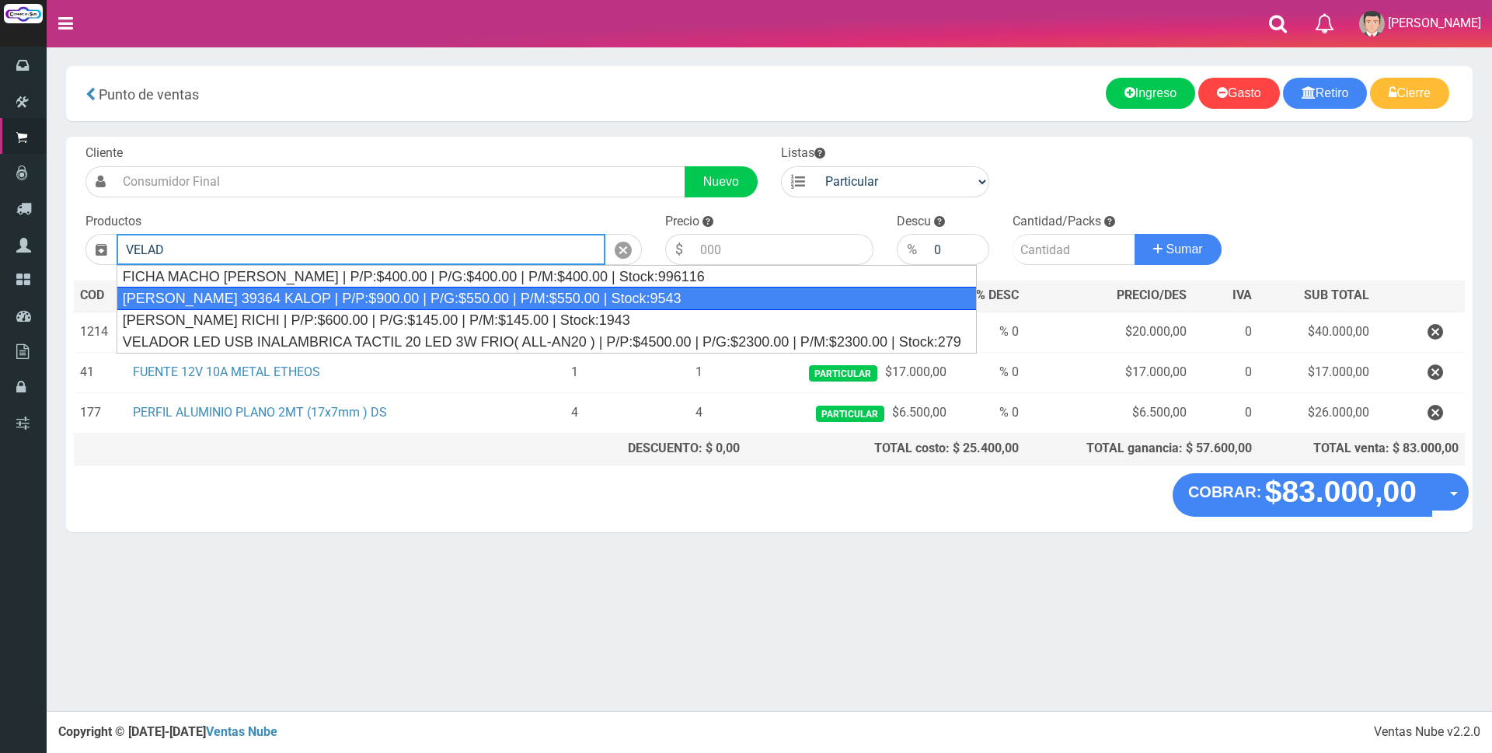
click at [672, 304] on div "TECLA VELADOR 39364 KALOP | P/P:$900.00 | P/G:$550.00 | P/M:$550.00 | Stock:9543" at bounding box center [547, 298] width 860 height 23
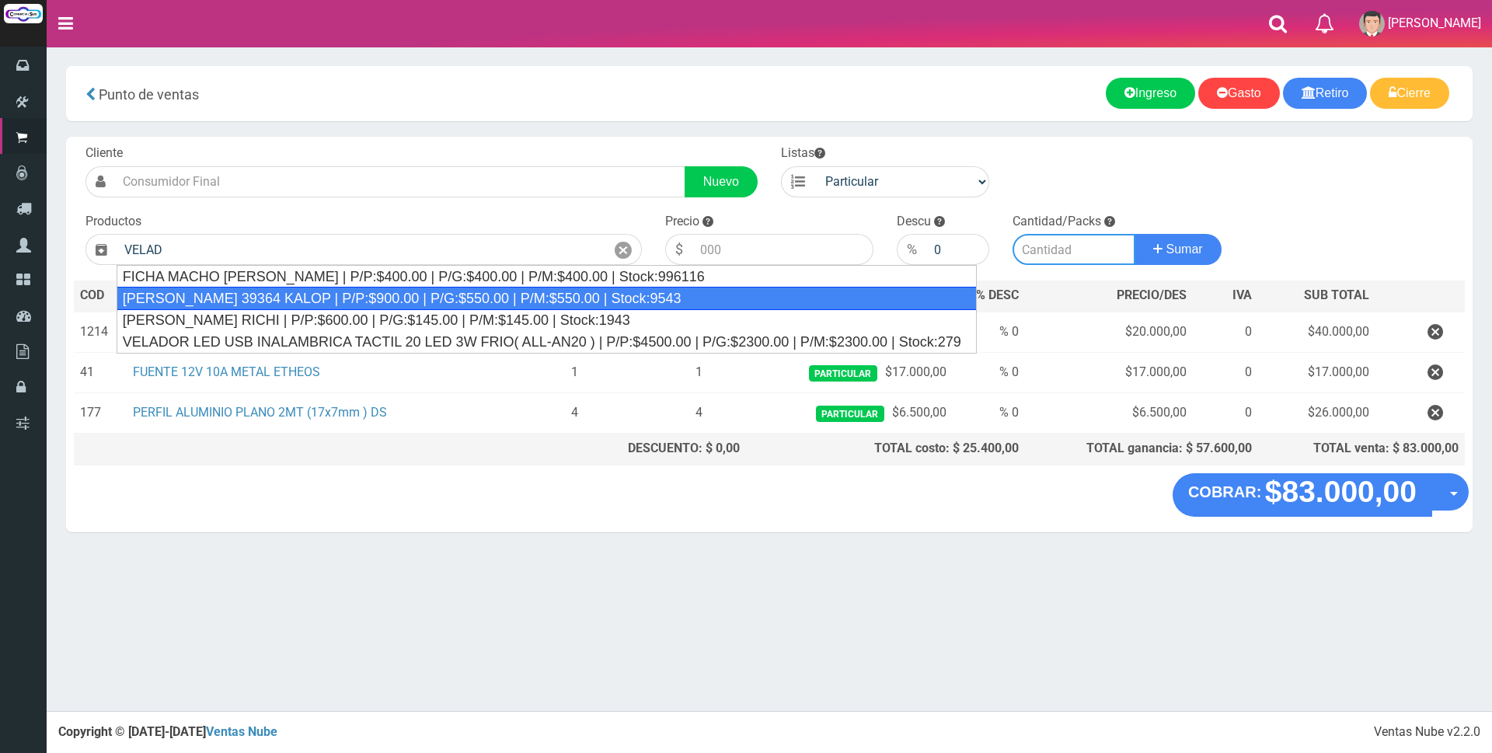
type input "TECLA VELADOR 39364 KALOP | P/P:$900.00 | P/G:$550.00 | P/M:$550.00 | Stock:9543"
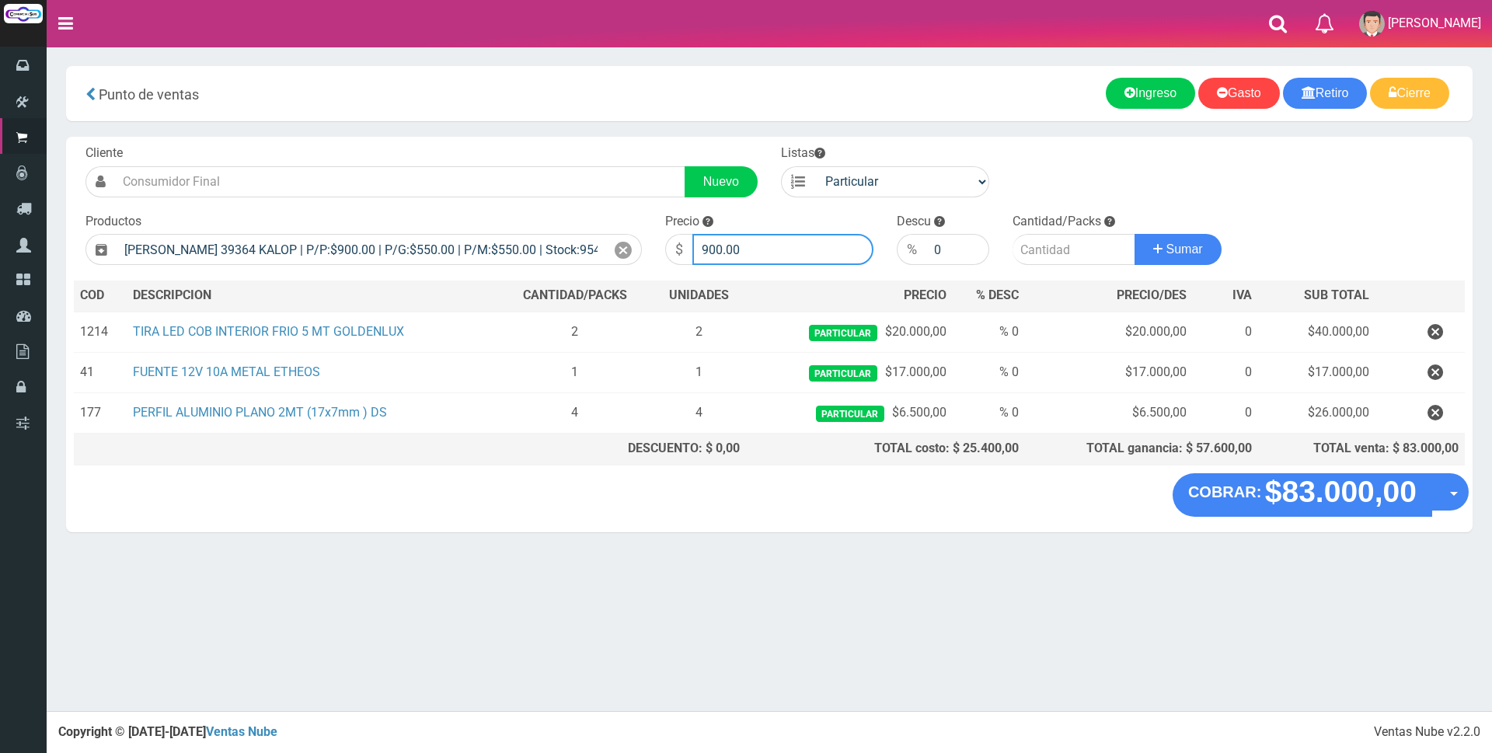
click at [790, 243] on input "900.00" at bounding box center [782, 249] width 181 height 31
type input "9"
type input "2500"
click at [1029, 246] on input "number" at bounding box center [1074, 249] width 123 height 31
type input "2"
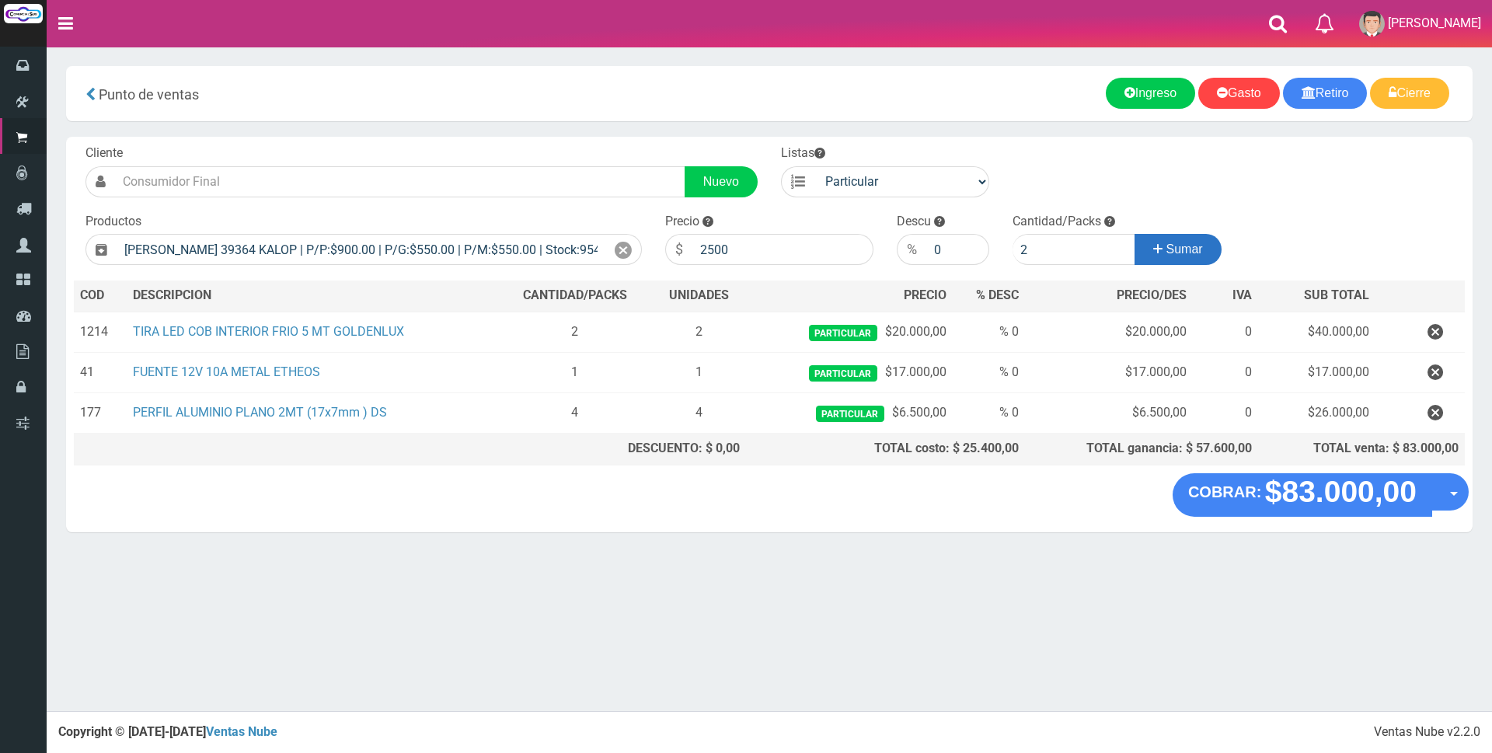
click at [1160, 249] on button "Sumar" at bounding box center [1178, 249] width 87 height 31
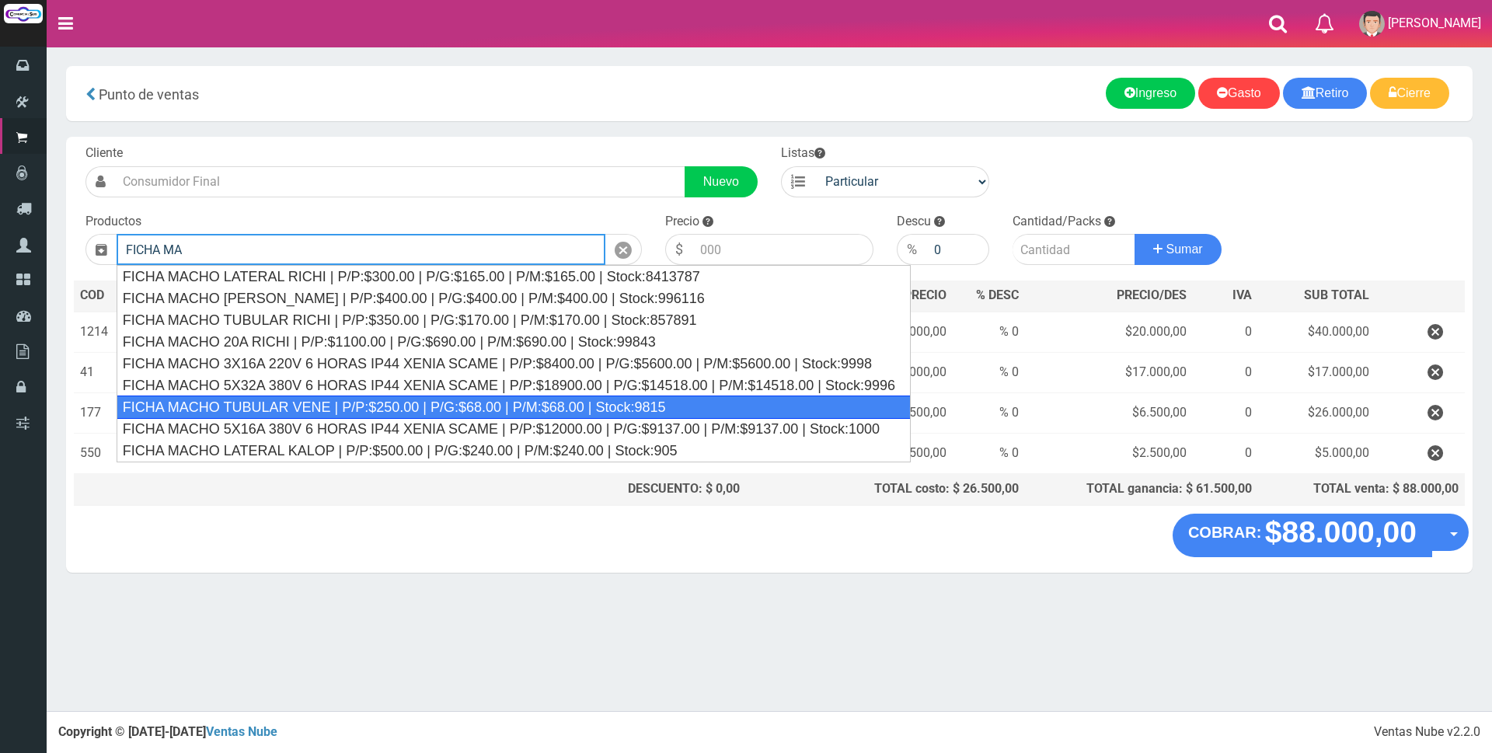
click at [612, 407] on div "FICHA MACHO TUBULAR VENE | P/P:$250.00 | P/G:$68.00 | P/M:$68.00 | Stock:9815" at bounding box center [514, 407] width 794 height 23
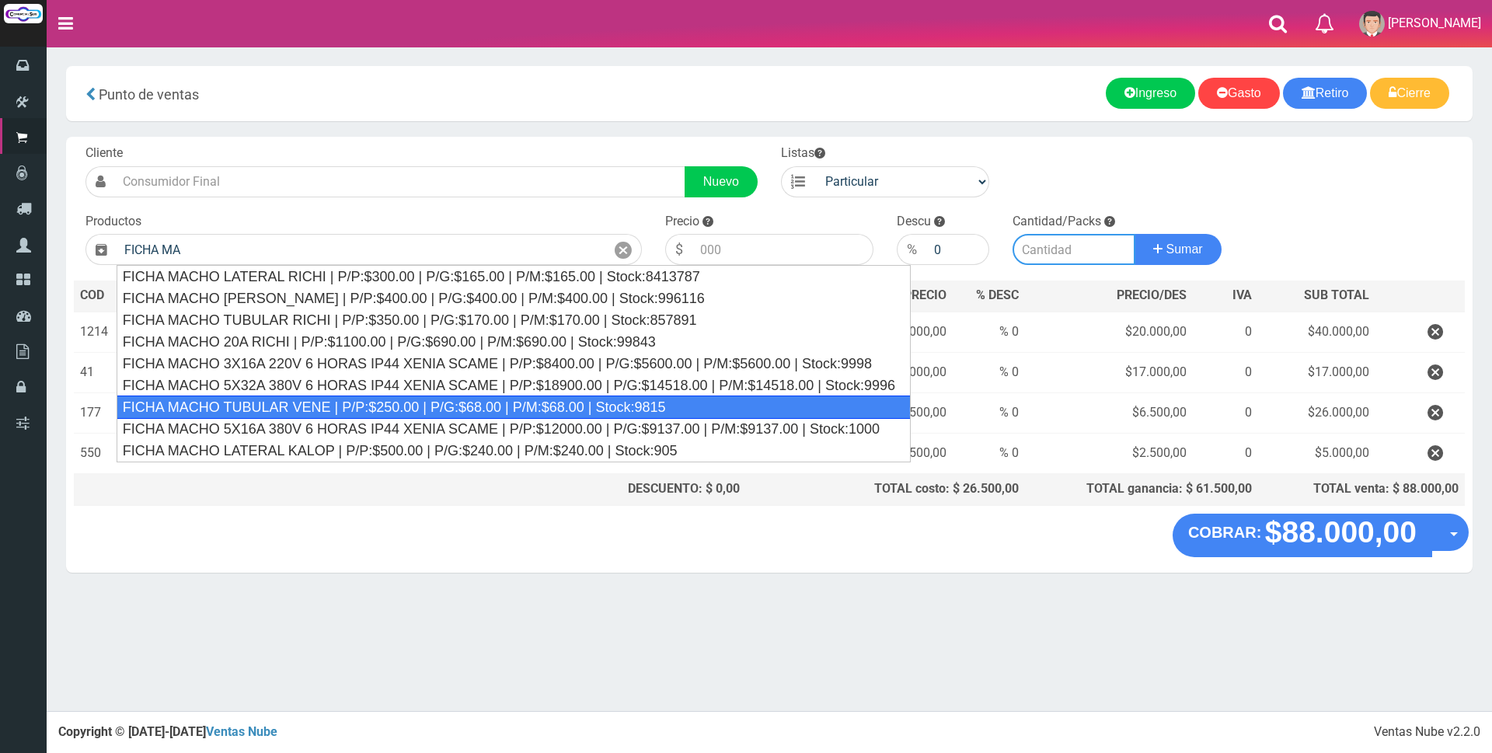
type input "FICHA MACHO TUBULAR VENE | P/P:$250.00 | P/G:$68.00 | P/M:$68.00 | Stock:9815"
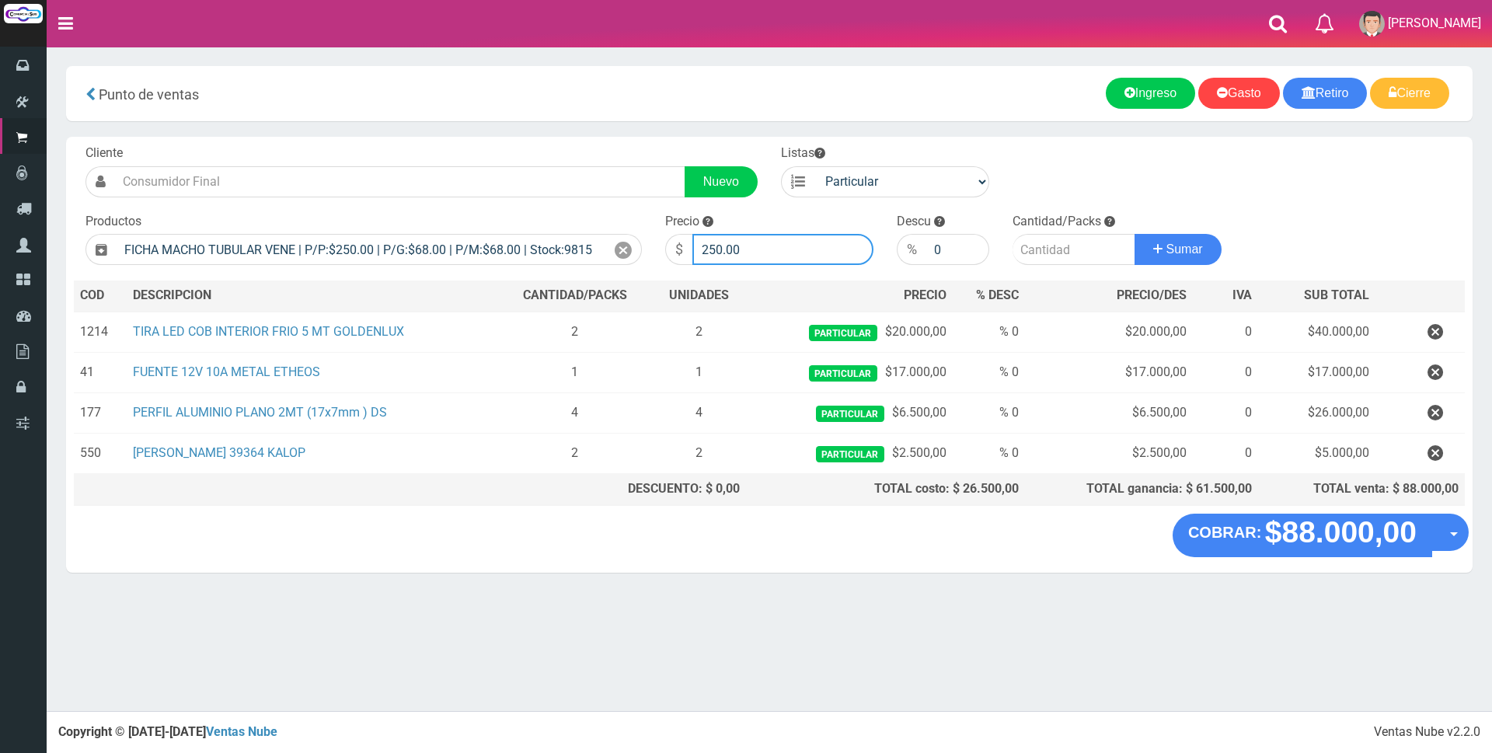
click at [779, 255] on input "250.00" at bounding box center [782, 249] width 181 height 31
type input "2"
type input "1800"
drag, startPoint x: 1044, startPoint y: 253, endPoint x: 1026, endPoint y: 256, distance: 18.1
click at [1045, 253] on input "number" at bounding box center [1074, 249] width 123 height 31
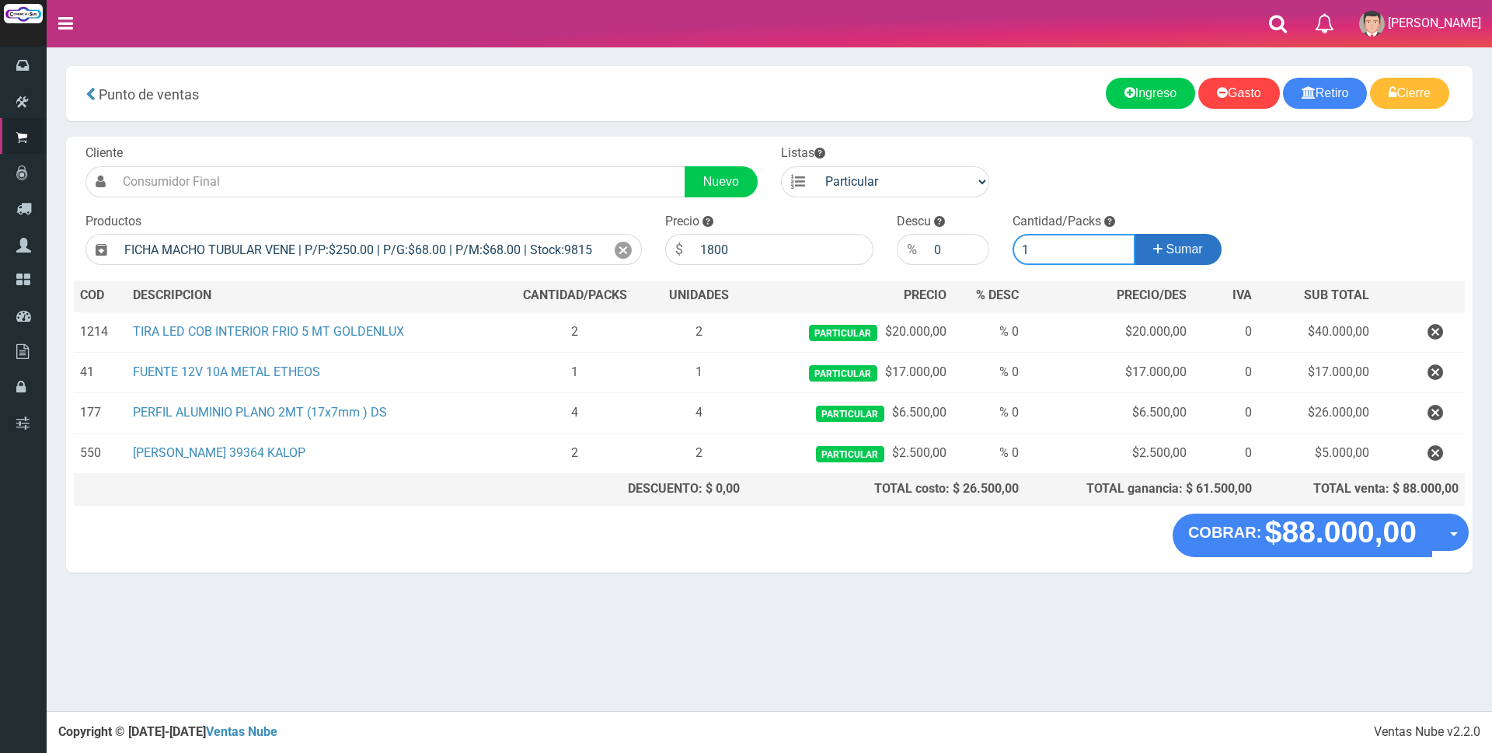
type input "1"
click at [1153, 251] on icon at bounding box center [1157, 249] width 9 height 23
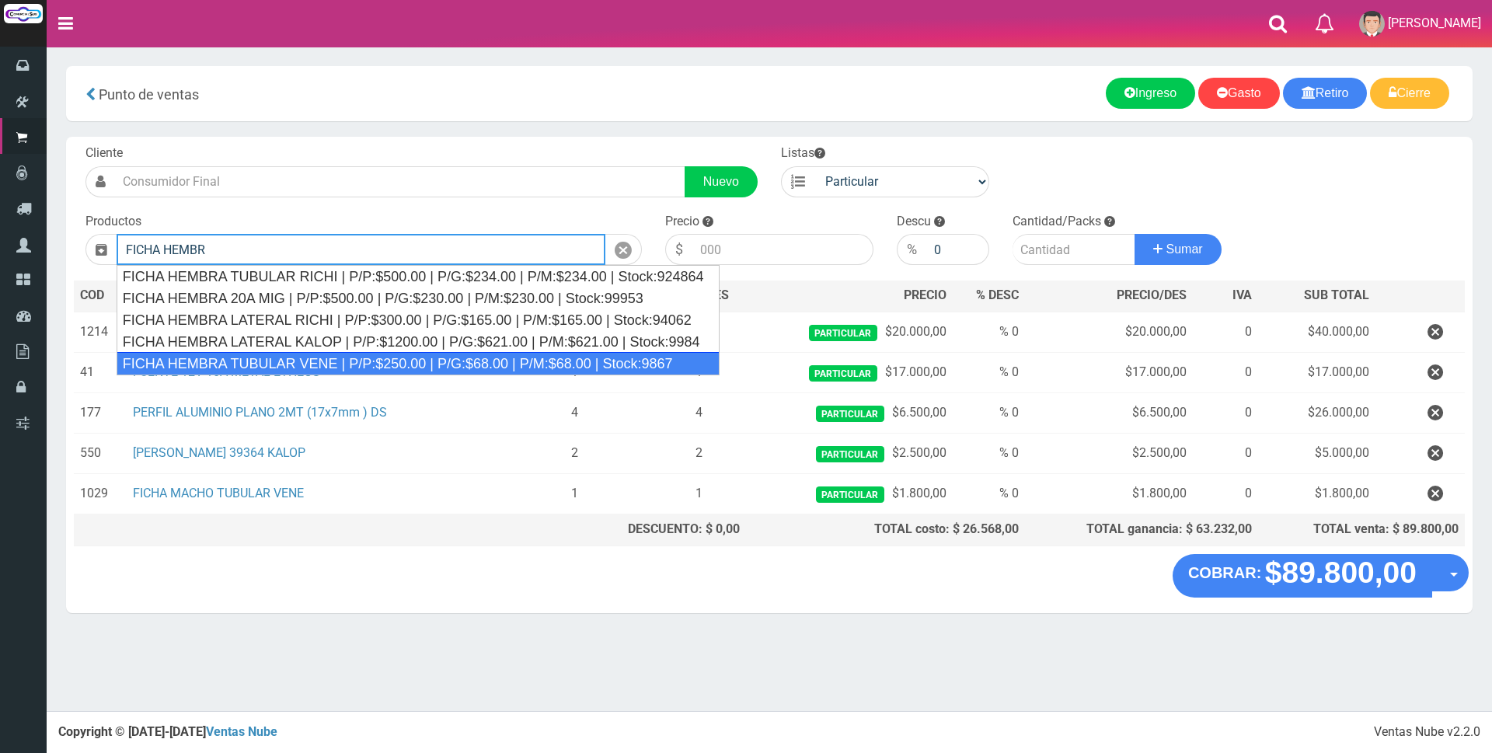
click at [475, 355] on div "FICHA HEMBRA TUBULAR VENE | P/P:$250.00 | P/G:$68.00 | P/M:$68.00 | Stock:9867" at bounding box center [418, 363] width 603 height 23
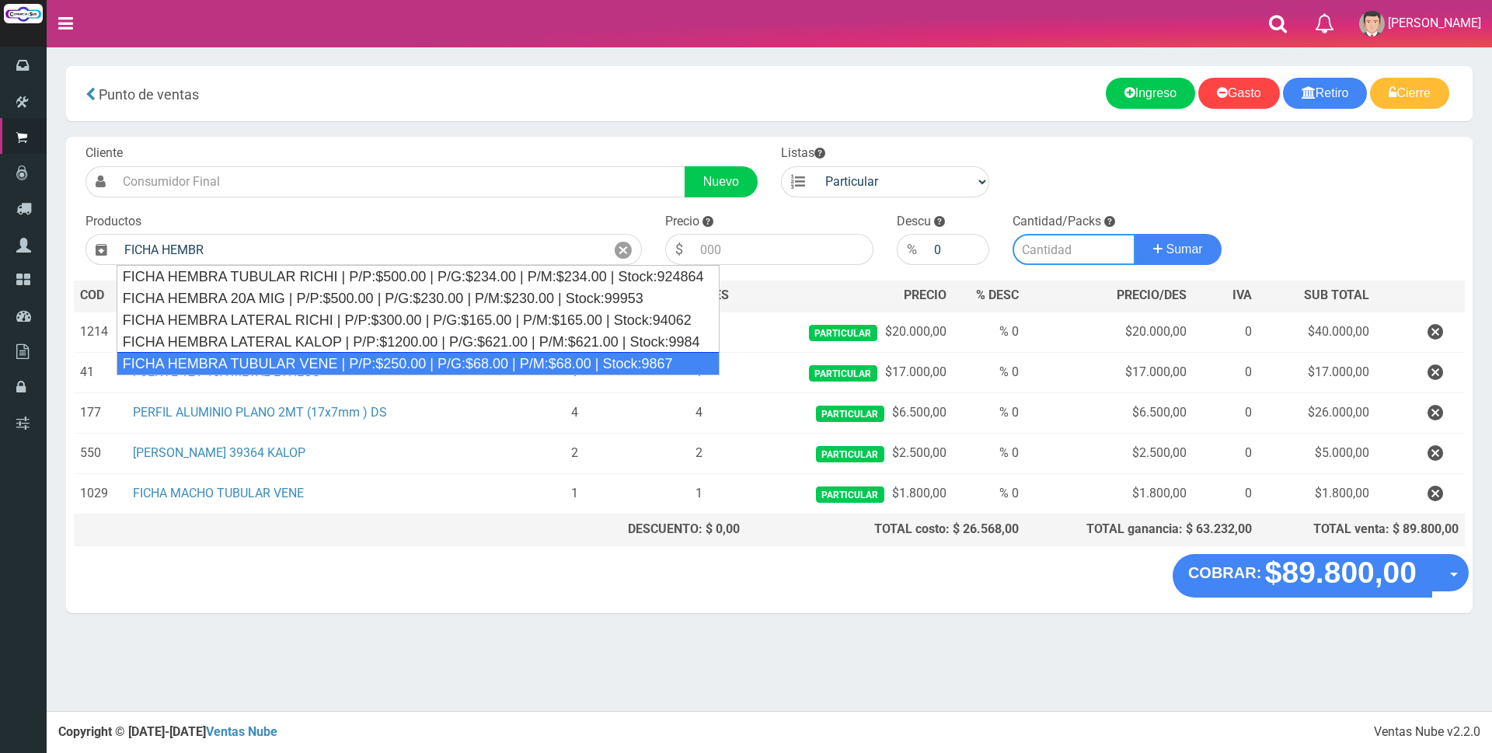
type input "FICHA HEMBRA TUBULAR VENE | P/P:$250.00 | P/G:$68.00 | P/M:$68.00 | Stock:9867"
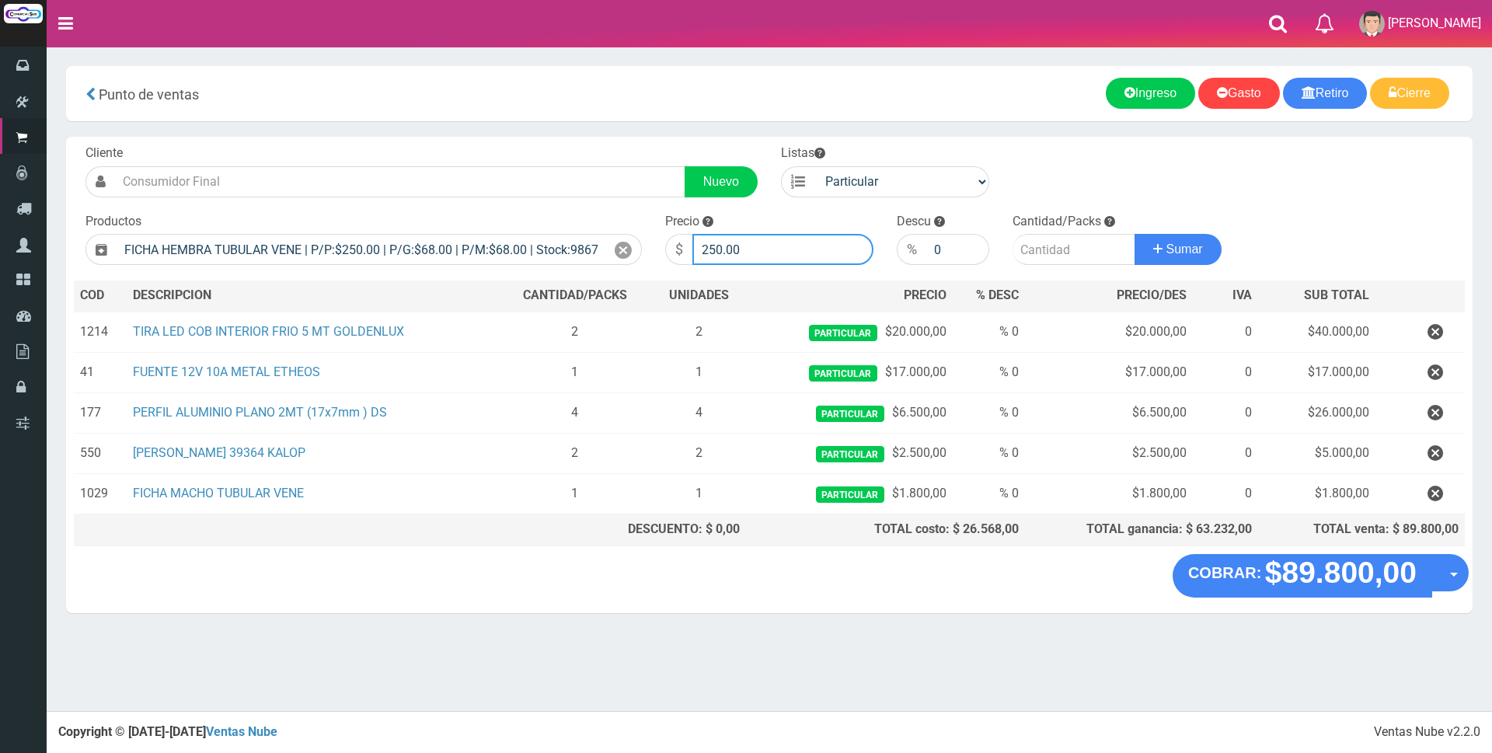
click at [755, 245] on input "250.00" at bounding box center [782, 249] width 181 height 31
type input "2"
type input "1800"
click at [1063, 242] on input "number" at bounding box center [1074, 249] width 123 height 31
type input "1"
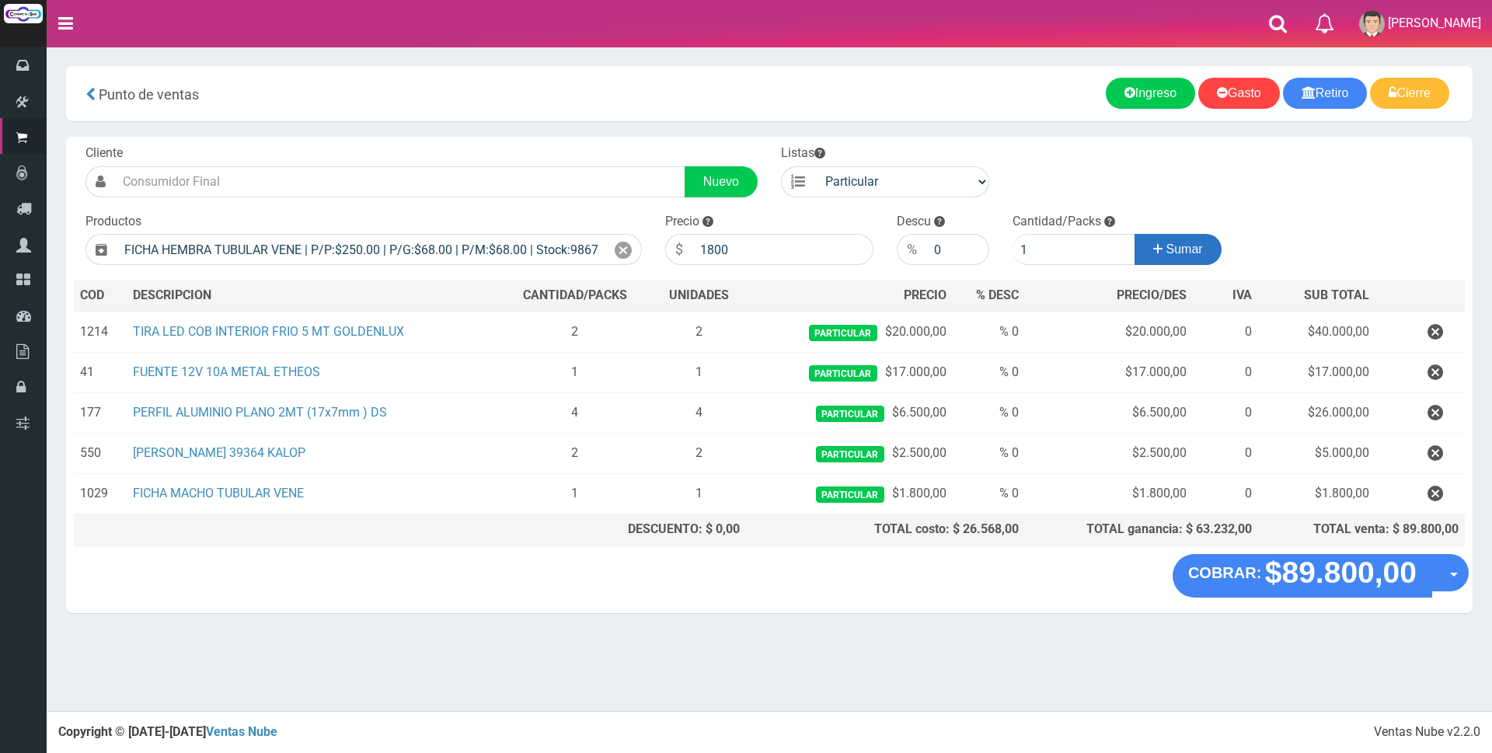
click at [1170, 243] on span "Sumar" at bounding box center [1185, 248] width 37 height 13
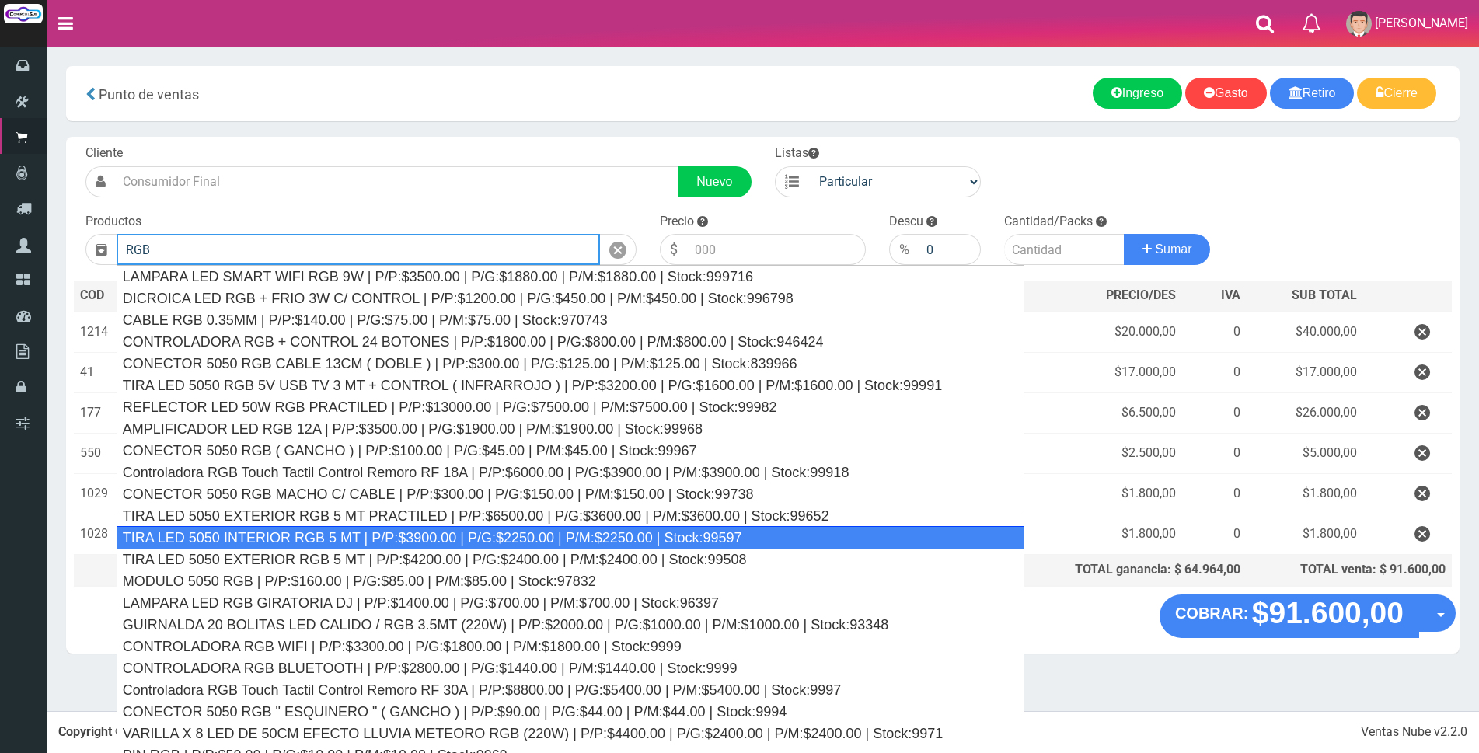
click at [482, 536] on div "TIRA LED 5050 INTERIOR RGB 5 MT | P/P:$3900.00 | P/G:$2250.00 | P/M:$2250.00 | …" at bounding box center [571, 537] width 908 height 23
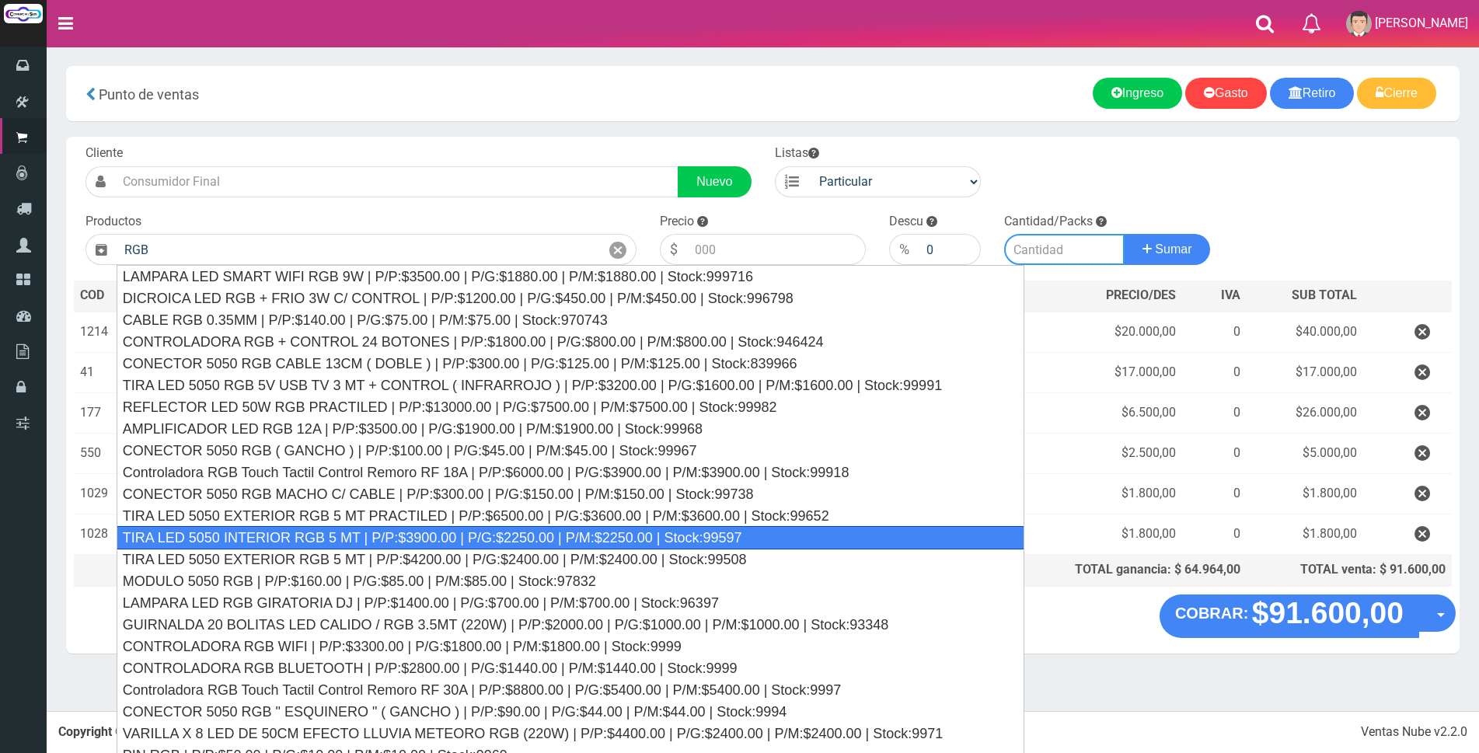
type input "TIRA LED 5050 INTERIOR RGB 5 MT | P/P:$3900.00 | P/G:$2250.00 | P/M:$2250.00 | …"
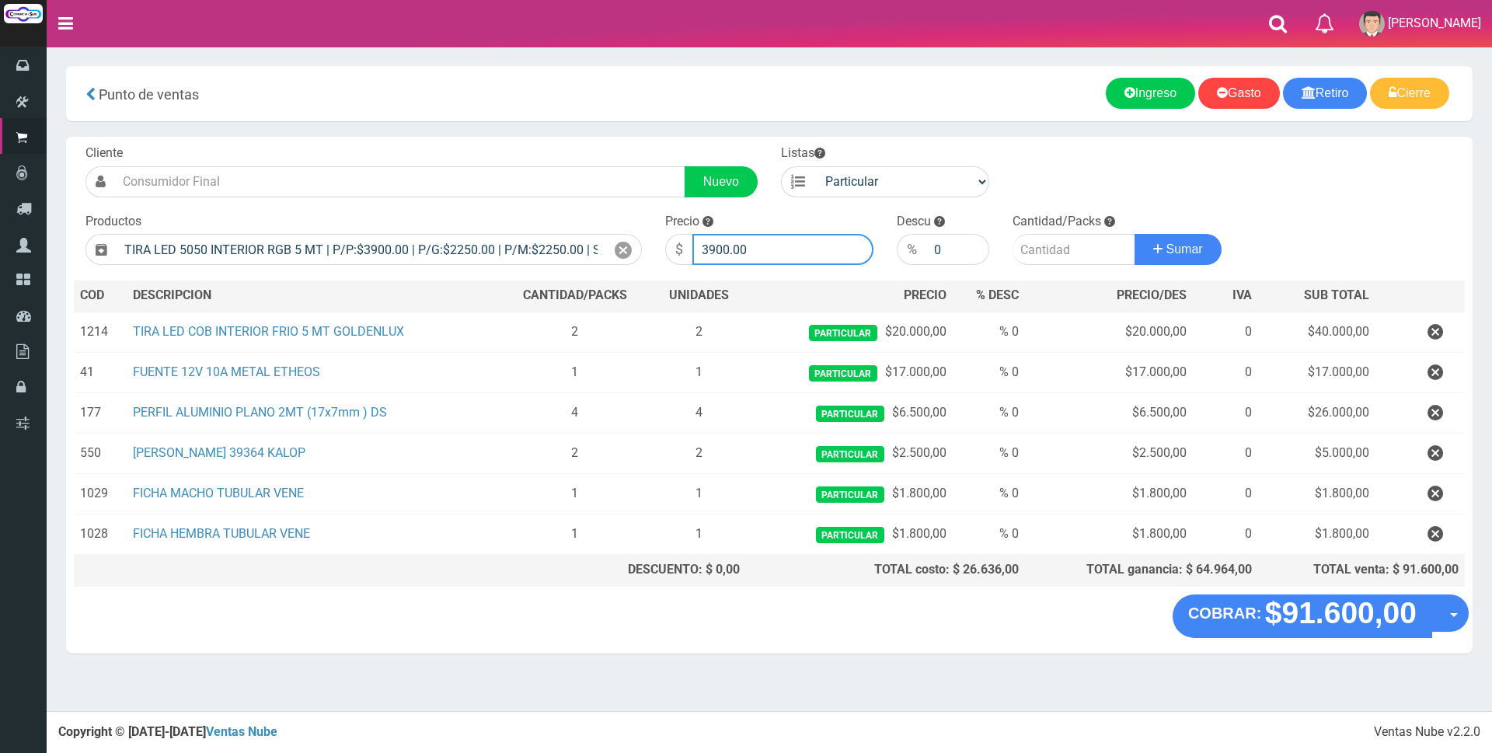
click at [773, 253] on input "3900.00" at bounding box center [782, 249] width 181 height 31
type input "3"
type input "13000"
click at [1021, 246] on input "number" at bounding box center [1074, 249] width 123 height 31
type input "3"
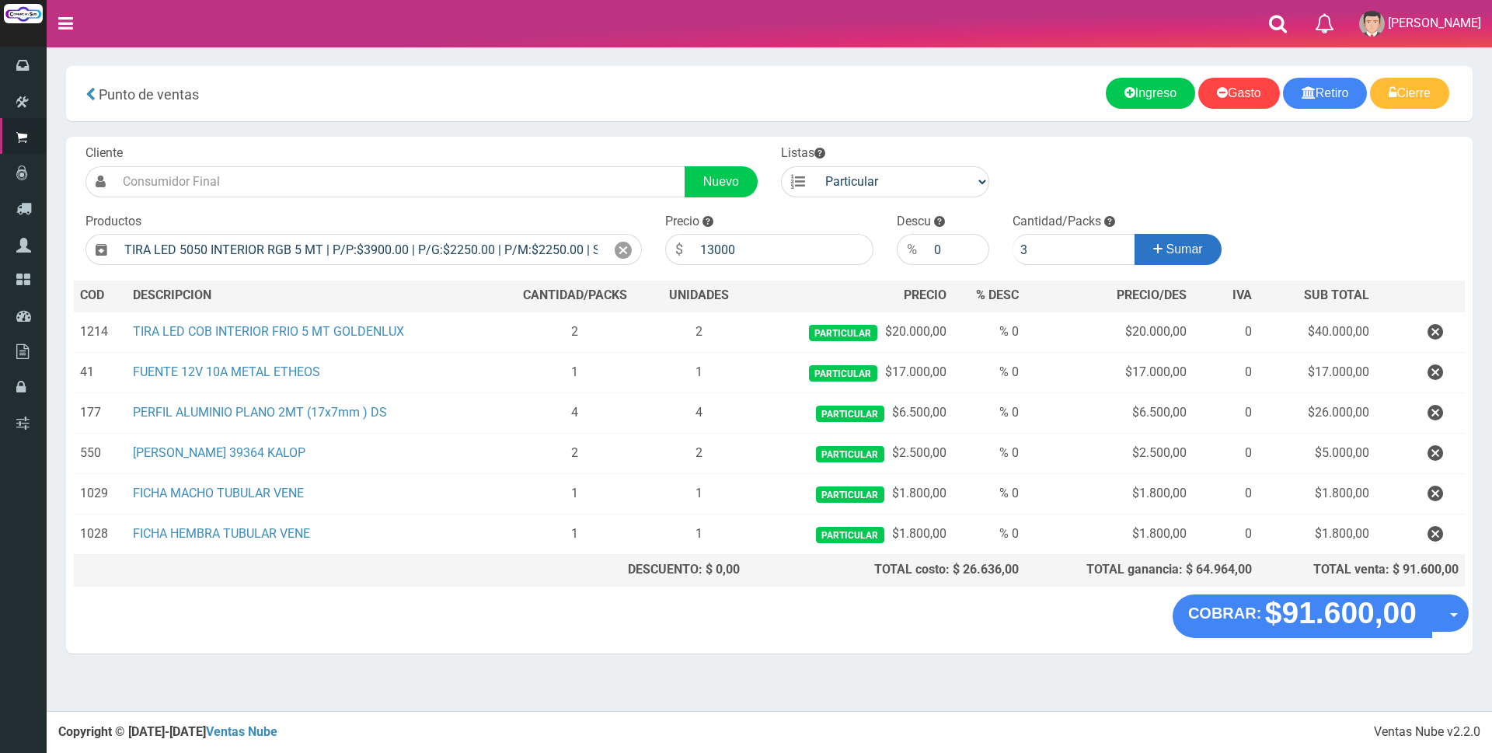
click at [1208, 254] on button "Sumar" at bounding box center [1178, 249] width 87 height 31
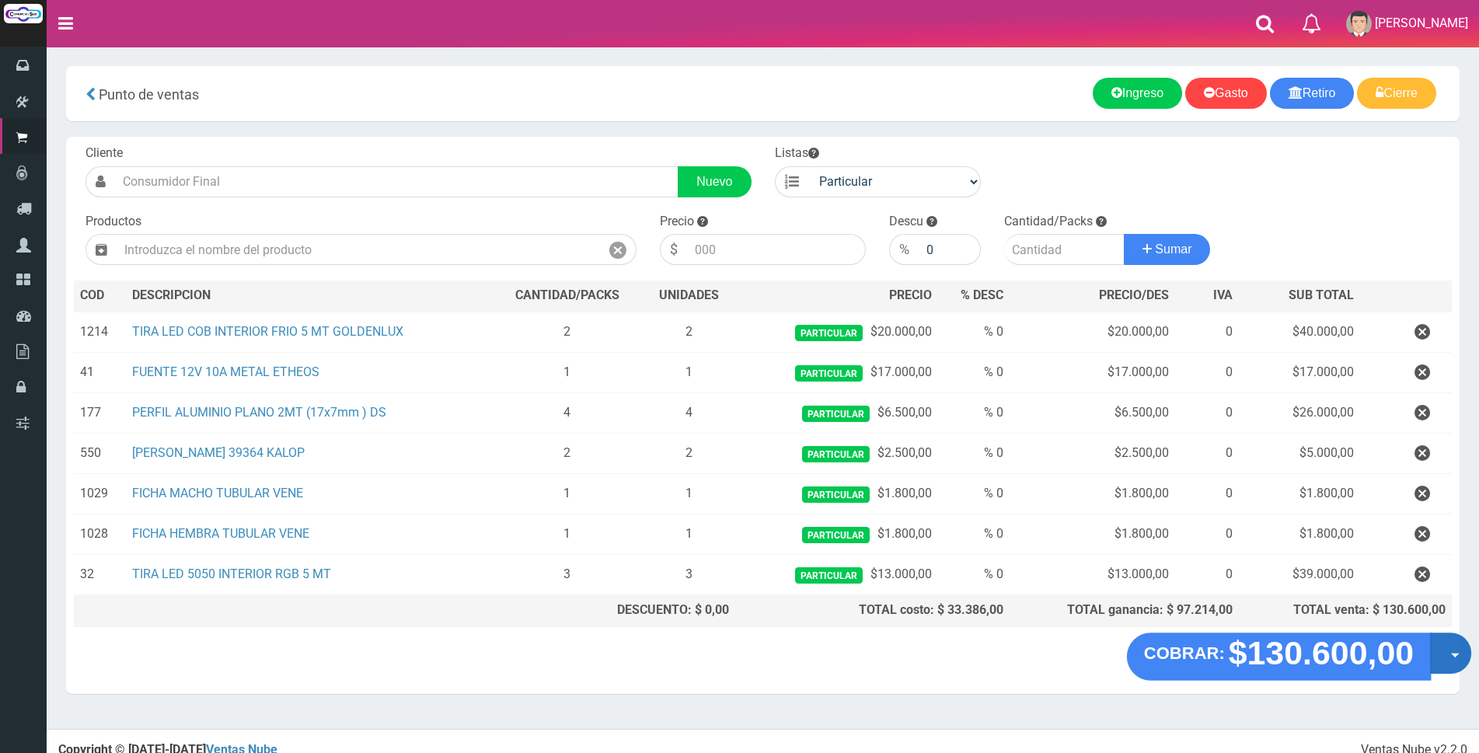
click at [1443, 646] on button "Opciones" at bounding box center [1450, 653] width 41 height 41
click at [1419, 699] on link "Crear presupuesto" at bounding box center [1400, 694] width 139 height 36
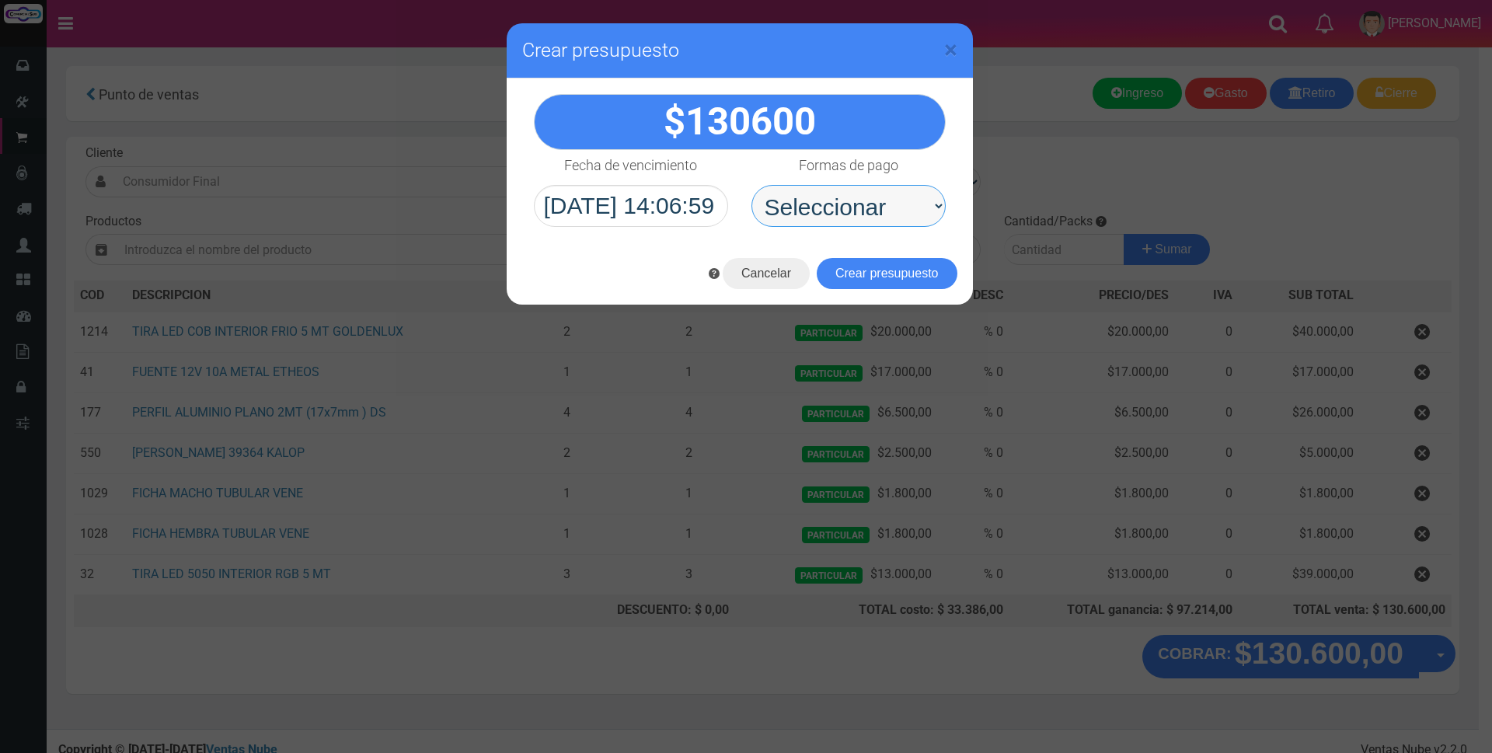
click at [888, 206] on select "Seleccionar Efectivo Tarjeta de Crédito Depósito Débito" at bounding box center [849, 206] width 194 height 42
select select "Depósito"
click at [752, 185] on select "Seleccionar Efectivo Tarjeta de Crédito Depósito Débito" at bounding box center [849, 206] width 194 height 42
click at [877, 276] on button "Crear presupuesto" at bounding box center [887, 273] width 141 height 31
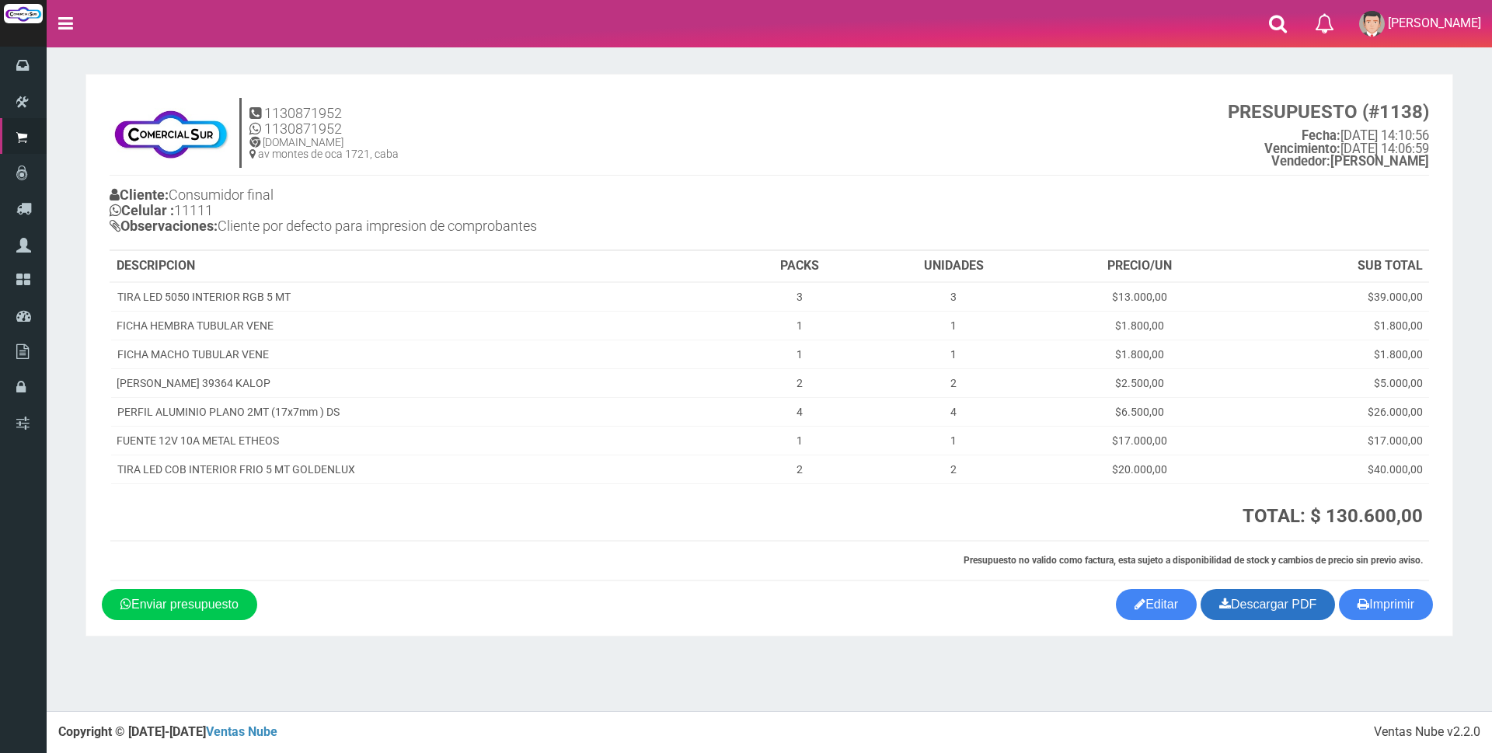
click at [1299, 609] on link "Descargar PDF" at bounding box center [1268, 604] width 134 height 31
